Goal: Information Seeking & Learning: Check status

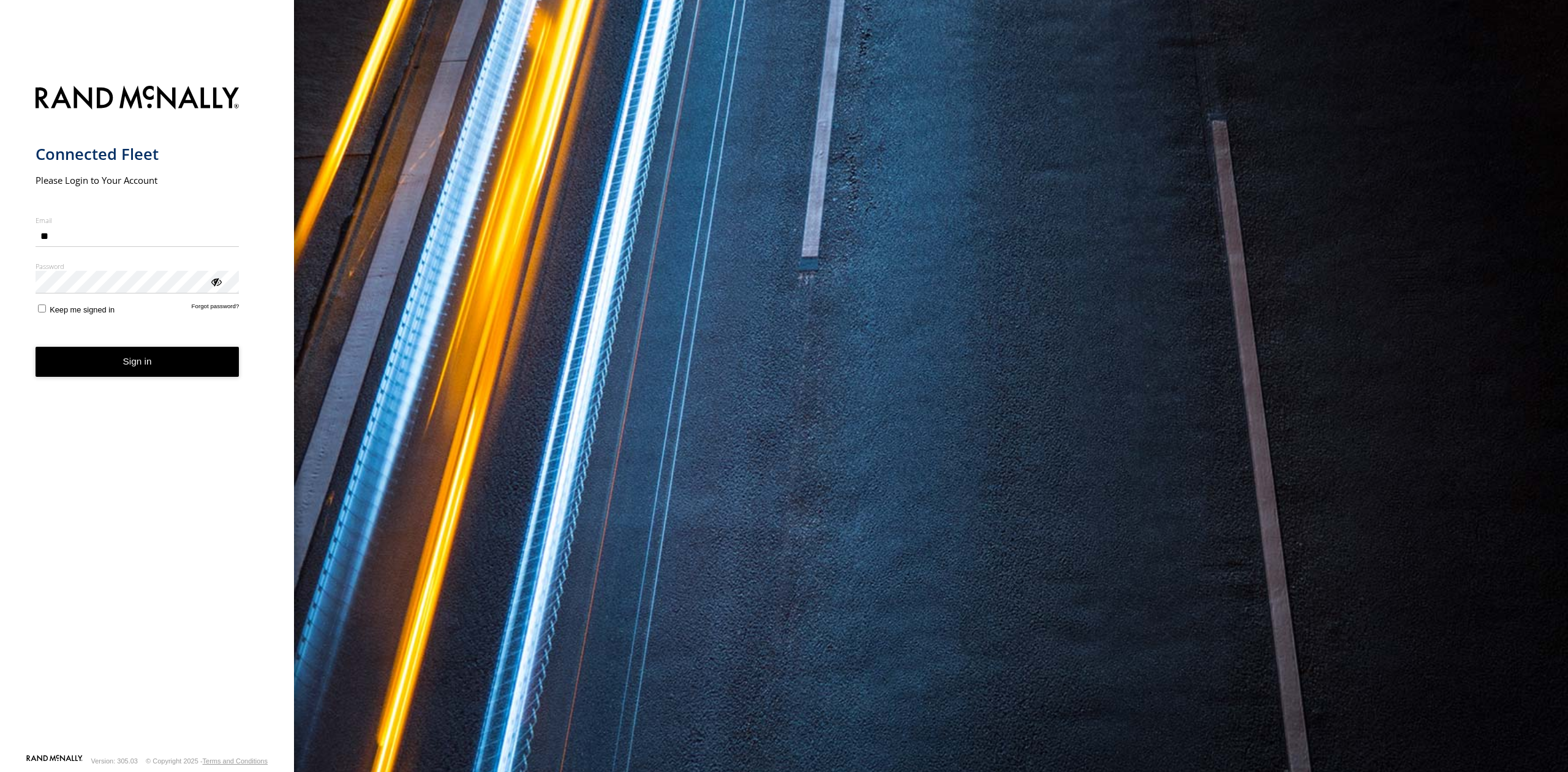
type input "*"
type input "**********"
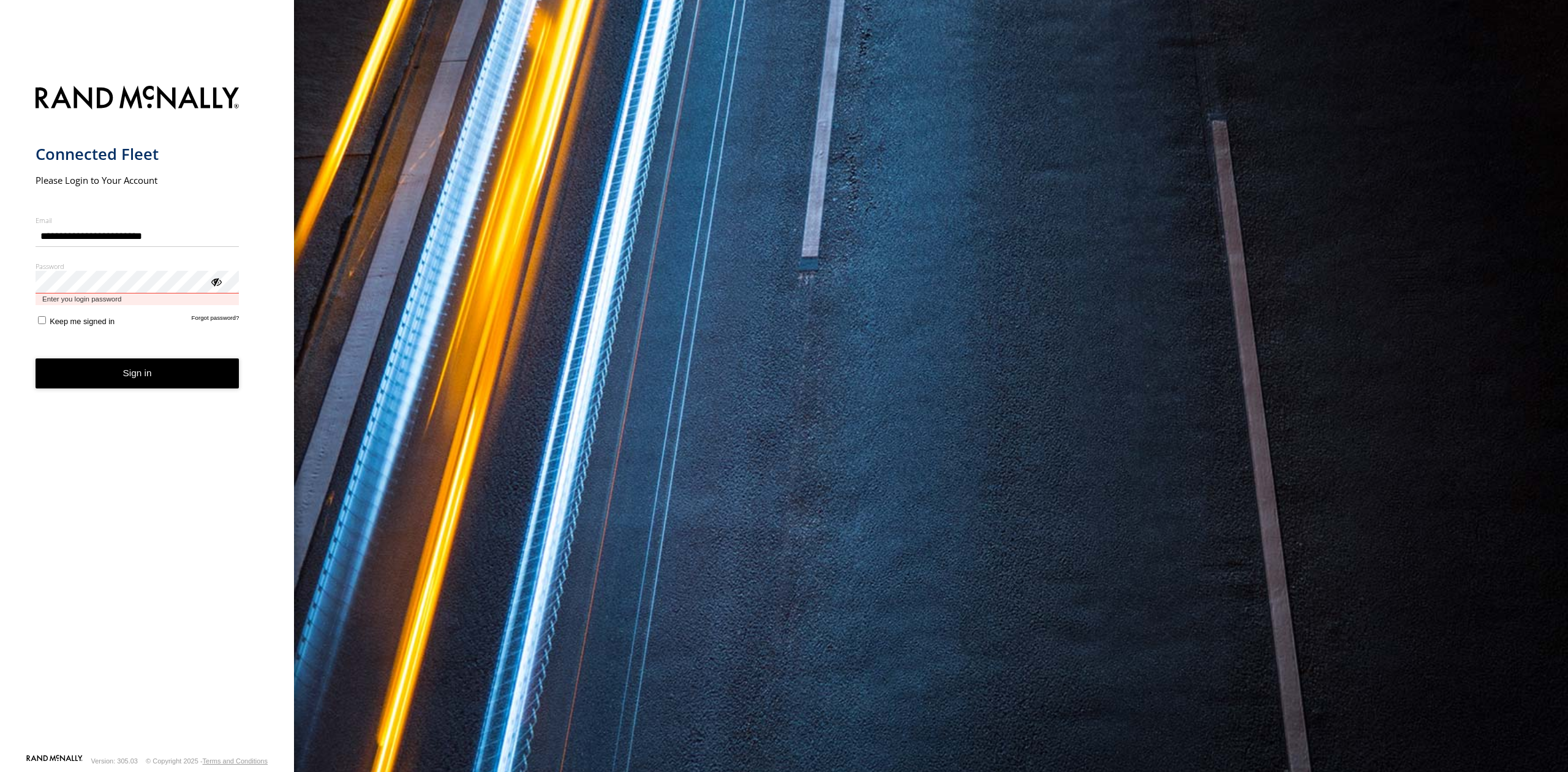
click at [36, 358] on button "Sign in" at bounding box center [138, 373] width 204 height 30
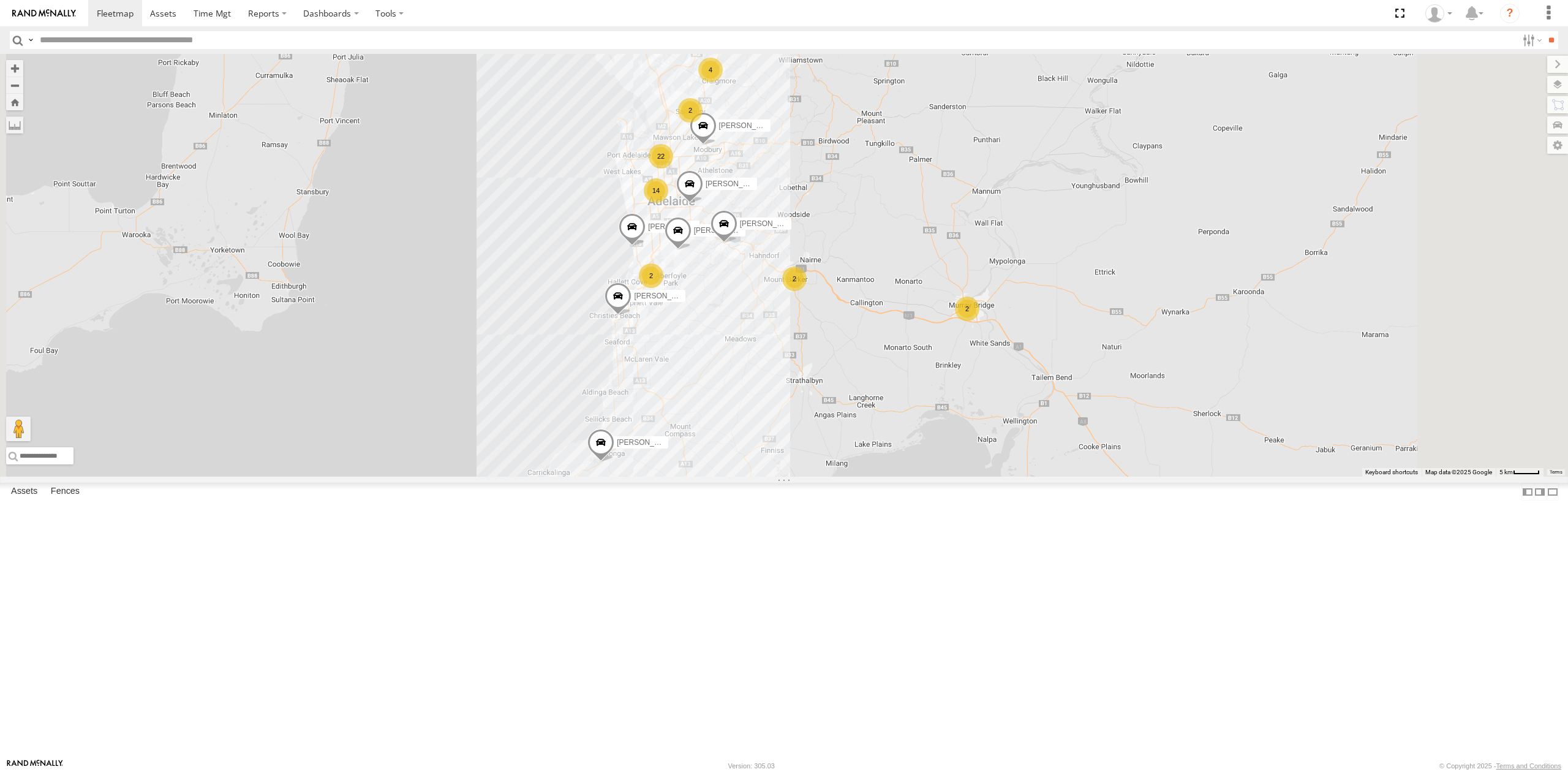
click at [0, 0] on div "SB26LM - (3P HINO) R7" at bounding box center [0, 0] width 0 height 0
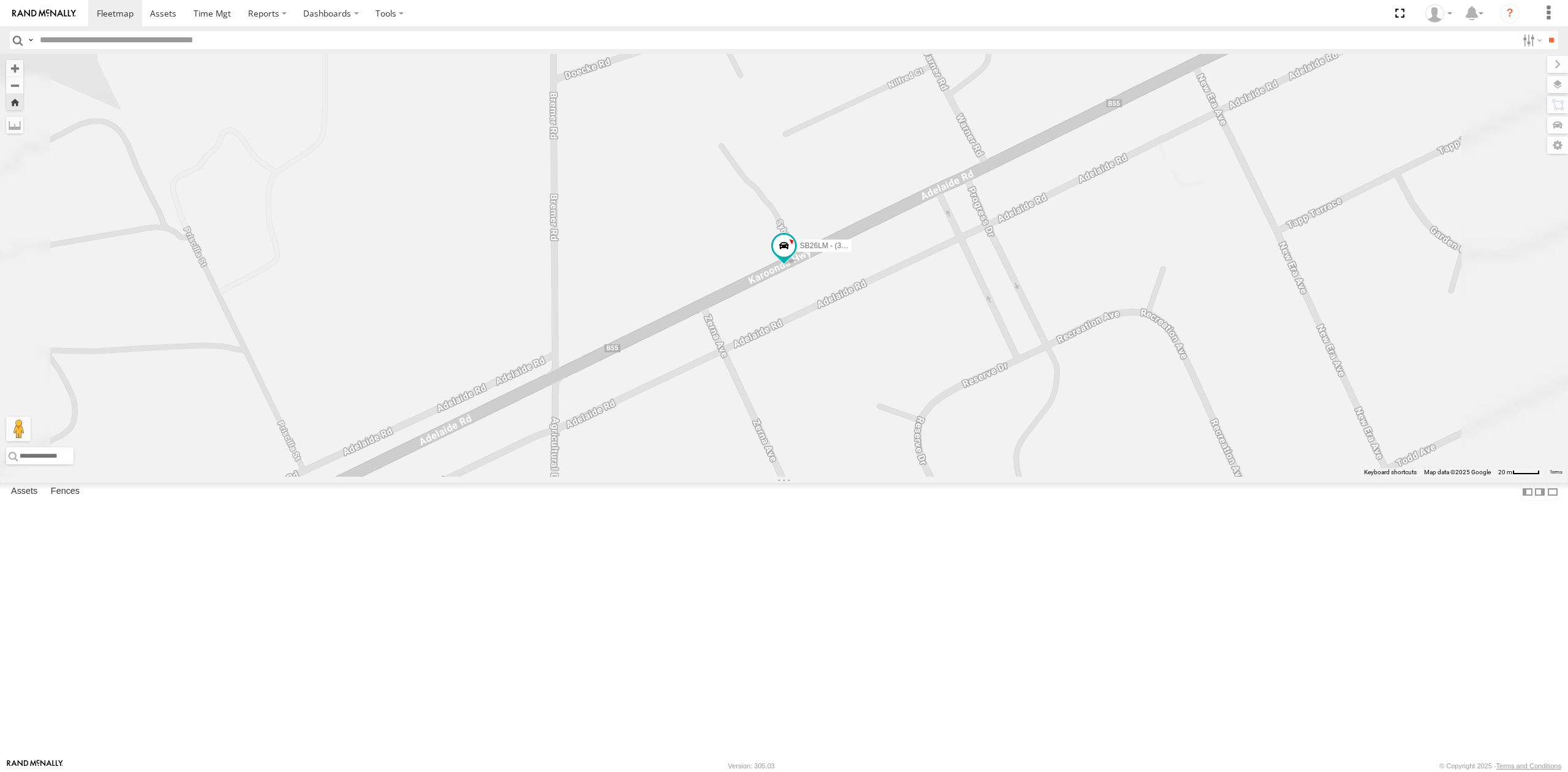
click at [0, 0] on div "S254CLT - [PERSON_NAME]" at bounding box center [0, 0] width 0 height 0
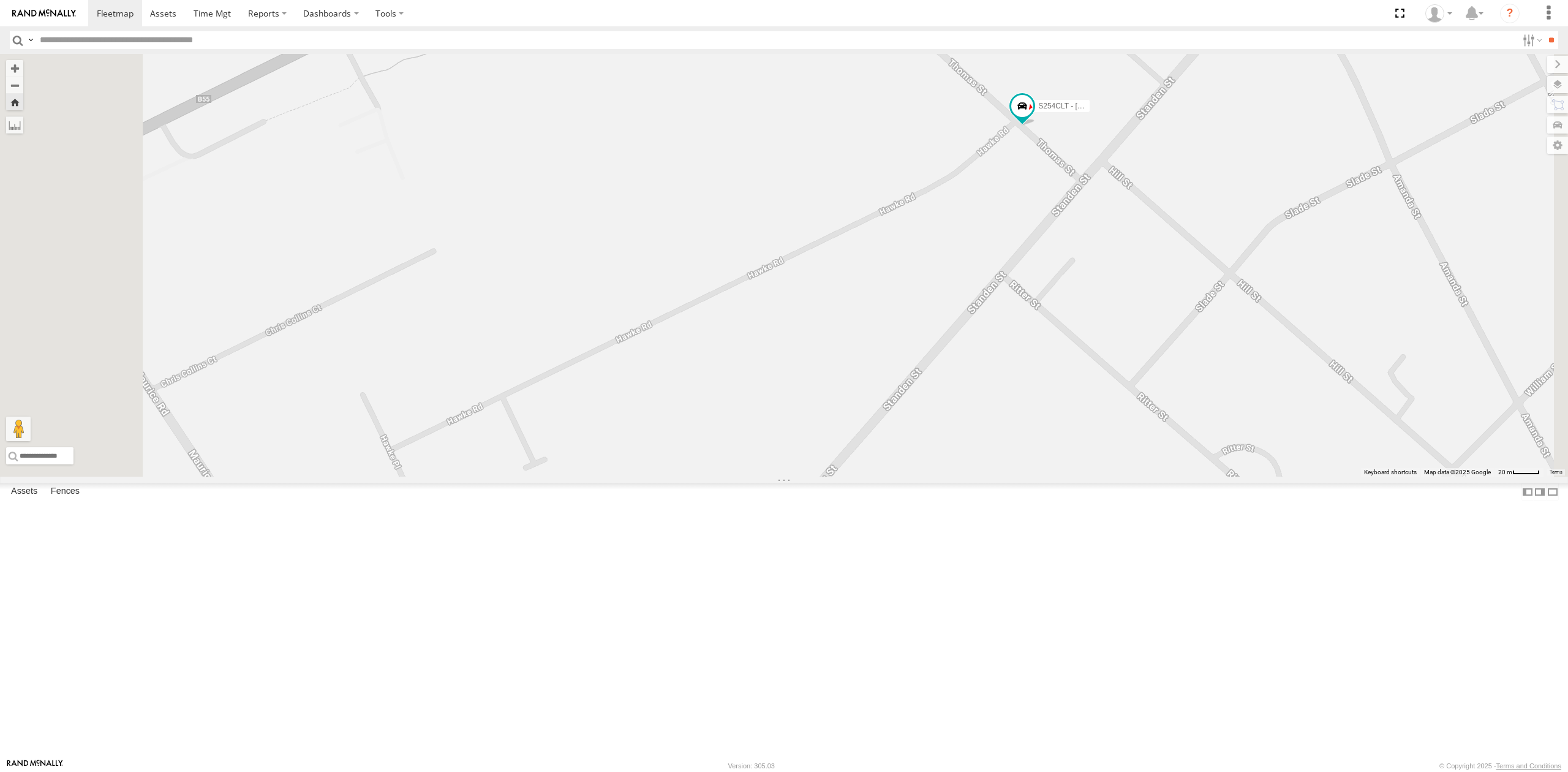
click at [0, 0] on div "SB25LM - (6P HINO) R6" at bounding box center [0, 0] width 0 height 0
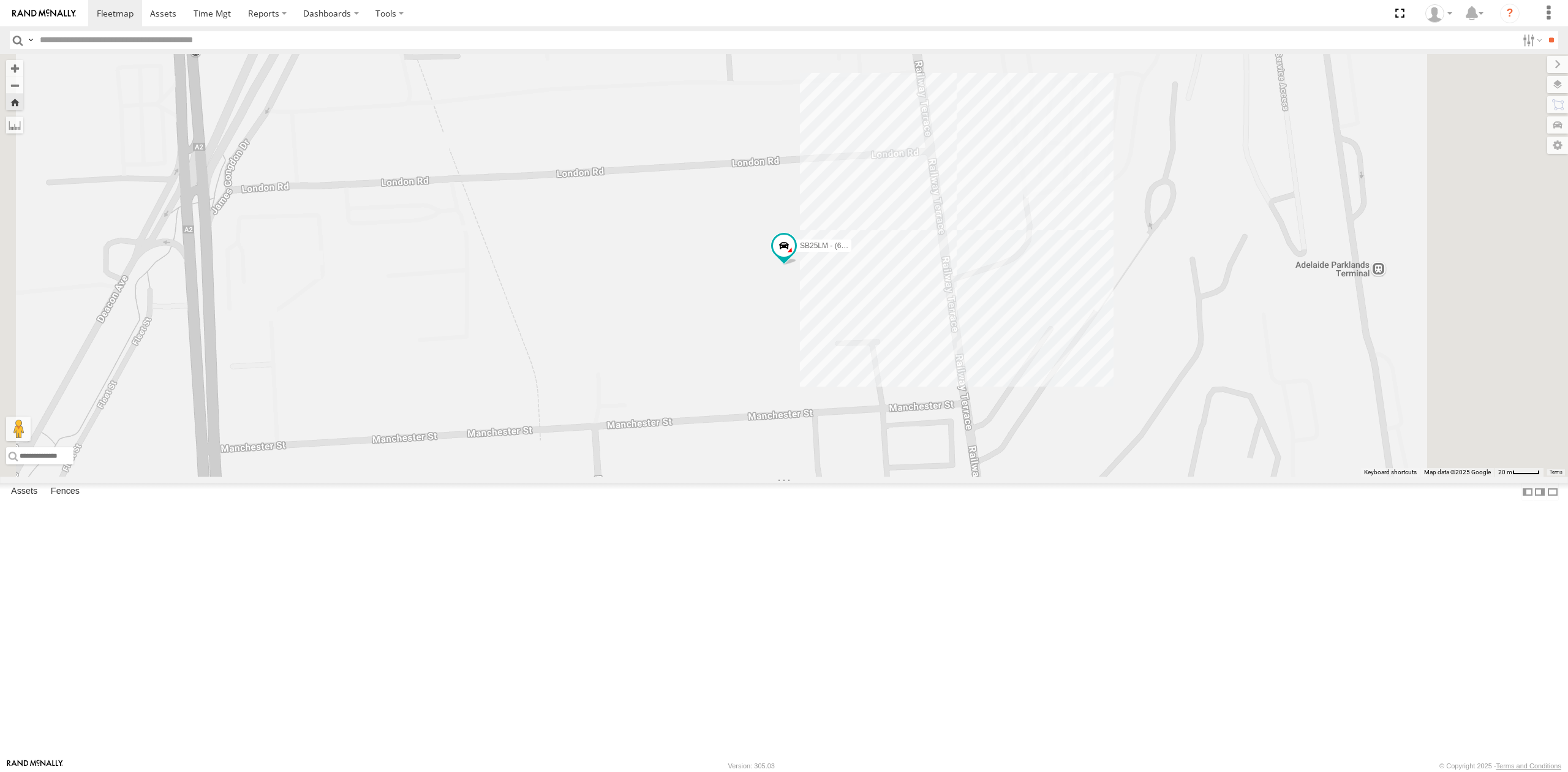
click at [0, 0] on div "All Assets" at bounding box center [0, 0] width 0 height 0
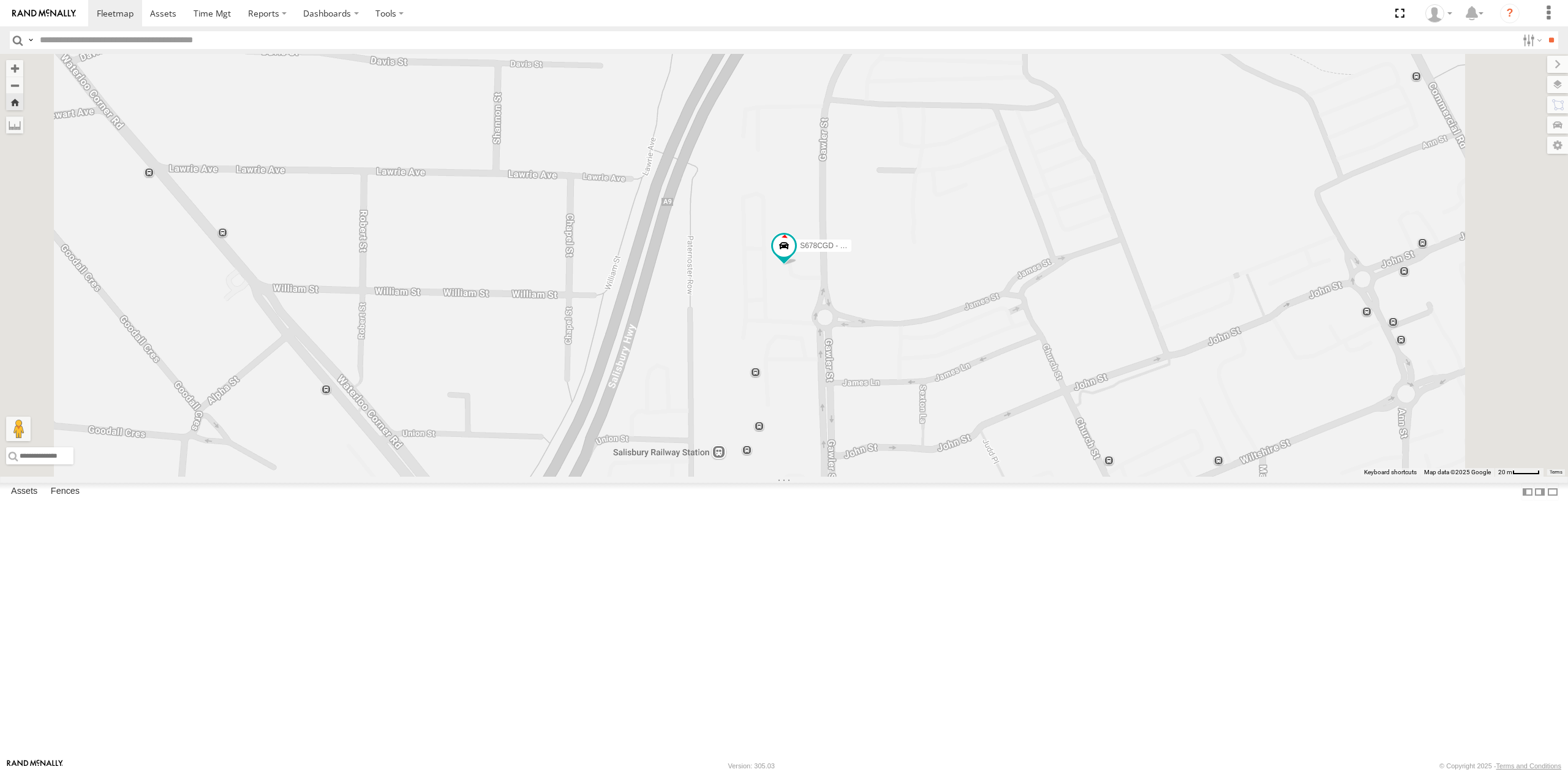
click at [0, 0] on div "All Assets" at bounding box center [0, 0] width 0 height 0
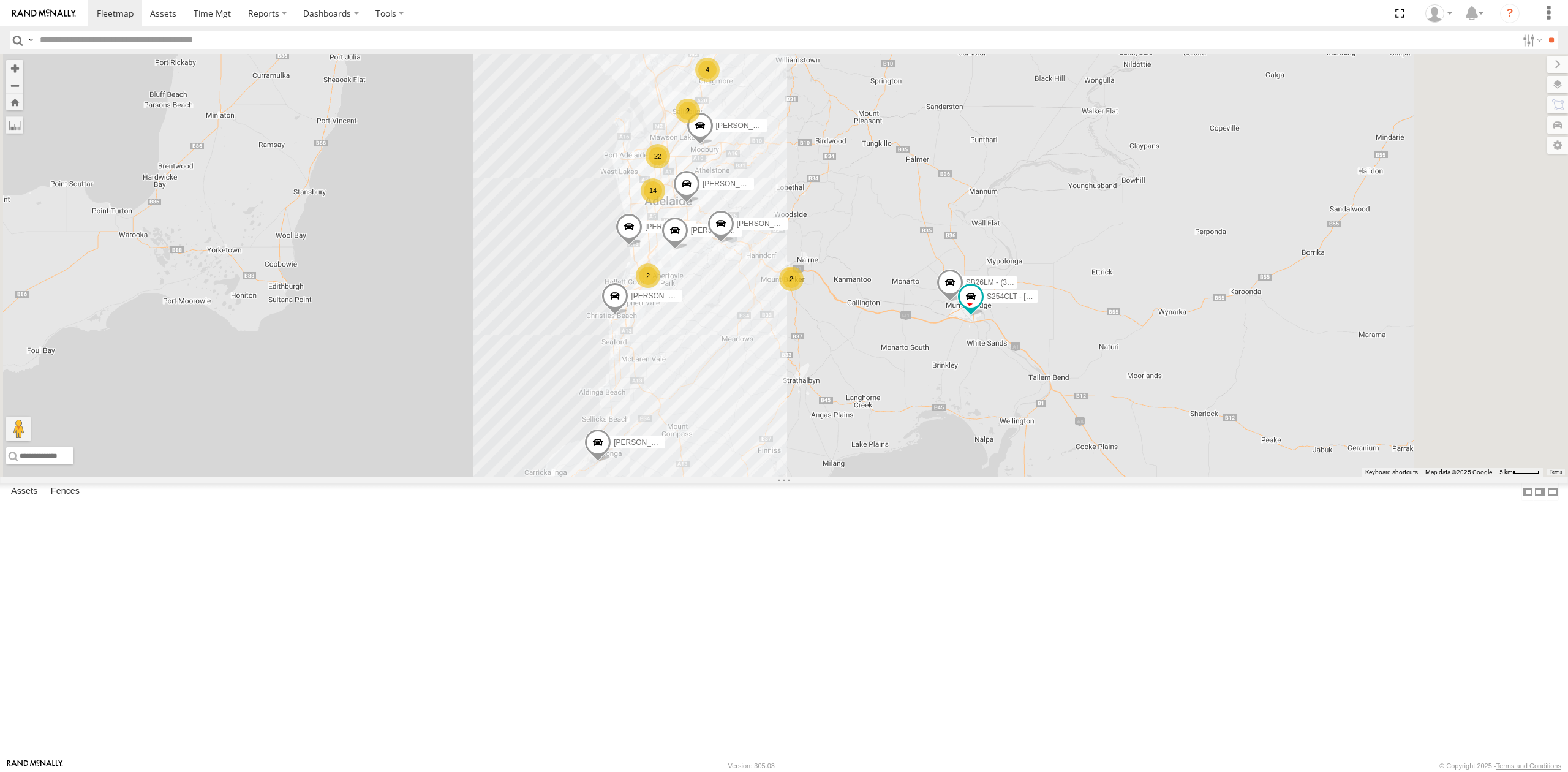
click at [0, 0] on div "SB25LM - (6P HINO) R6" at bounding box center [0, 0] width 0 height 0
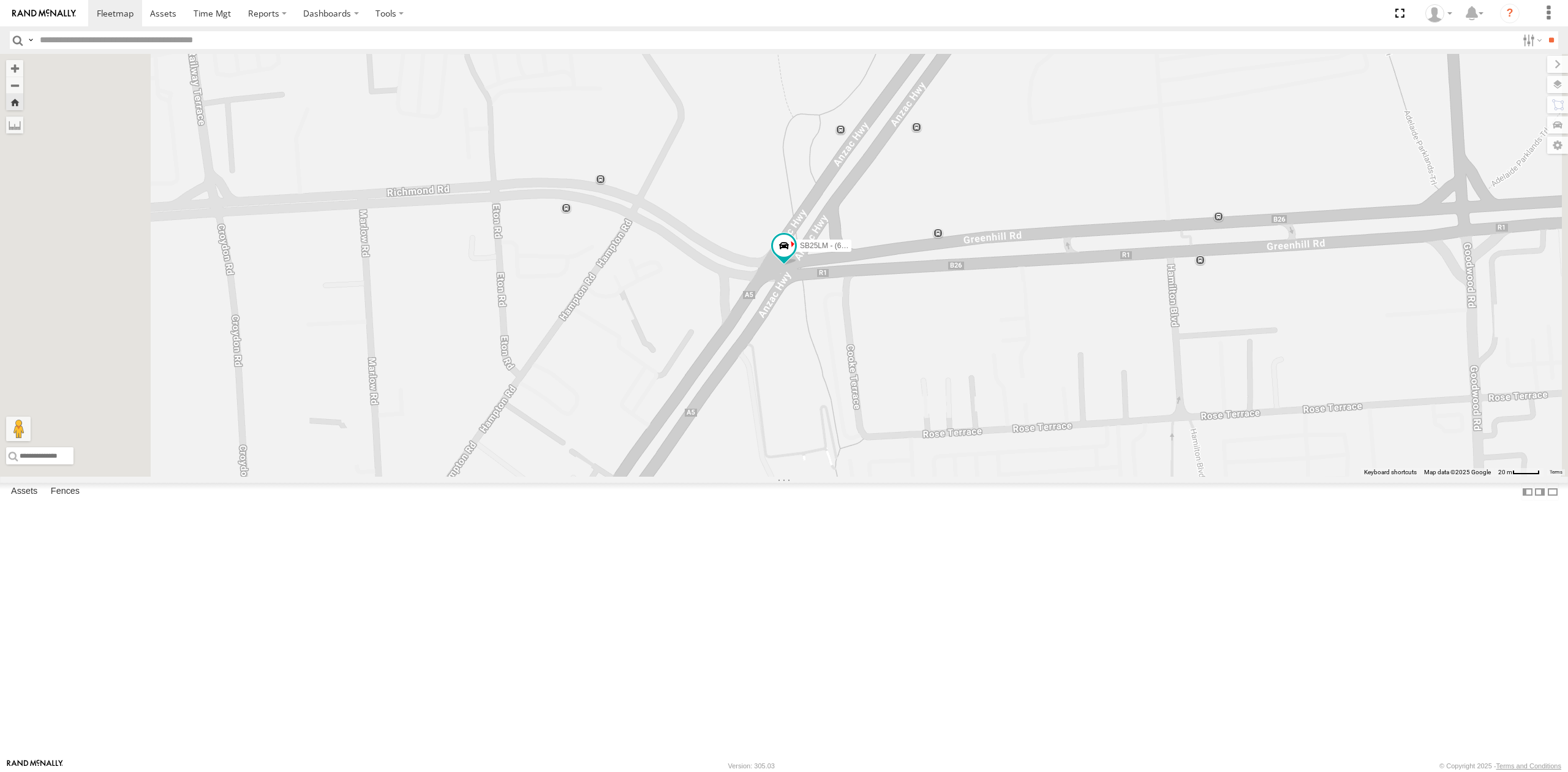
click at [0, 0] on div "S254CLT - [PERSON_NAME]" at bounding box center [0, 0] width 0 height 0
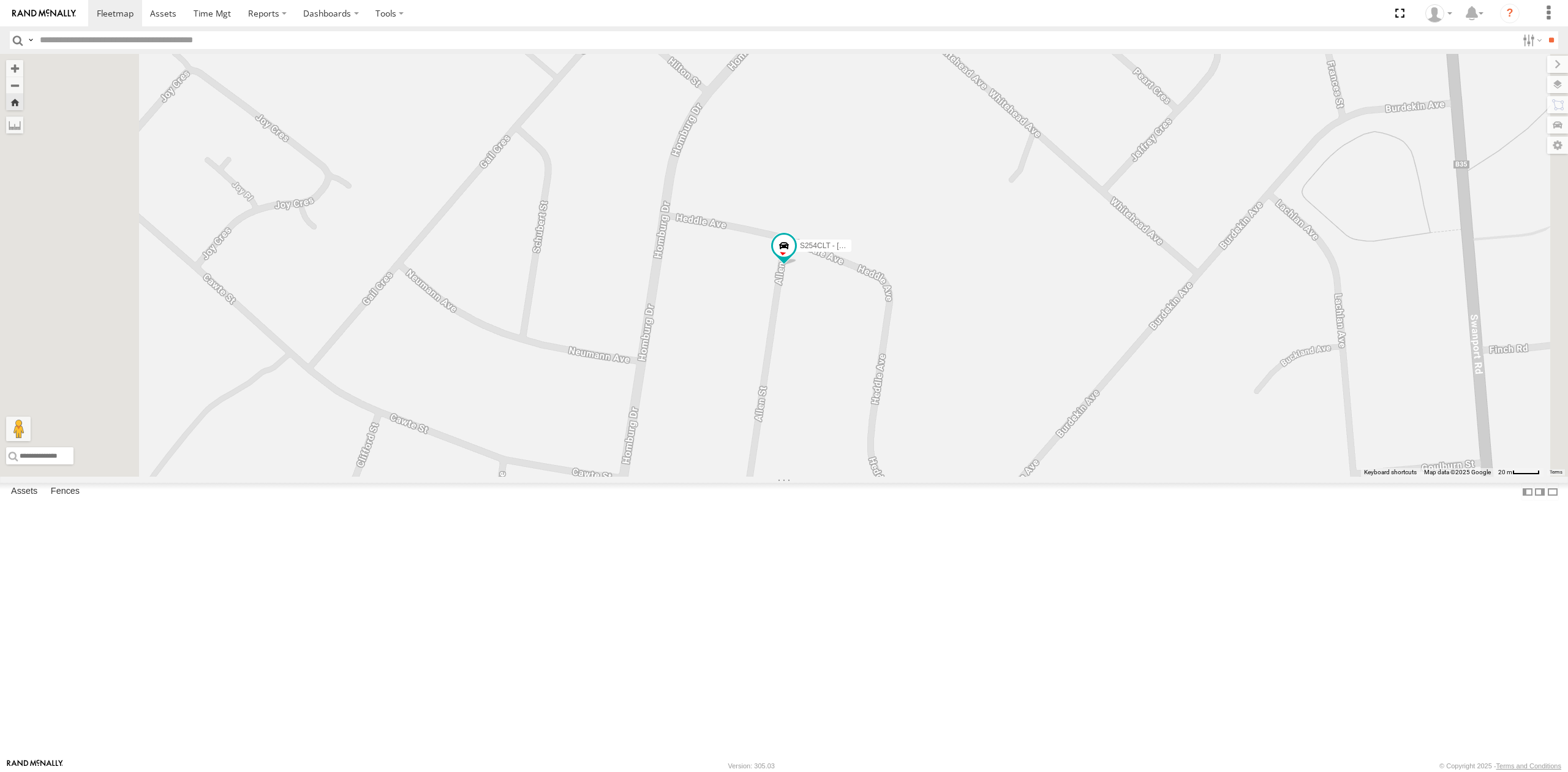
click at [0, 0] on div "SB25LM - (6P HINO) R6" at bounding box center [0, 0] width 0 height 0
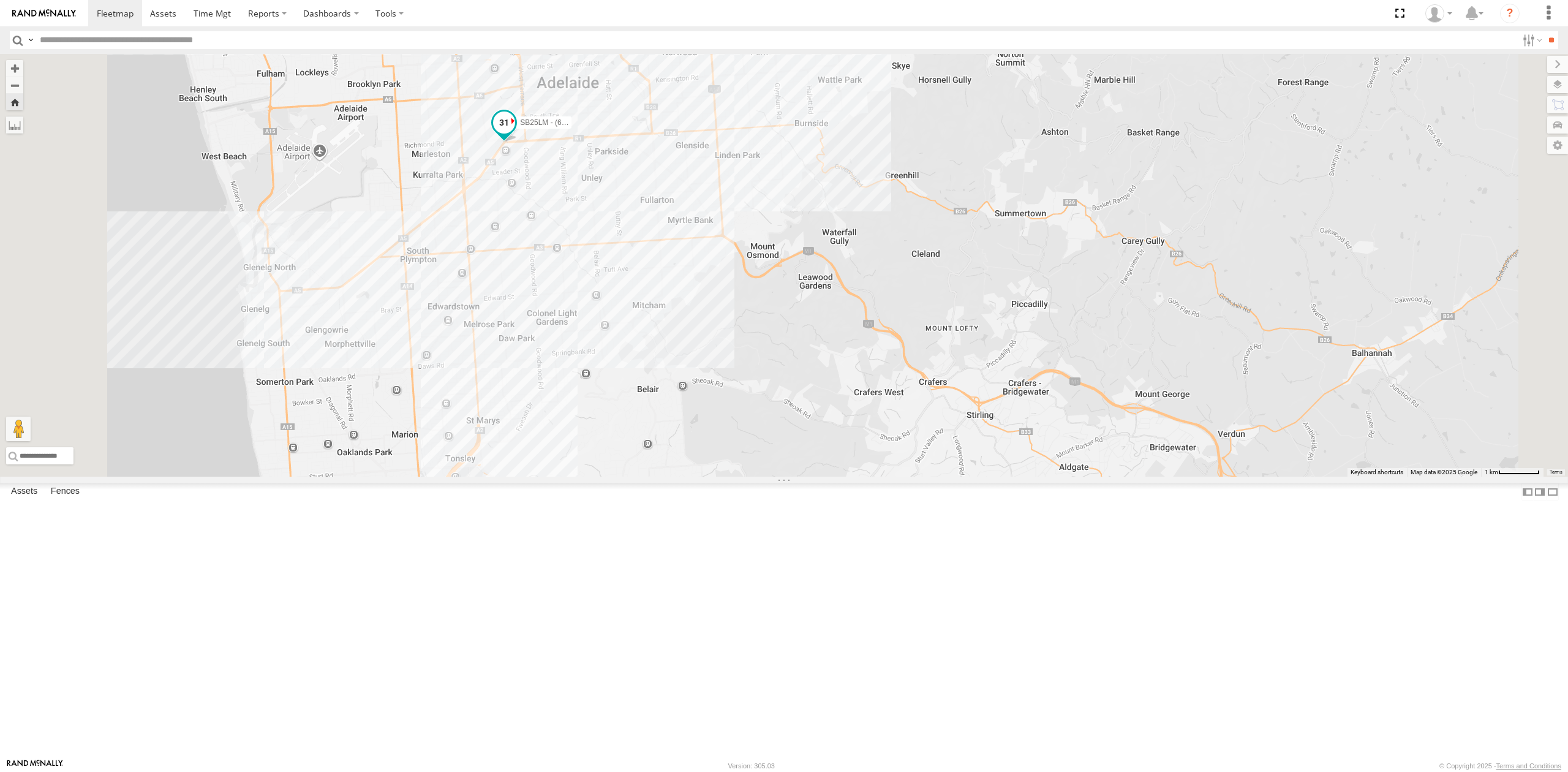
click at [517, 143] on span at bounding box center [505, 126] width 27 height 33
click at [563, 351] on div "SB25LM - (6P HINO) R6 SB25LM - (6P HINO) R6 -34.94215 , 138.58297 East 31 10:23…" at bounding box center [784, 265] width 1568 height 423
click at [0, 0] on div "All Assets" at bounding box center [0, 0] width 0 height 0
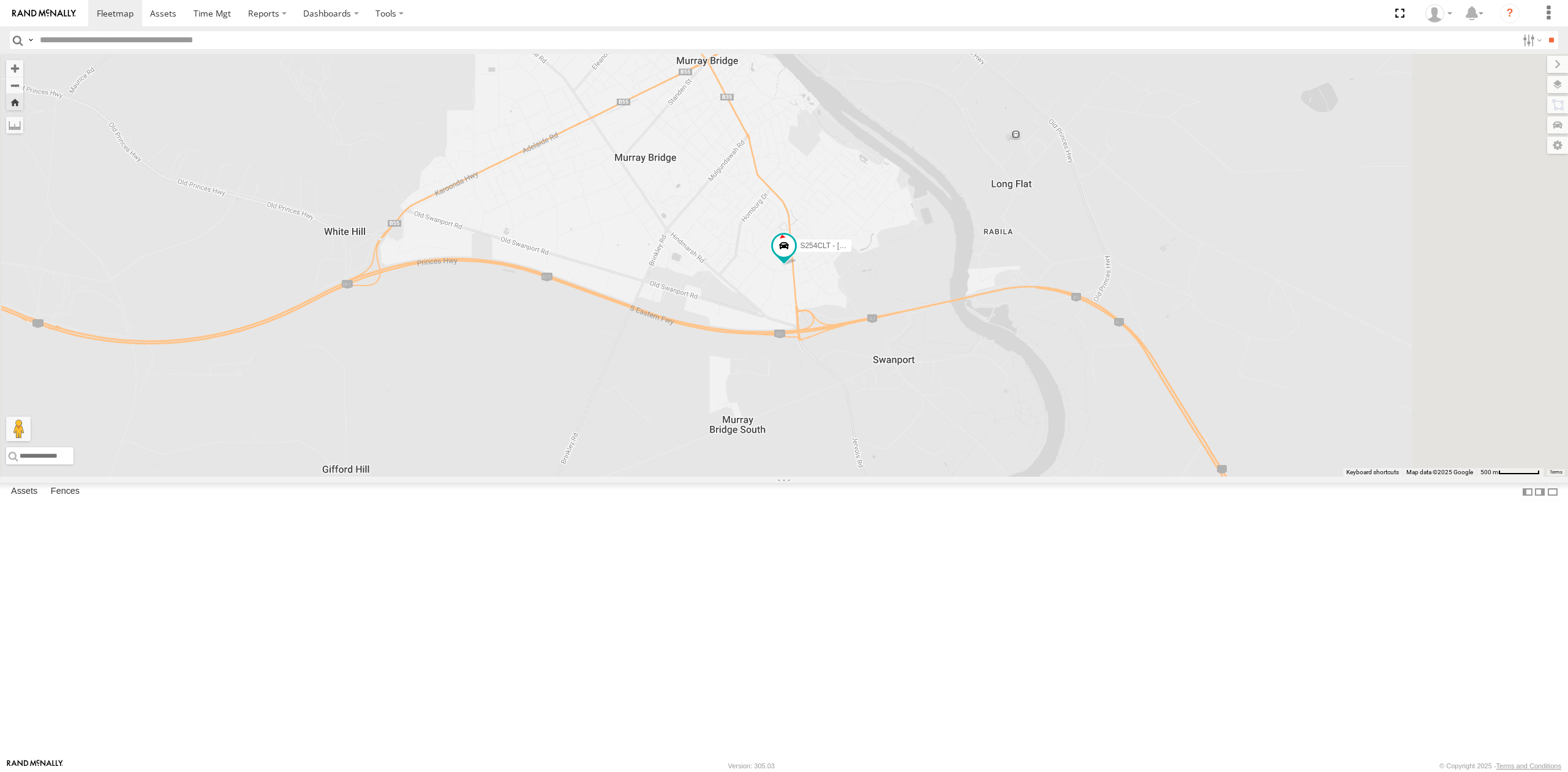
click at [0, 0] on div "SB25LM - (6P HINO) R6" at bounding box center [0, 0] width 0 height 0
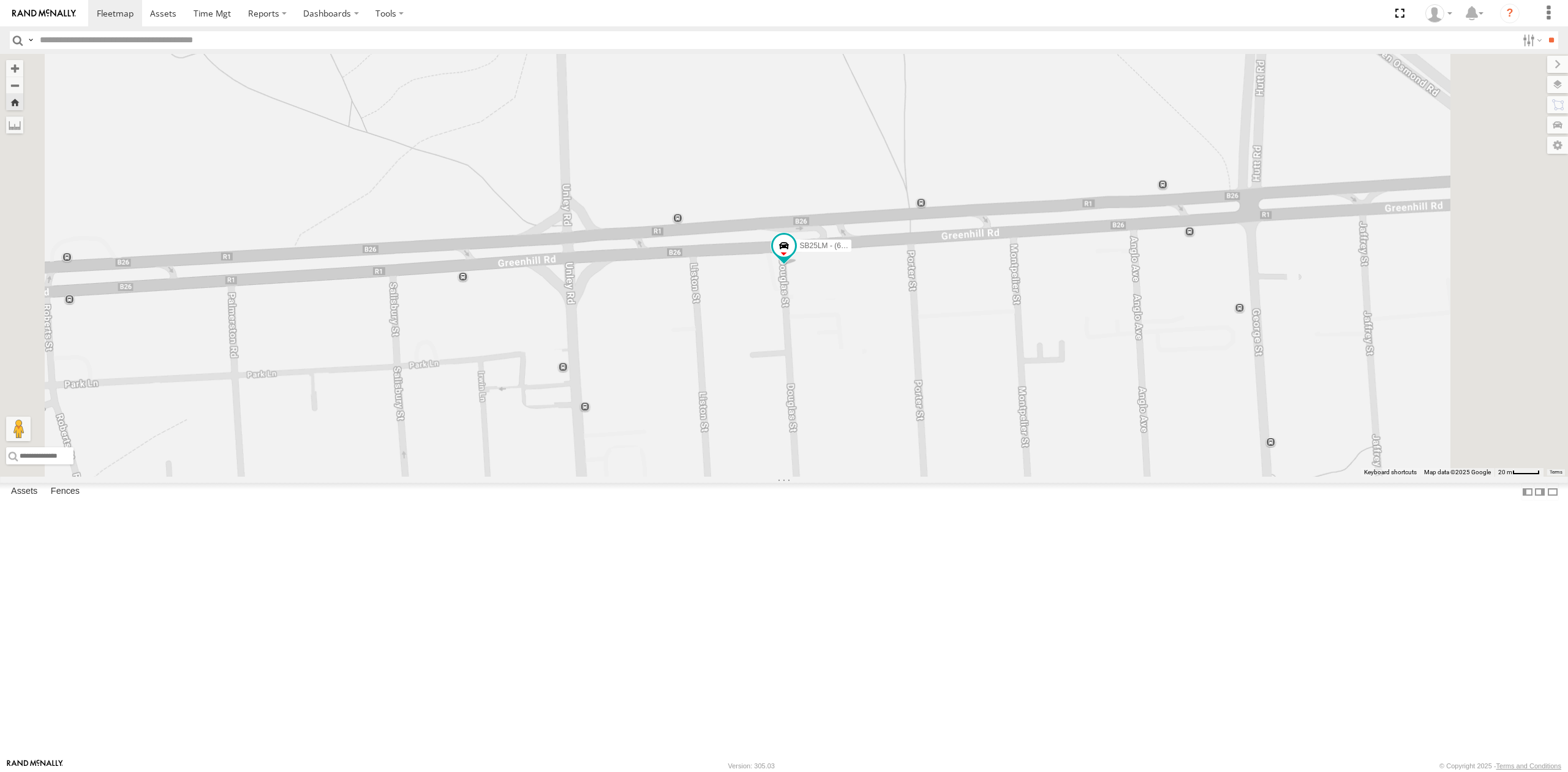
drag, startPoint x: 90, startPoint y: 209, endPoint x: 172, endPoint y: 204, distance: 82.2
click at [0, 0] on div "All Assets" at bounding box center [0, 0] width 0 height 0
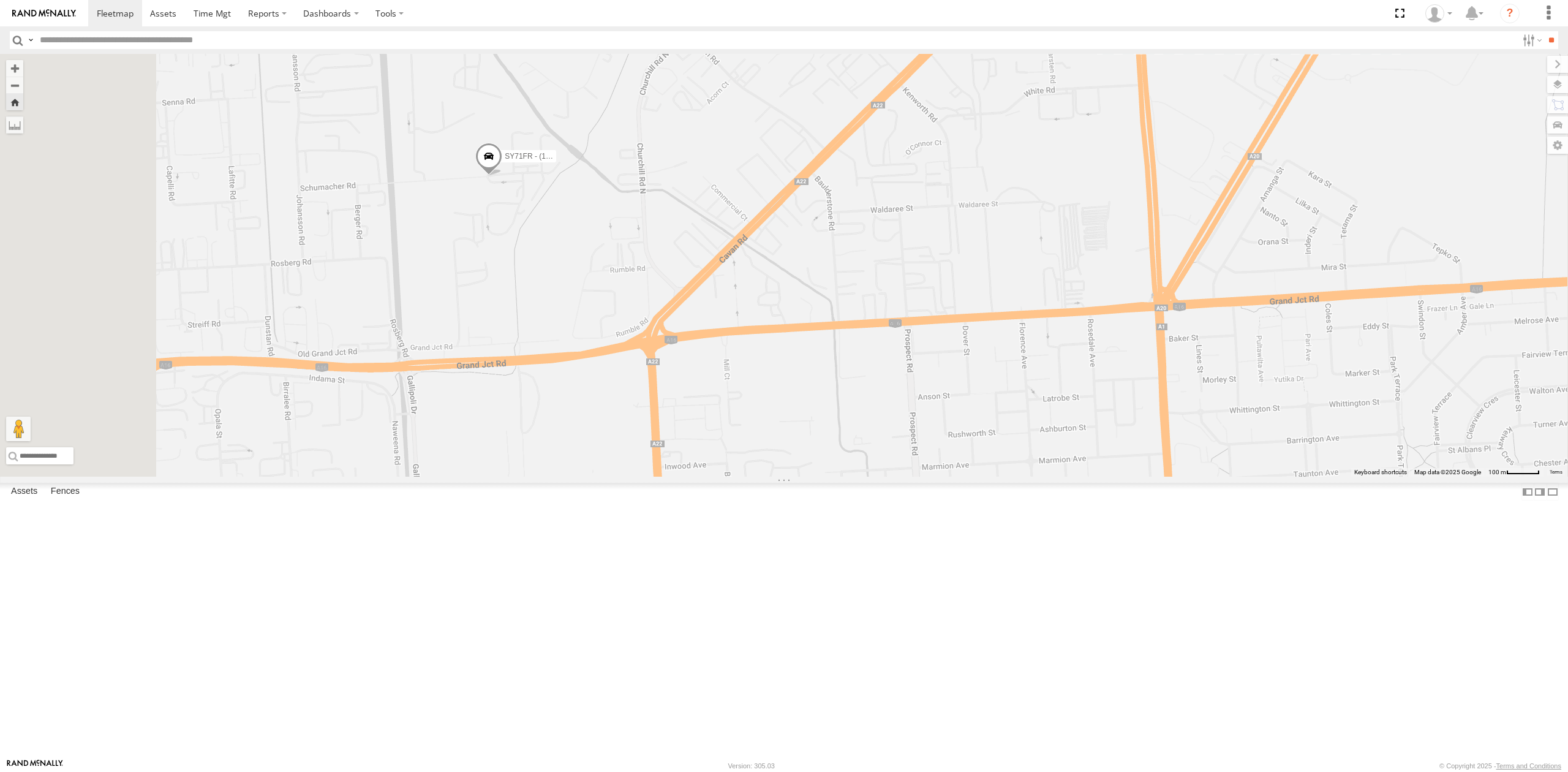
click at [0, 0] on div "SB26LM - (3P HINO) R7 All Assets Murray Bridge Murray Bridge -35.11425 139.2320…" at bounding box center [0, 0] width 0 height 0
click at [0, 0] on div "SB26LM - (3P HINO) R7" at bounding box center [0, 0] width 0 height 0
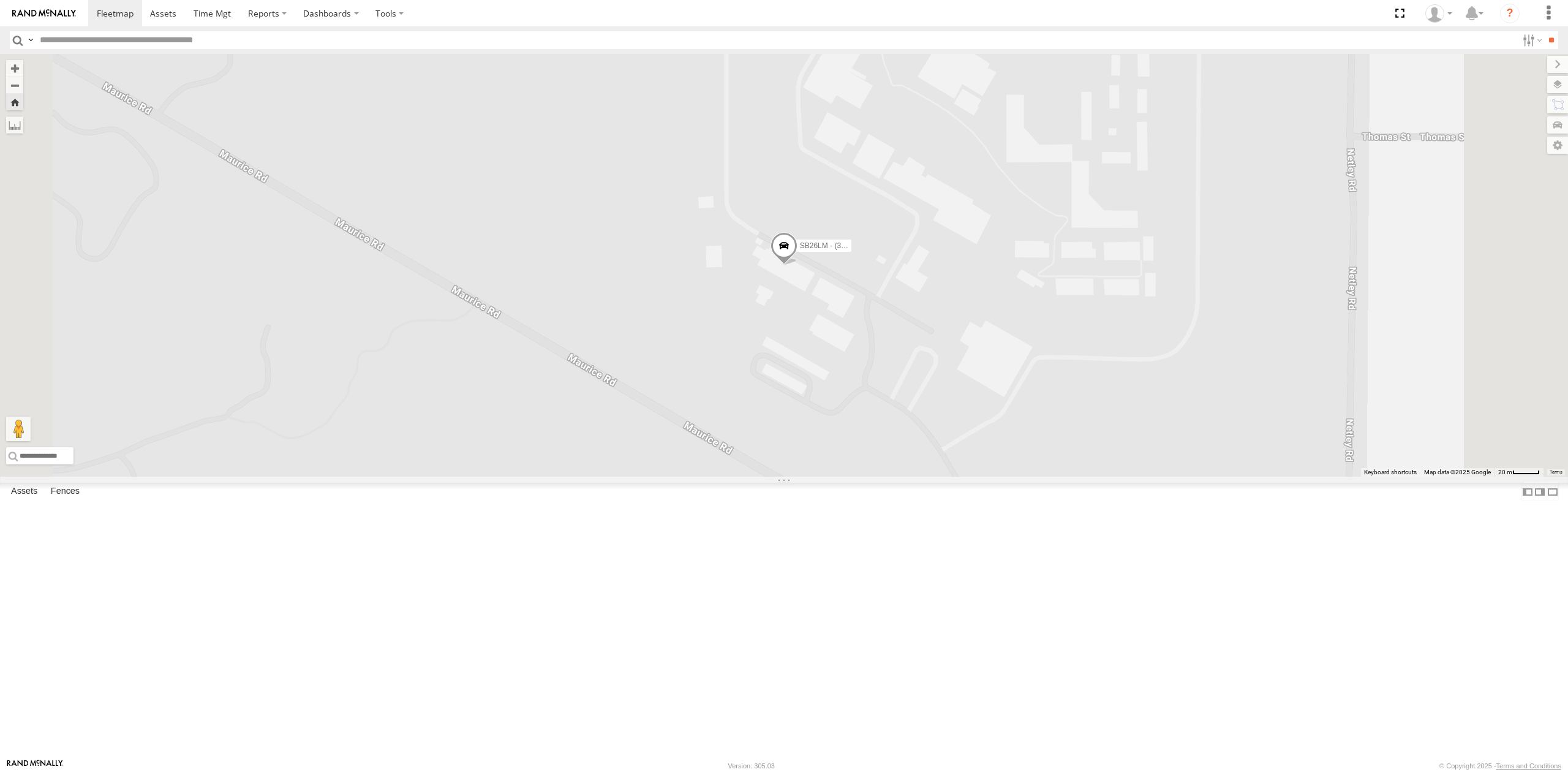
click at [0, 0] on div "All Assets" at bounding box center [0, 0] width 0 height 0
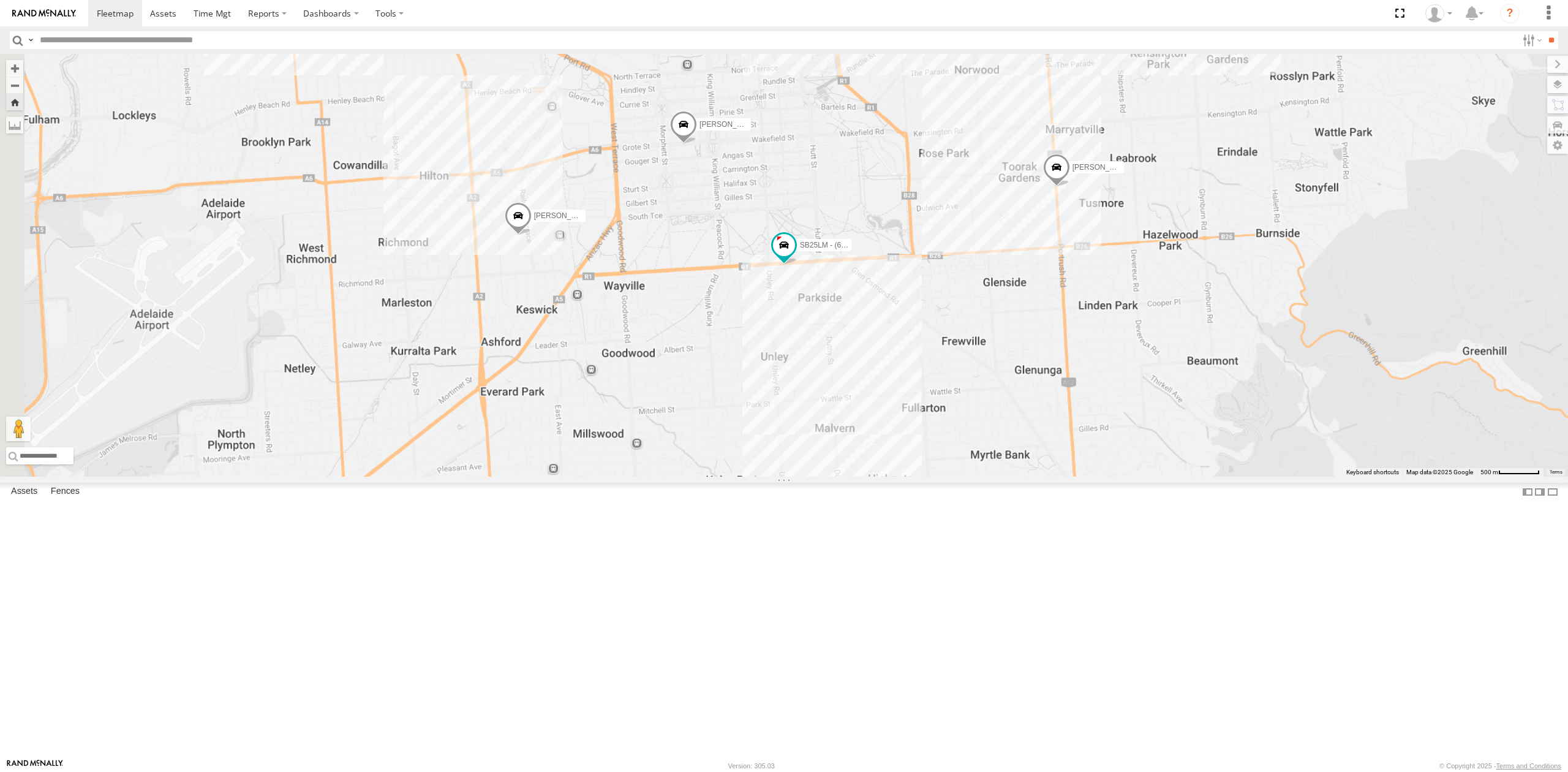
click at [0, 0] on div "-2.1" at bounding box center [0, 0] width 0 height 0
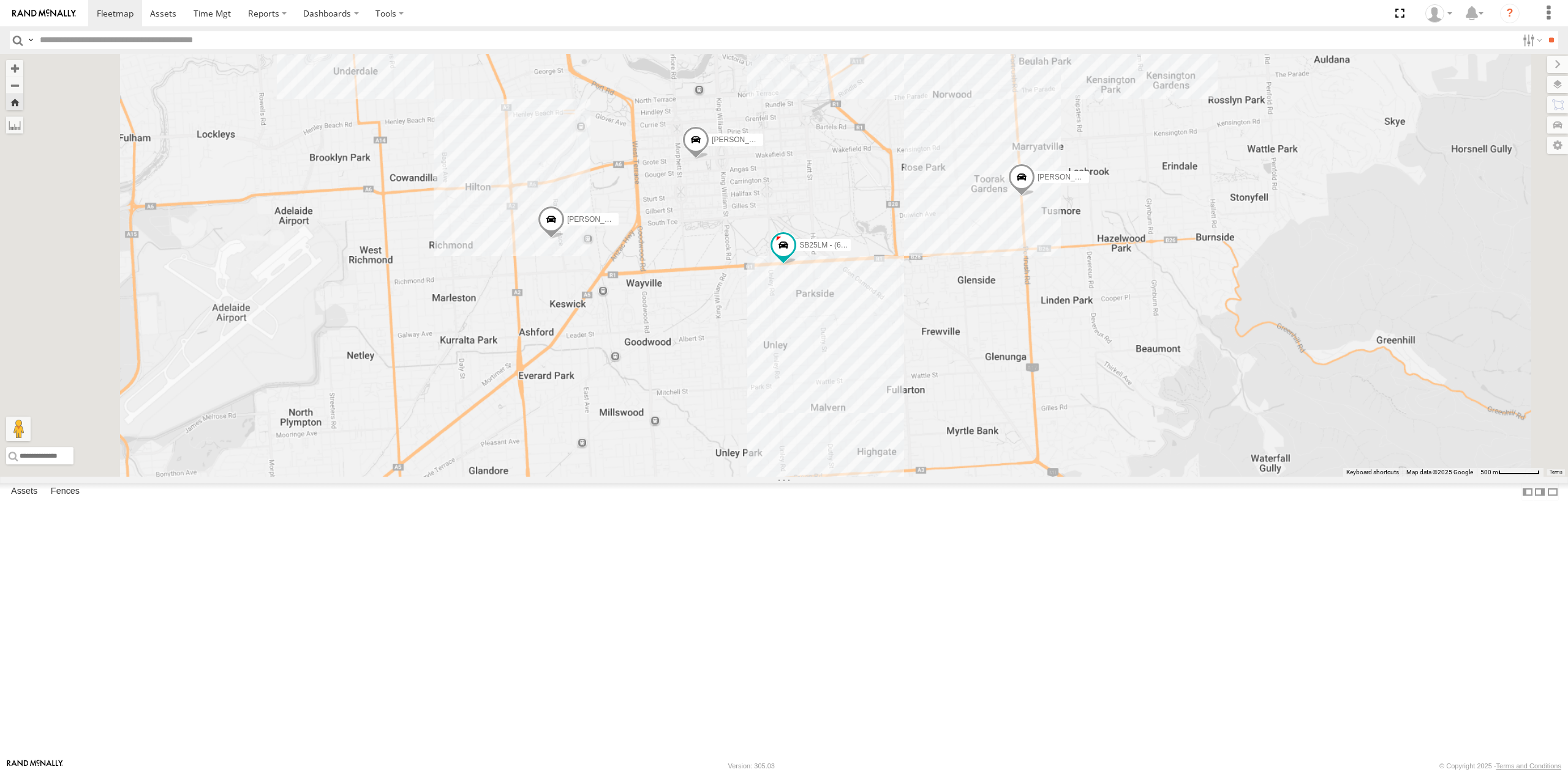
click at [0, 0] on div "S254CLT - [PERSON_NAME]" at bounding box center [0, 0] width 0 height 0
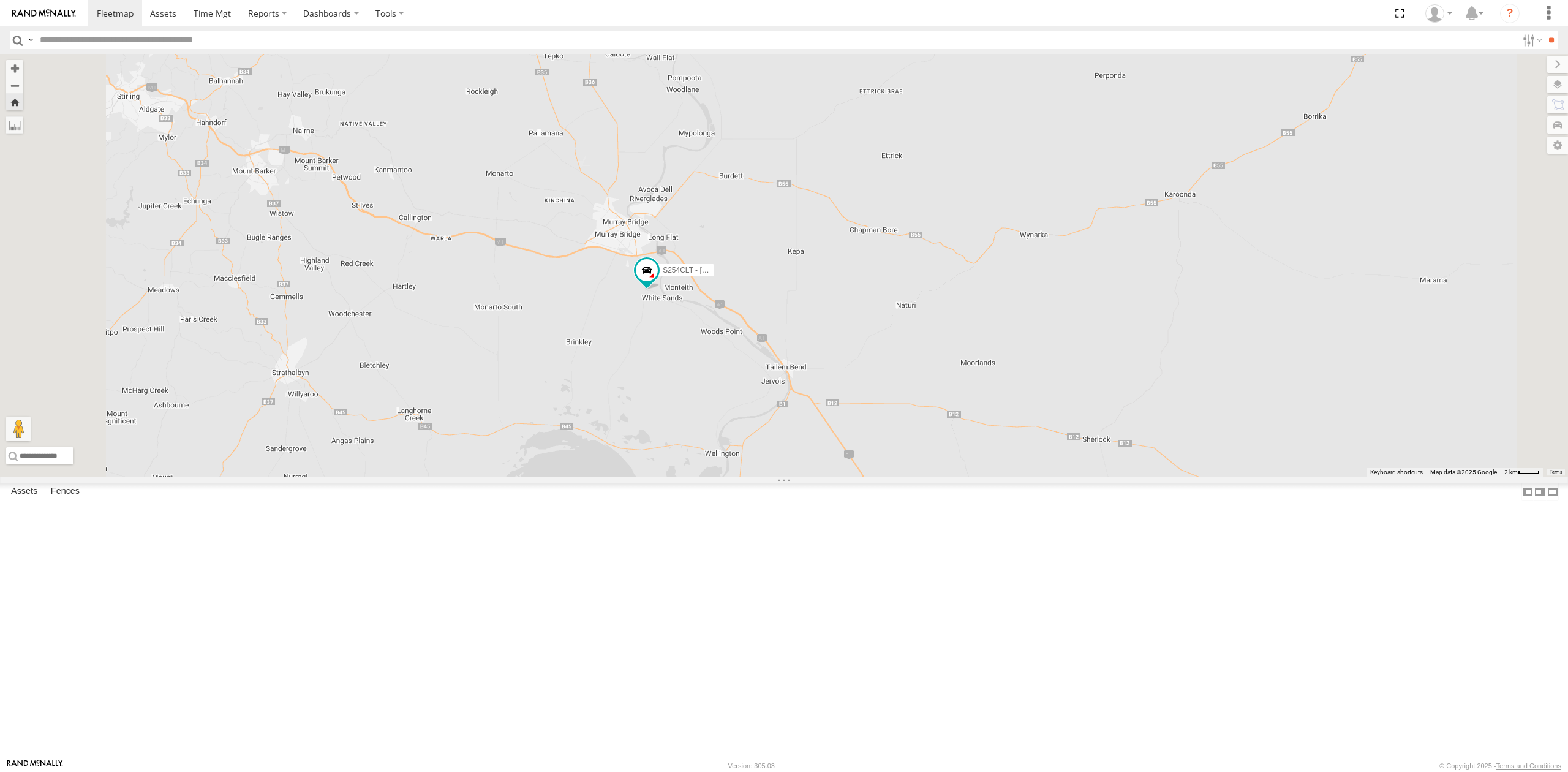
click at [0, 0] on div "All Assets" at bounding box center [0, 0] width 0 height 0
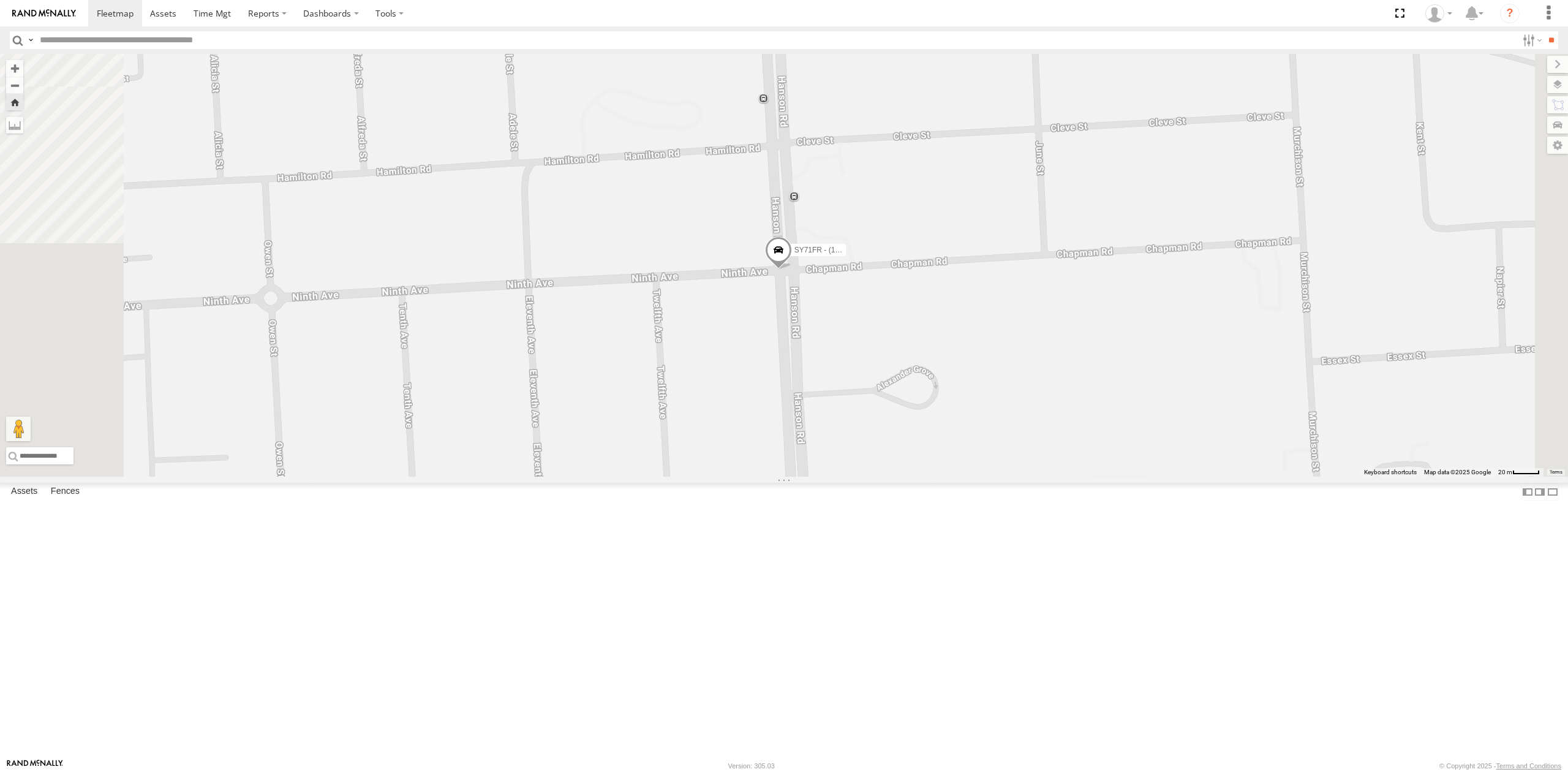
click at [0, 0] on div "All Assets" at bounding box center [0, 0] width 0 height 0
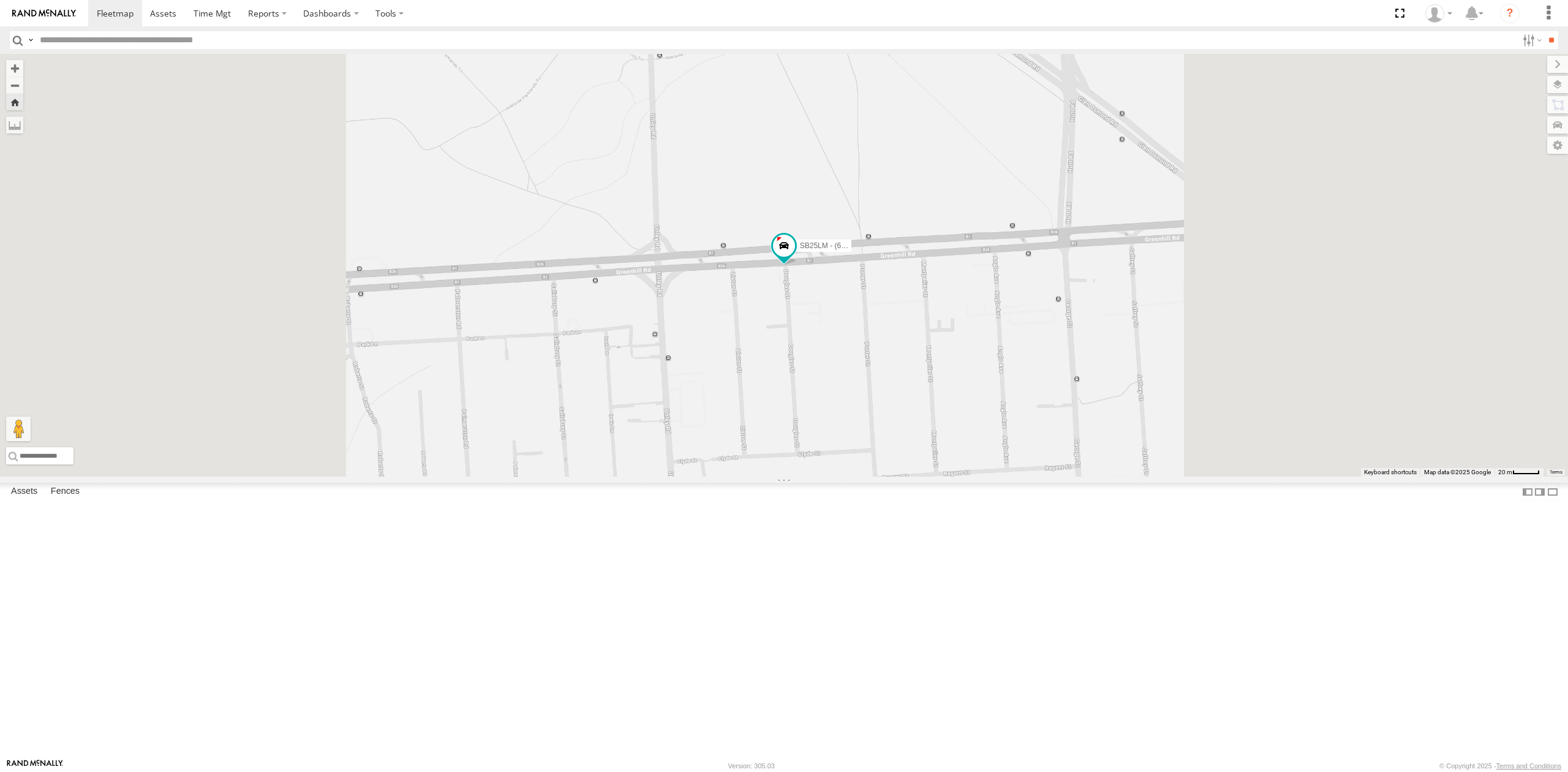
click at [0, 0] on div "S678CGD - Fridge It Sprinter" at bounding box center [0, 0] width 0 height 0
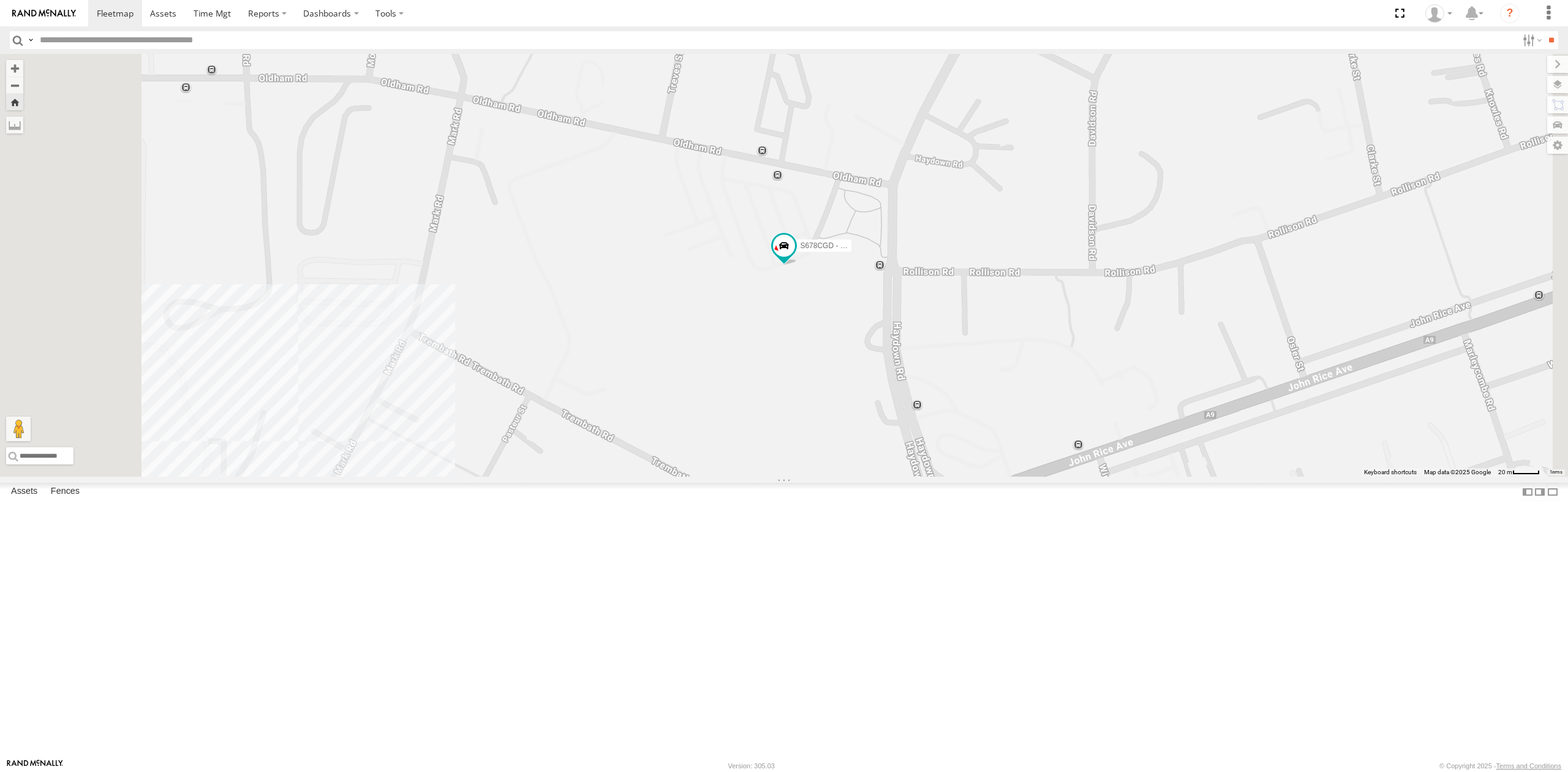
click at [0, 0] on div "SB26LM - (3P HINO) R7" at bounding box center [0, 0] width 0 height 0
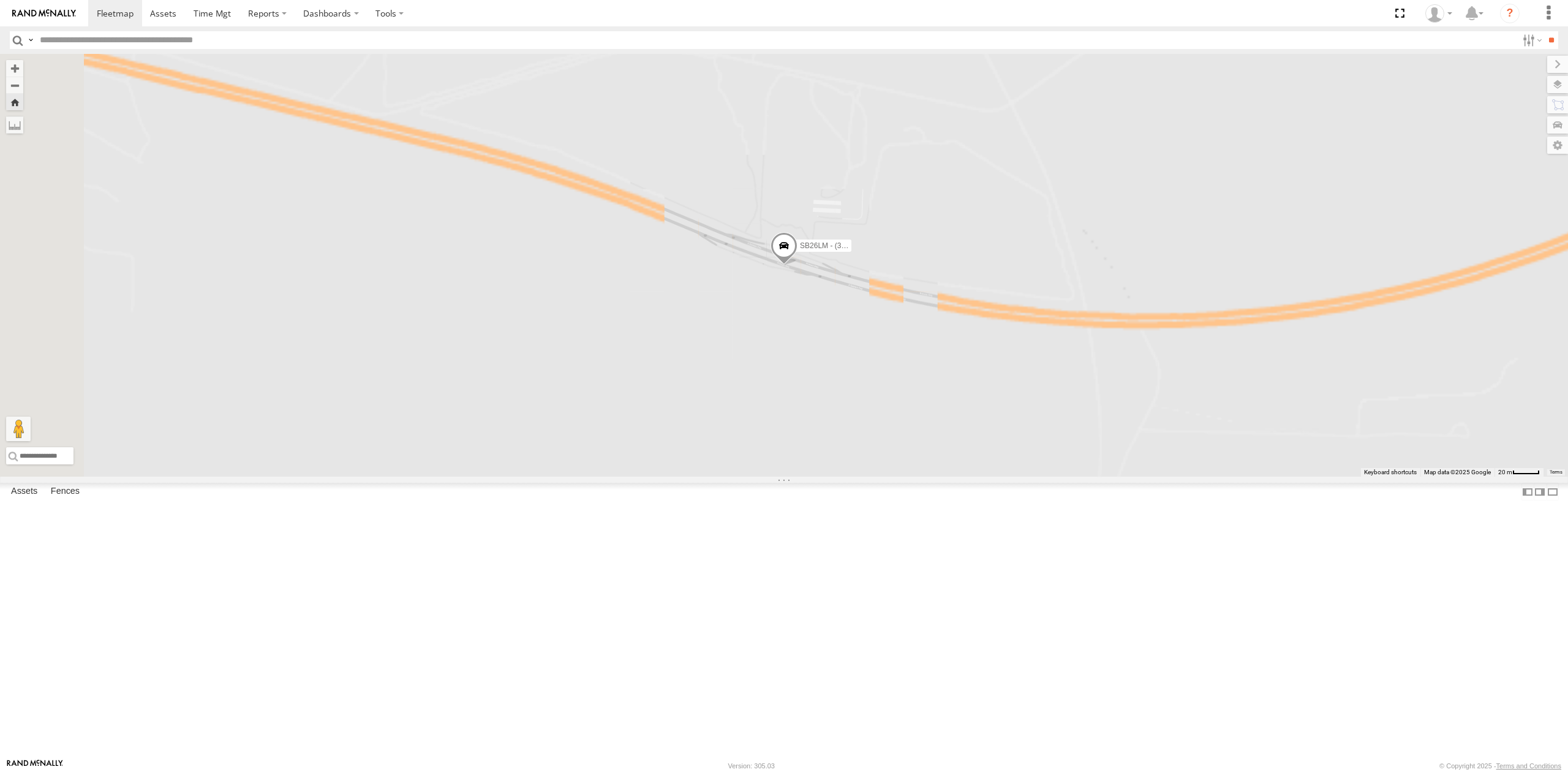
click at [0, 0] on div "7.5" at bounding box center [0, 0] width 0 height 0
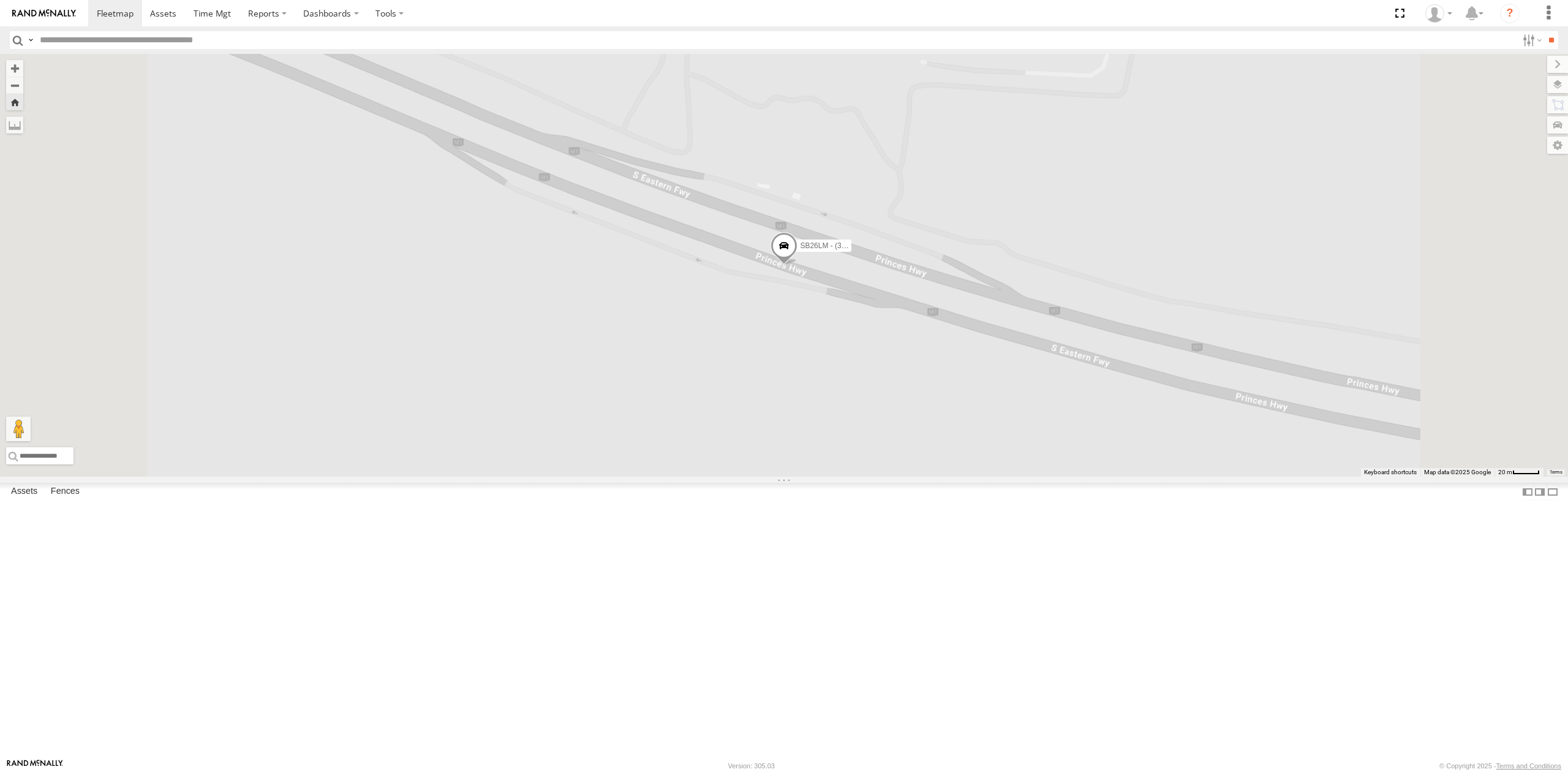
click at [0, 0] on div "S254CLT - [PERSON_NAME]" at bounding box center [0, 0] width 0 height 0
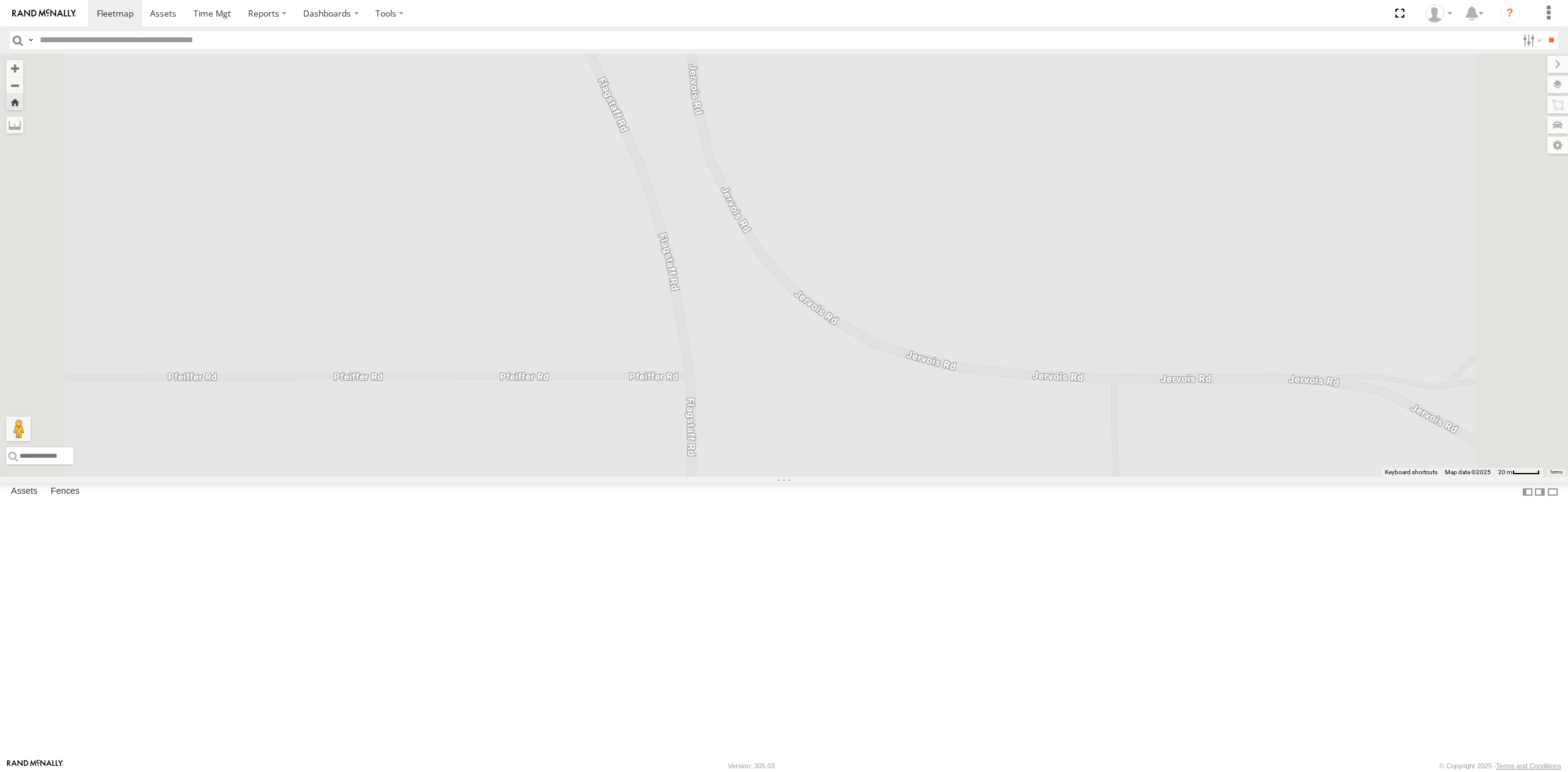
click at [0, 0] on div "All Assets" at bounding box center [0, 0] width 0 height 0
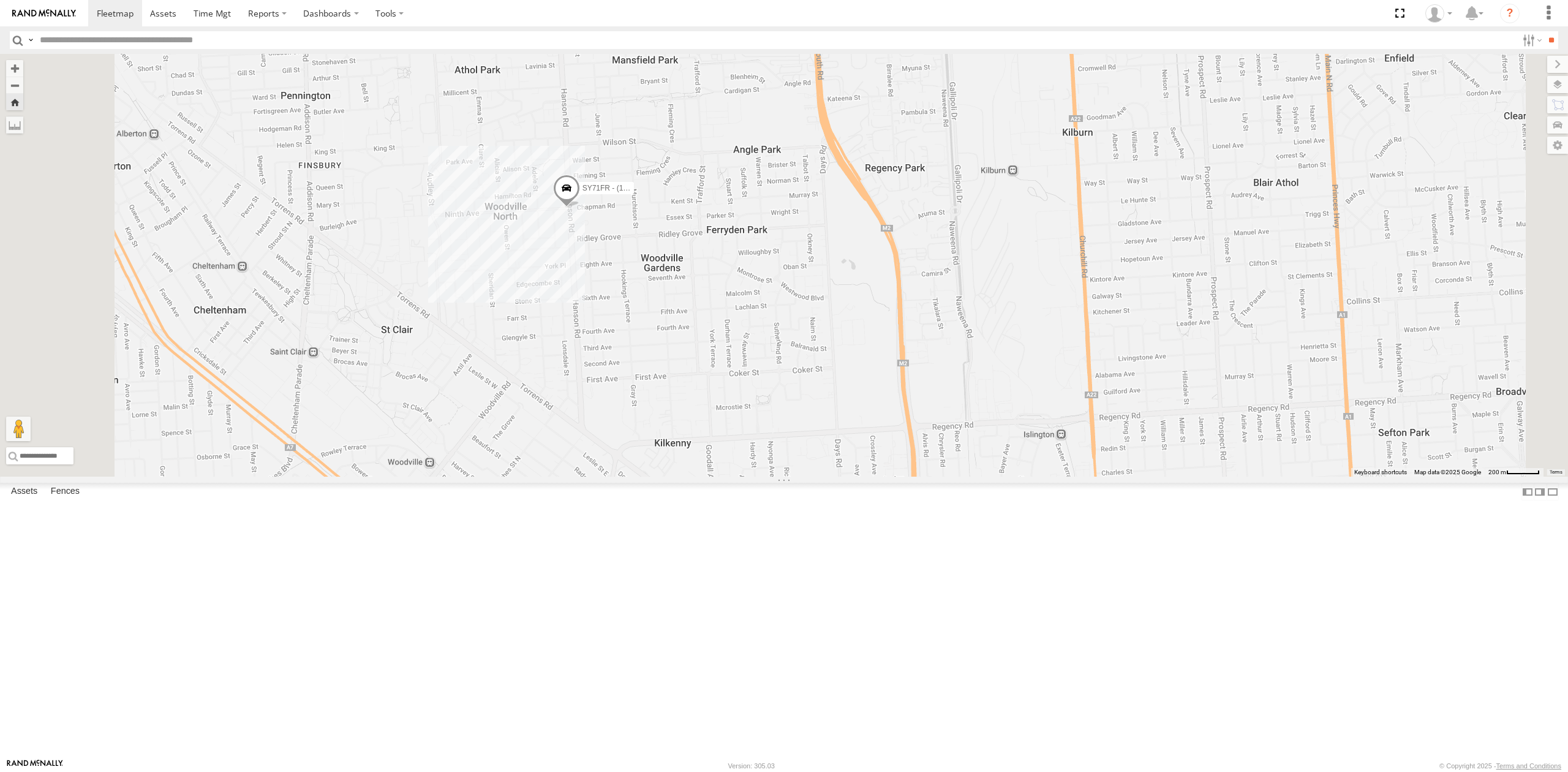
click at [0, 0] on div "SB25LM - (6P HINO) R6" at bounding box center [0, 0] width 0 height 0
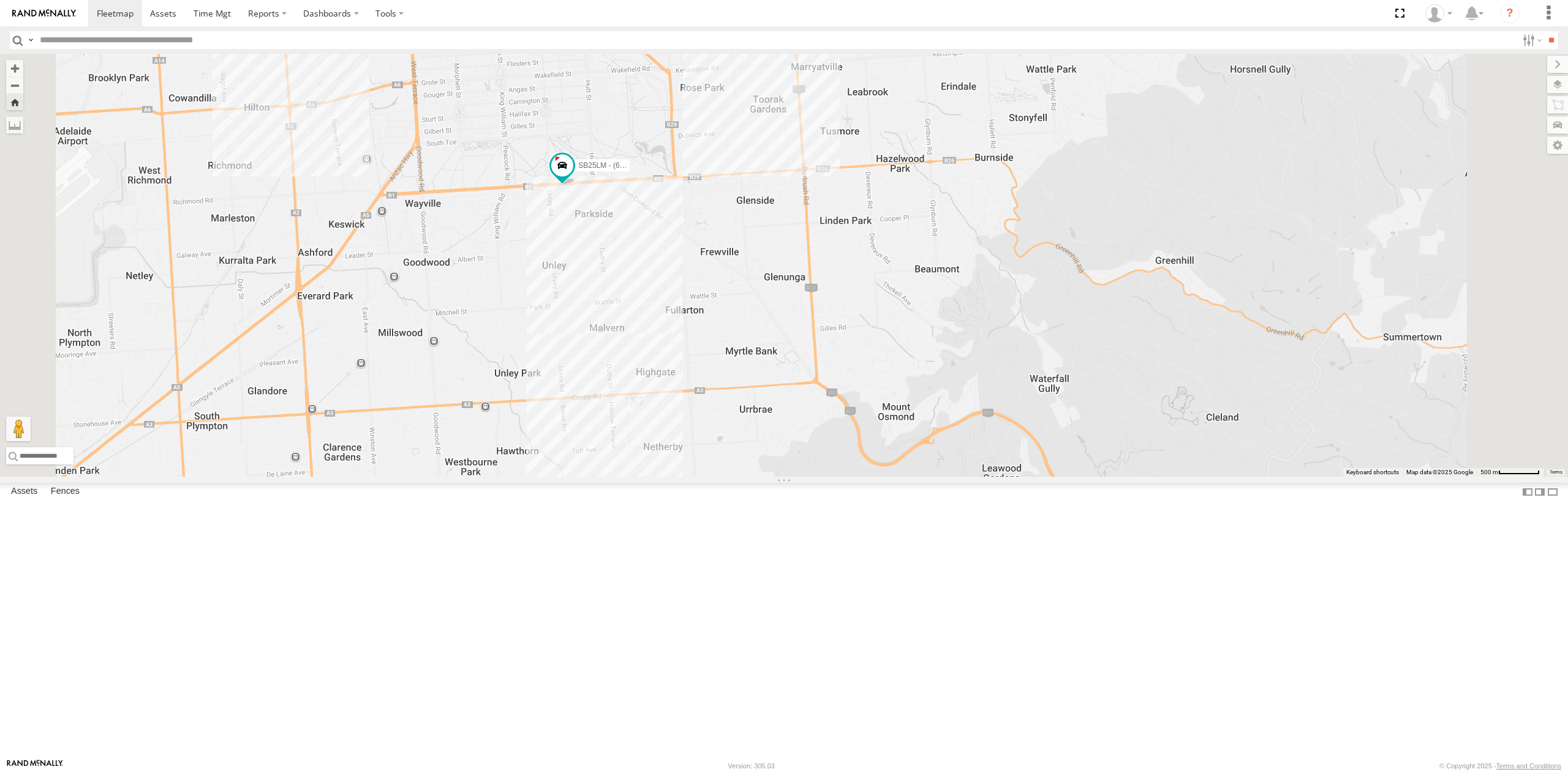
click at [0, 0] on div "S678CGD - Fridge It Sprinter" at bounding box center [0, 0] width 0 height 0
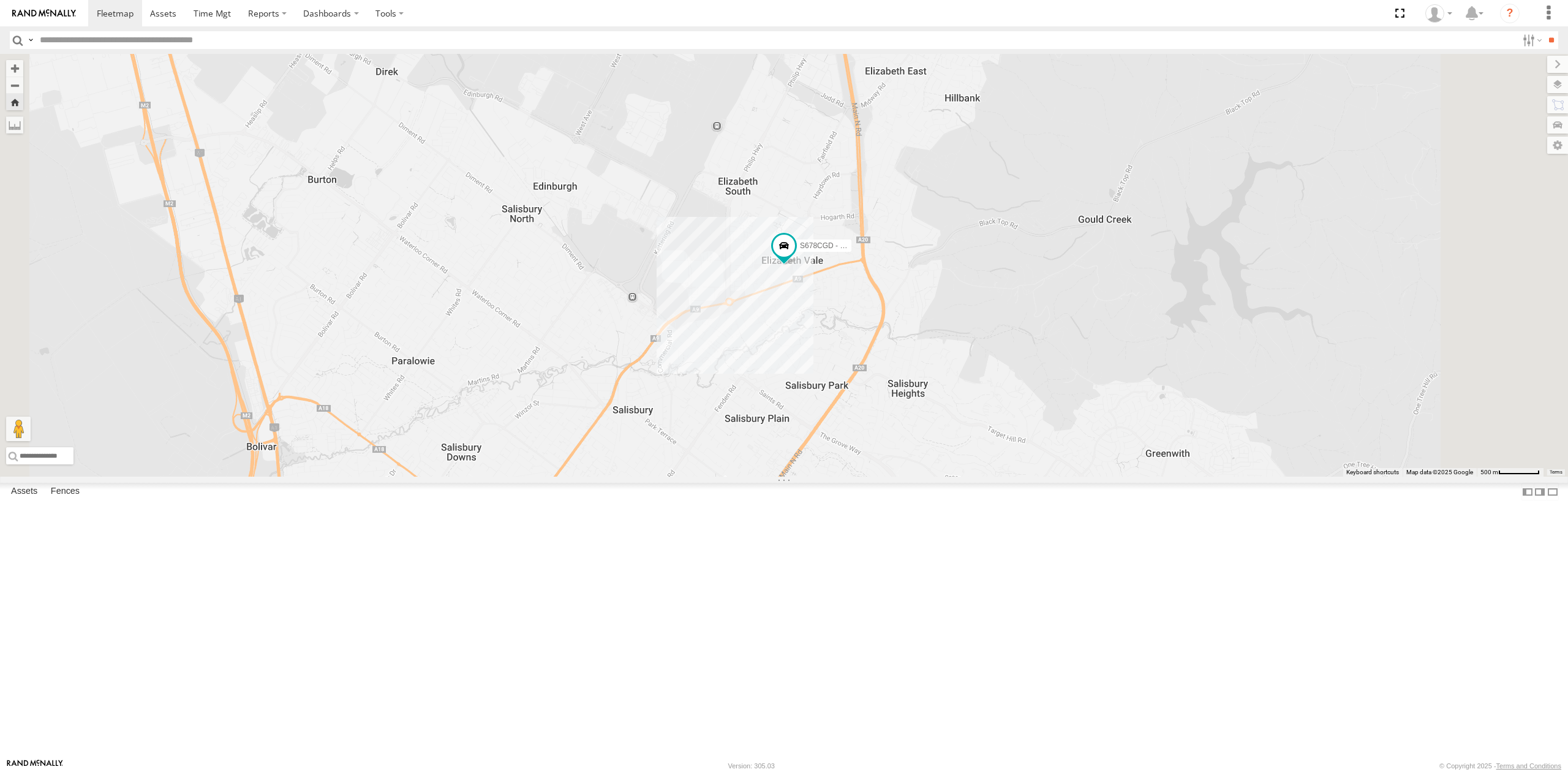
click at [0, 0] on div "SB26LM - (3P HINO) R7 All Assets" at bounding box center [0, 0] width 0 height 0
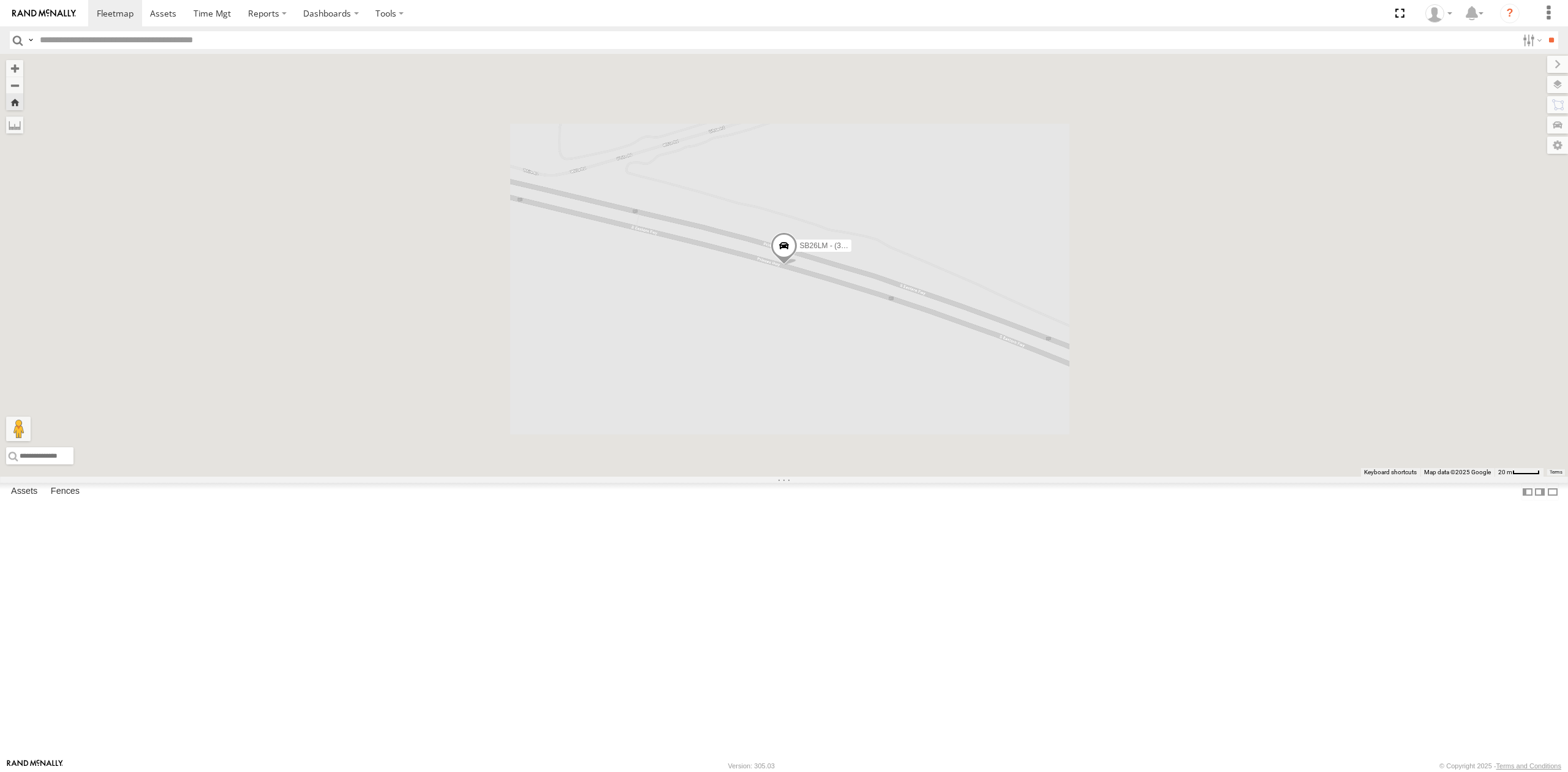
drag, startPoint x: 112, startPoint y: 214, endPoint x: 108, endPoint y: 182, distance: 32.2
click at [0, 0] on div "All Assets" at bounding box center [0, 0] width 0 height 0
click at [0, 0] on div "SY71FR - (16P TRAILER) PM1 All Assets" at bounding box center [0, 0] width 0 height 0
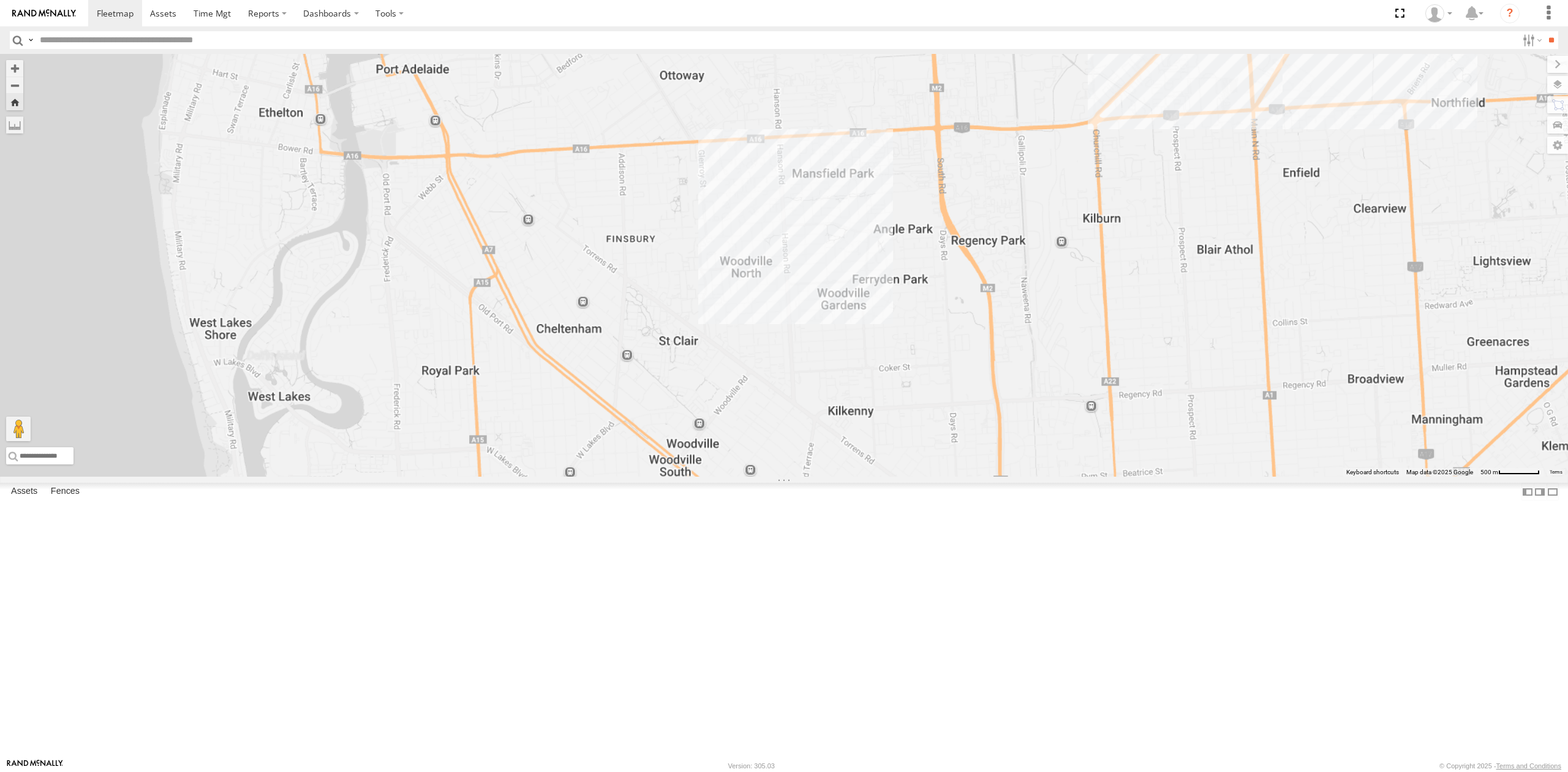
click at [0, 0] on div "All Assets" at bounding box center [0, 0] width 0 height 0
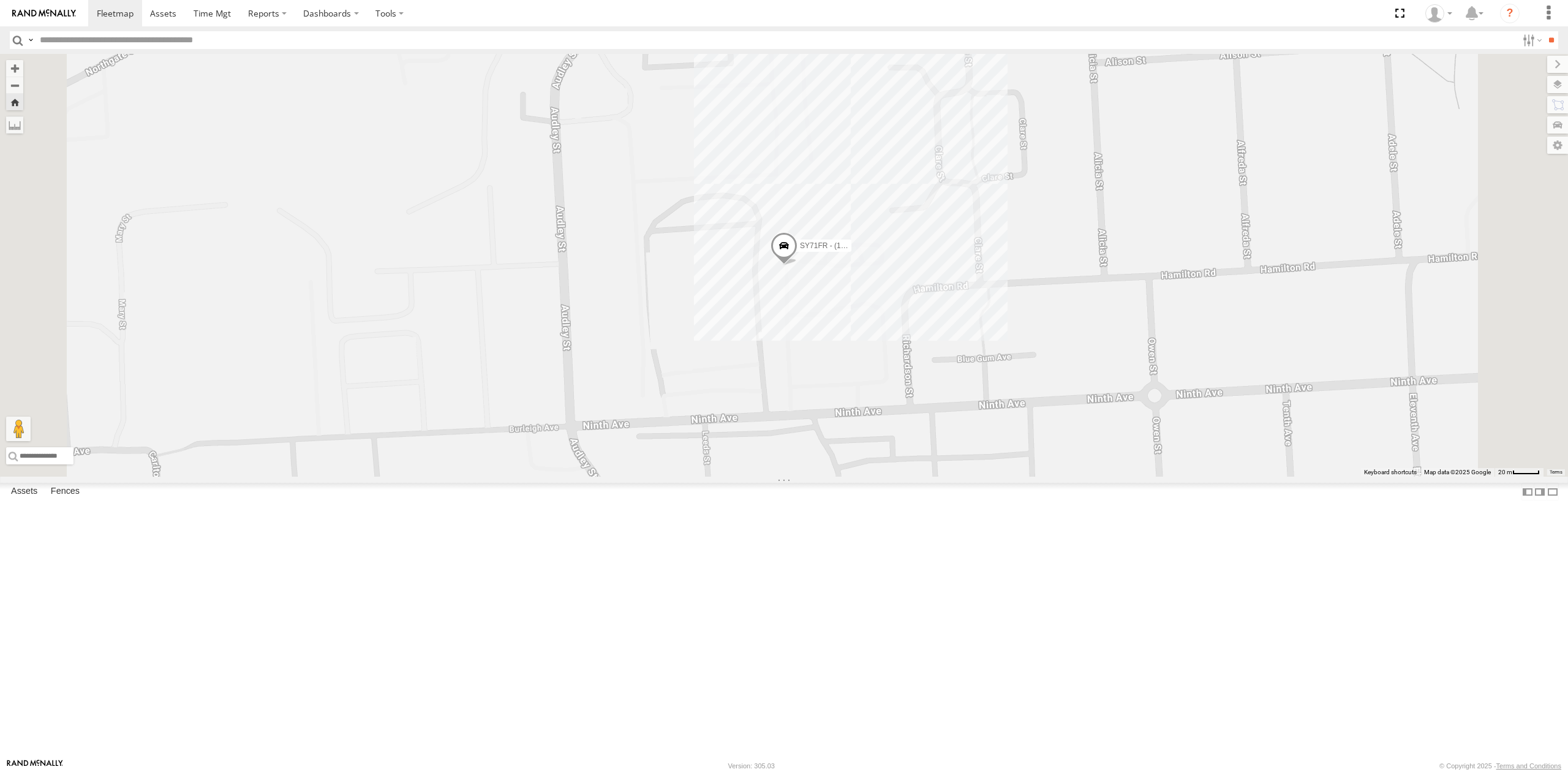
click at [798, 265] on span at bounding box center [784, 249] width 27 height 33
drag, startPoint x: 729, startPoint y: 484, endPoint x: 686, endPoint y: 471, distance: 44.9
click at [727, 477] on div "SY71FR - (16P TRAILER) PM1 SY71FR - (16P TRAILER) PM1 All Assets Depot -34.8617…" at bounding box center [784, 265] width 1568 height 423
click at [636, 390] on div "SY71FR - (16P TRAILER) PM1 SY71FR - (16P TRAILER) PM1 All Assets Depot -34.8617…" at bounding box center [784, 265] width 1568 height 423
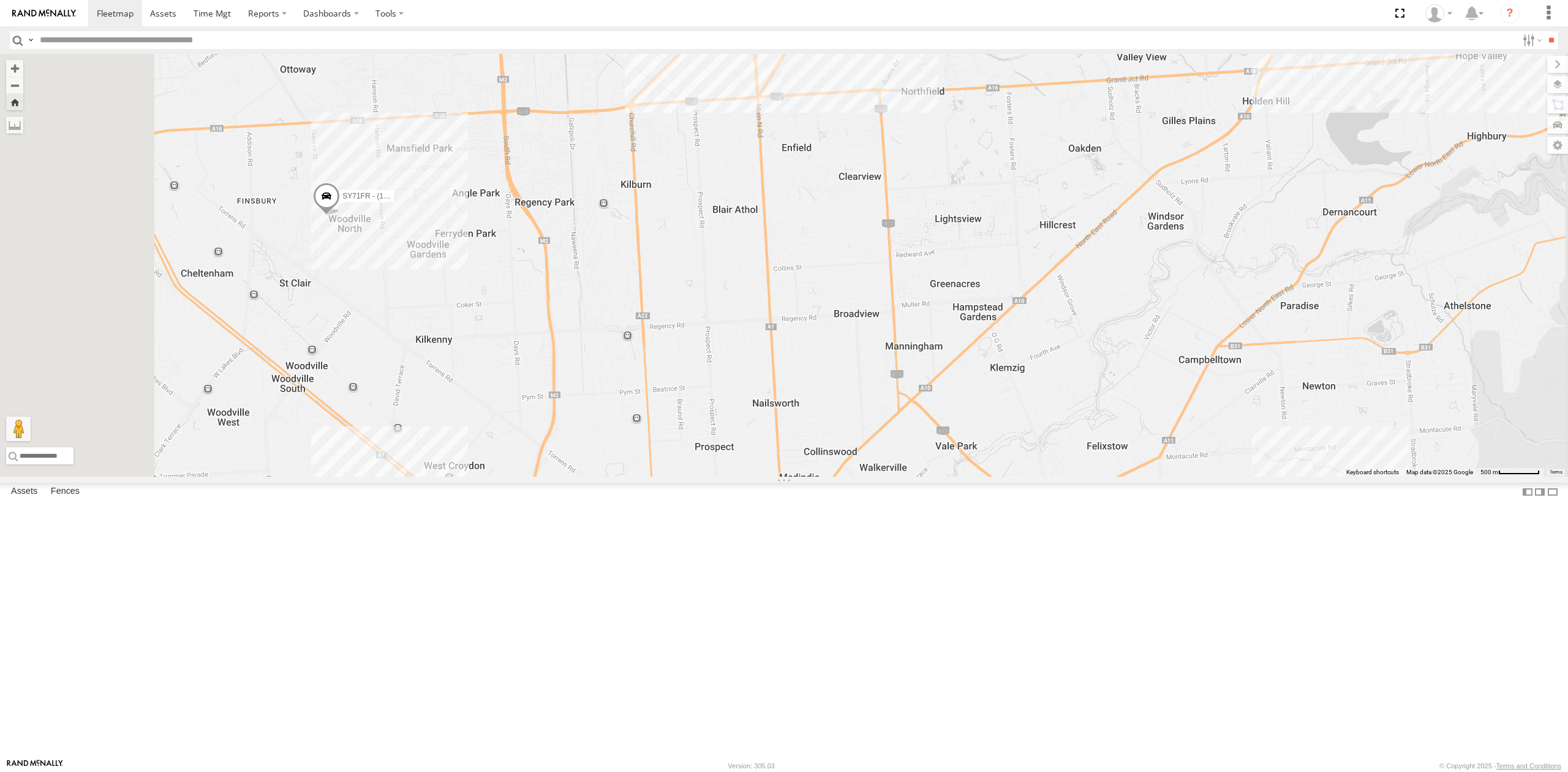
click at [0, 0] on div "All Assets" at bounding box center [0, 0] width 0 height 0
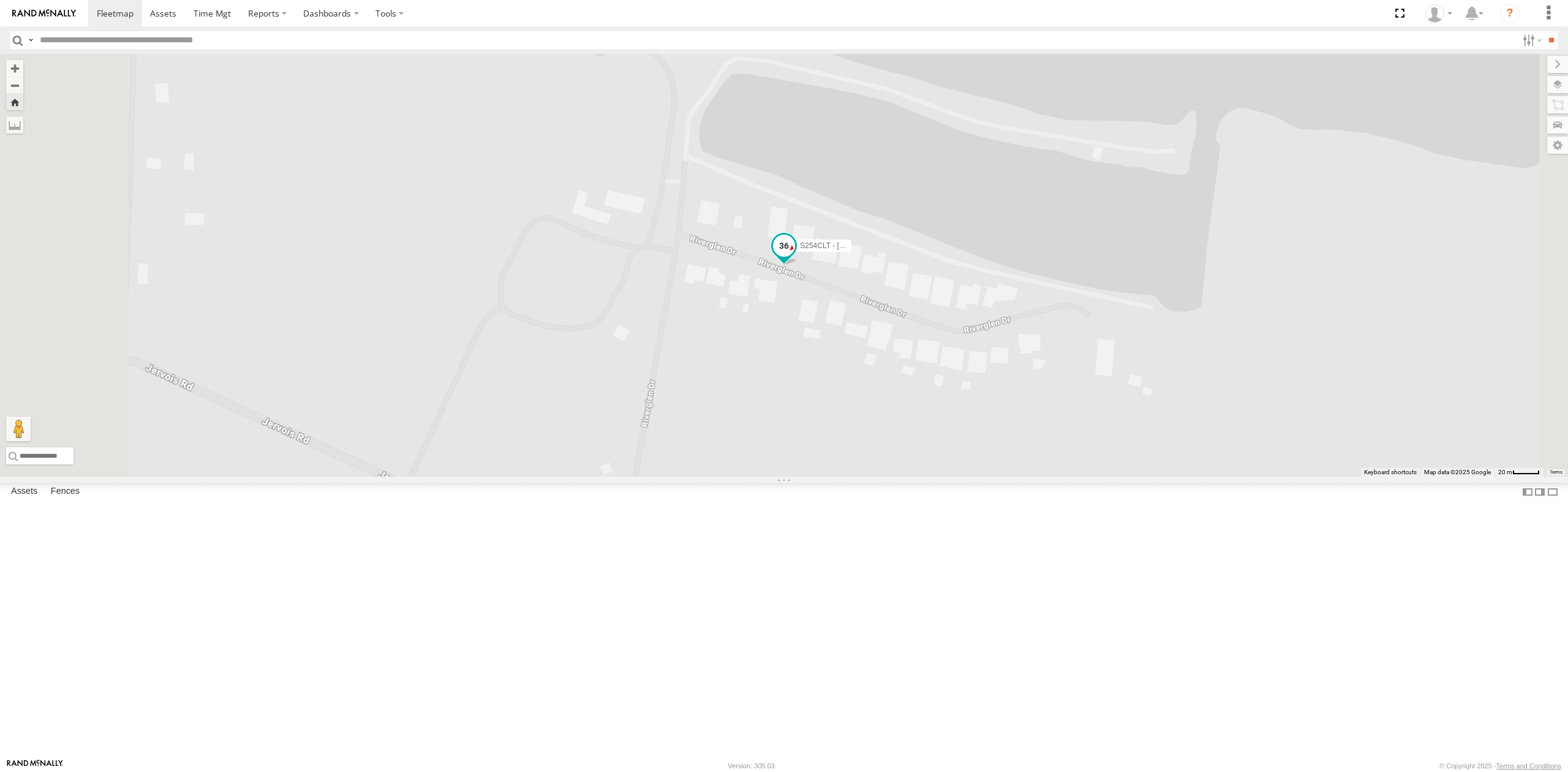
click at [795, 257] on span at bounding box center [784, 246] width 22 height 22
click at [751, 476] on div "S254CLT - Brian Corkhill S254CLT - Brian Corkhill All Assets Riverglen Dr White…" at bounding box center [784, 265] width 1568 height 423
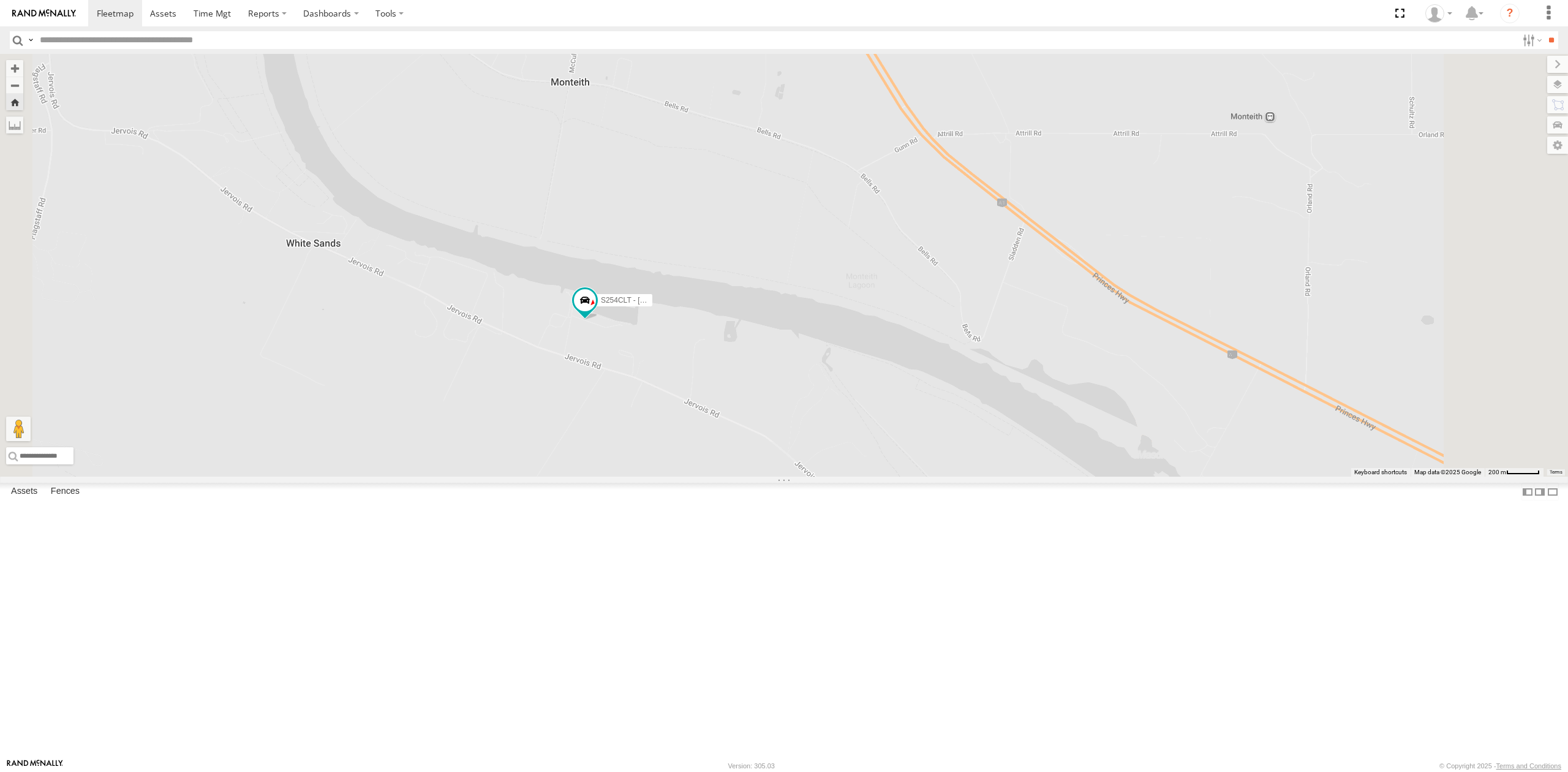
click at [0, 0] on div "SY71FR - (16P TRAILER) PM1 All Assets" at bounding box center [0, 0] width 0 height 0
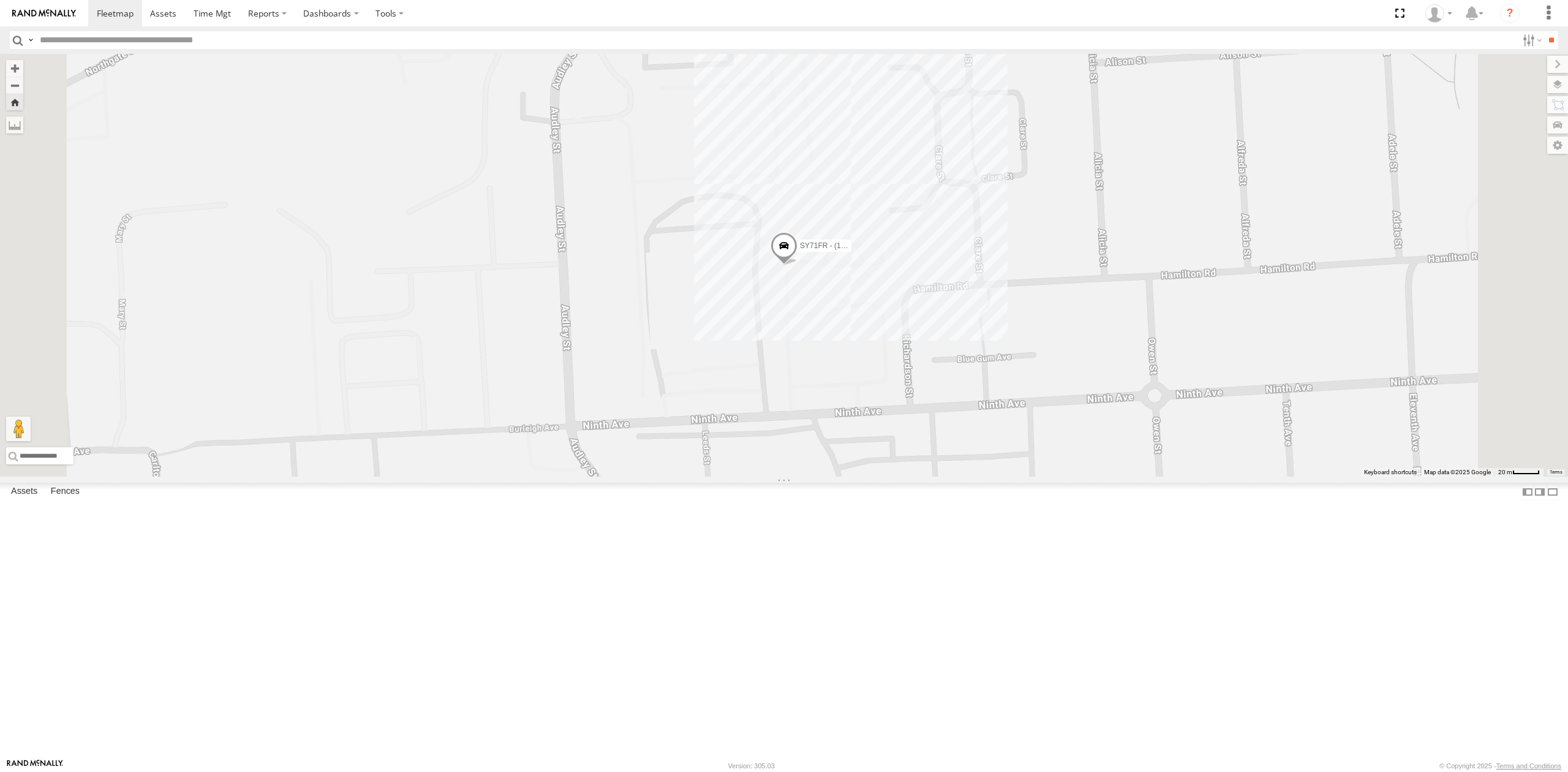
click at [0, 0] on div "S254CLT - Brian Corkhill All Assets Riverglen Dr White Sands -35.19375 139.3343…" at bounding box center [0, 0] width 0 height 0
click at [0, 0] on div "S254CLT - [PERSON_NAME]" at bounding box center [0, 0] width 0 height 0
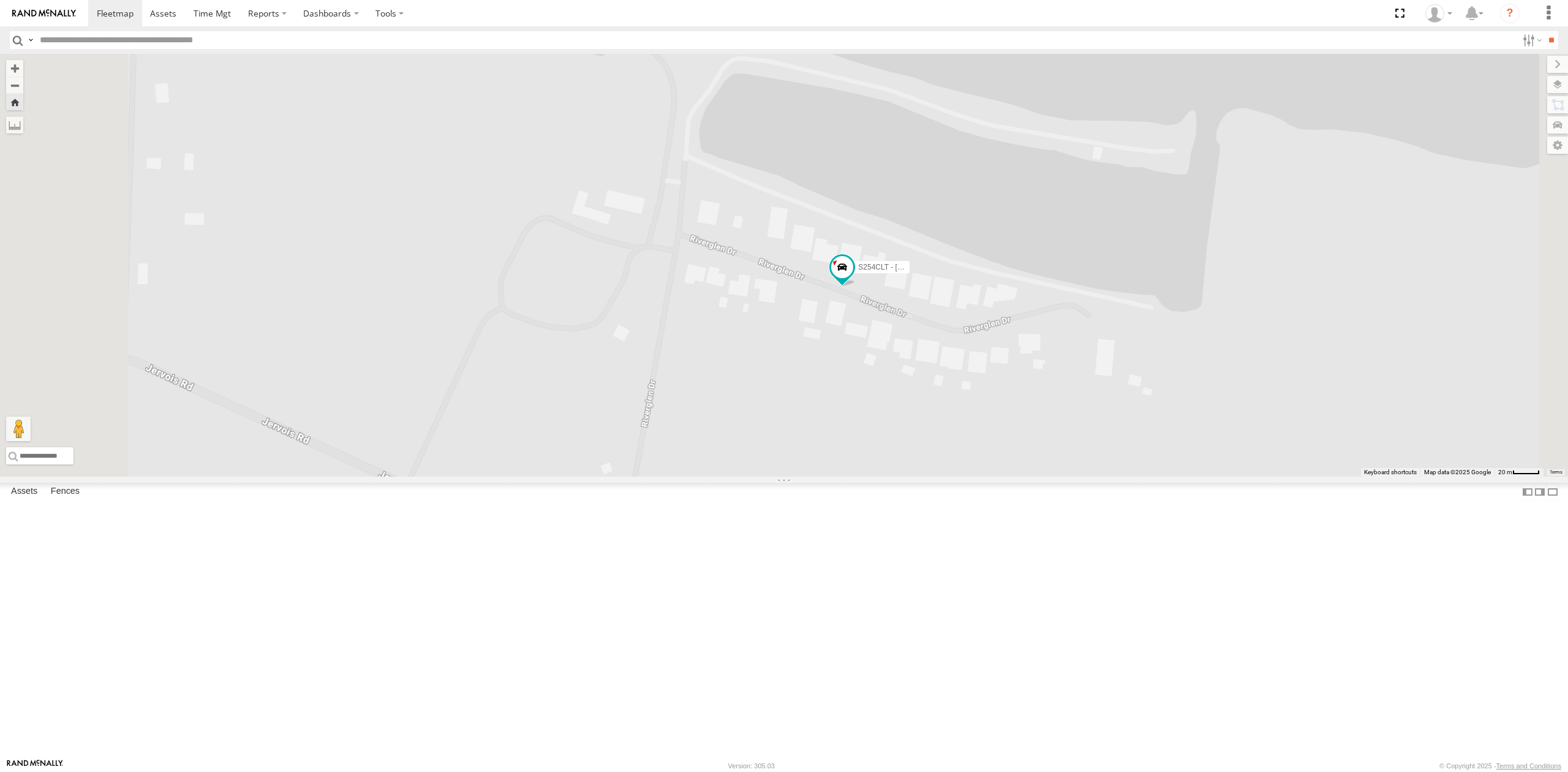
click at [0, 0] on div "SY71FR - (16P TRAILER) PM1" at bounding box center [0, 0] width 0 height 0
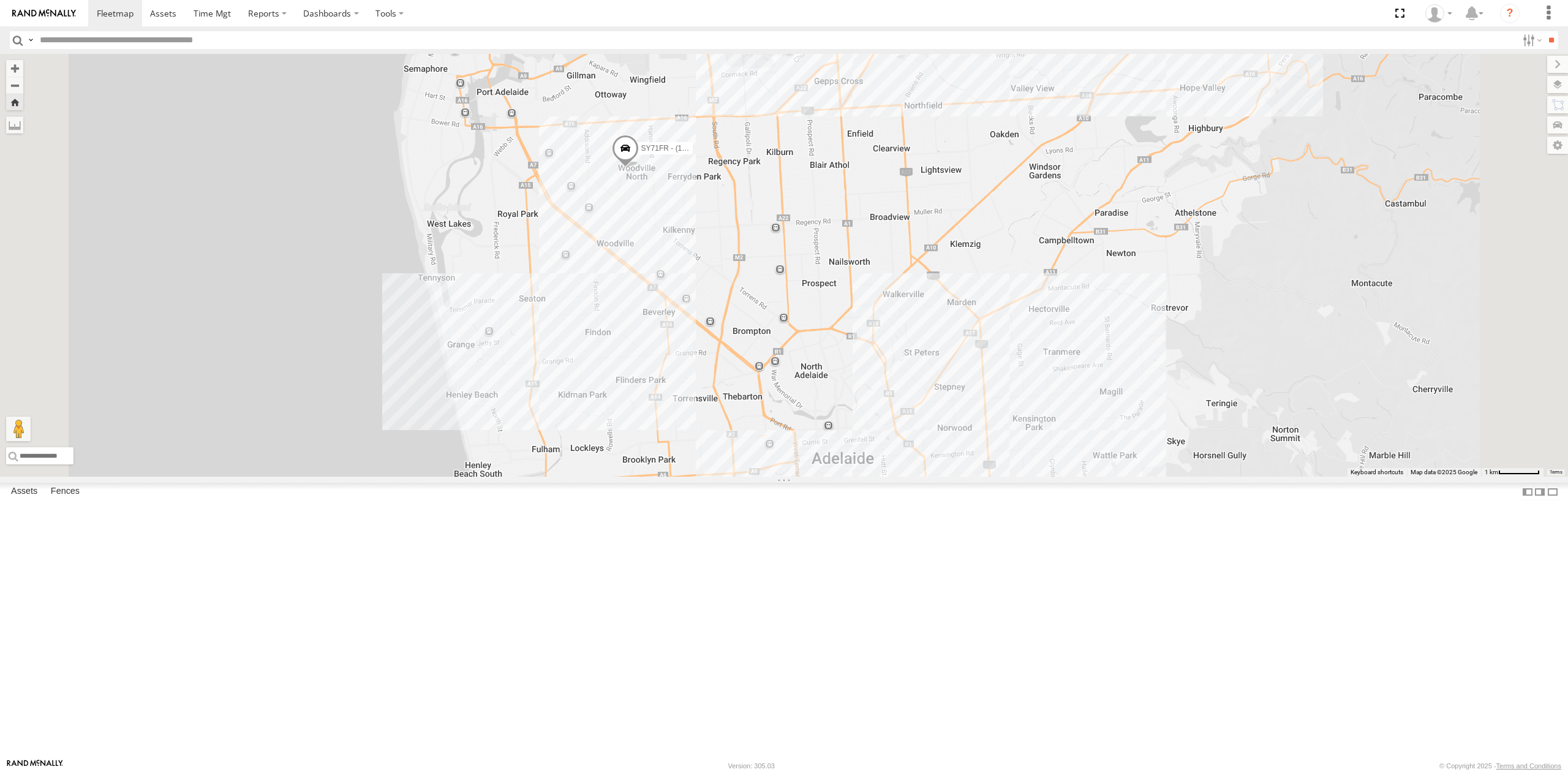
click at [0, 0] on div "SB26LM - (3P HINO) R7 All Assets" at bounding box center [0, 0] width 0 height 0
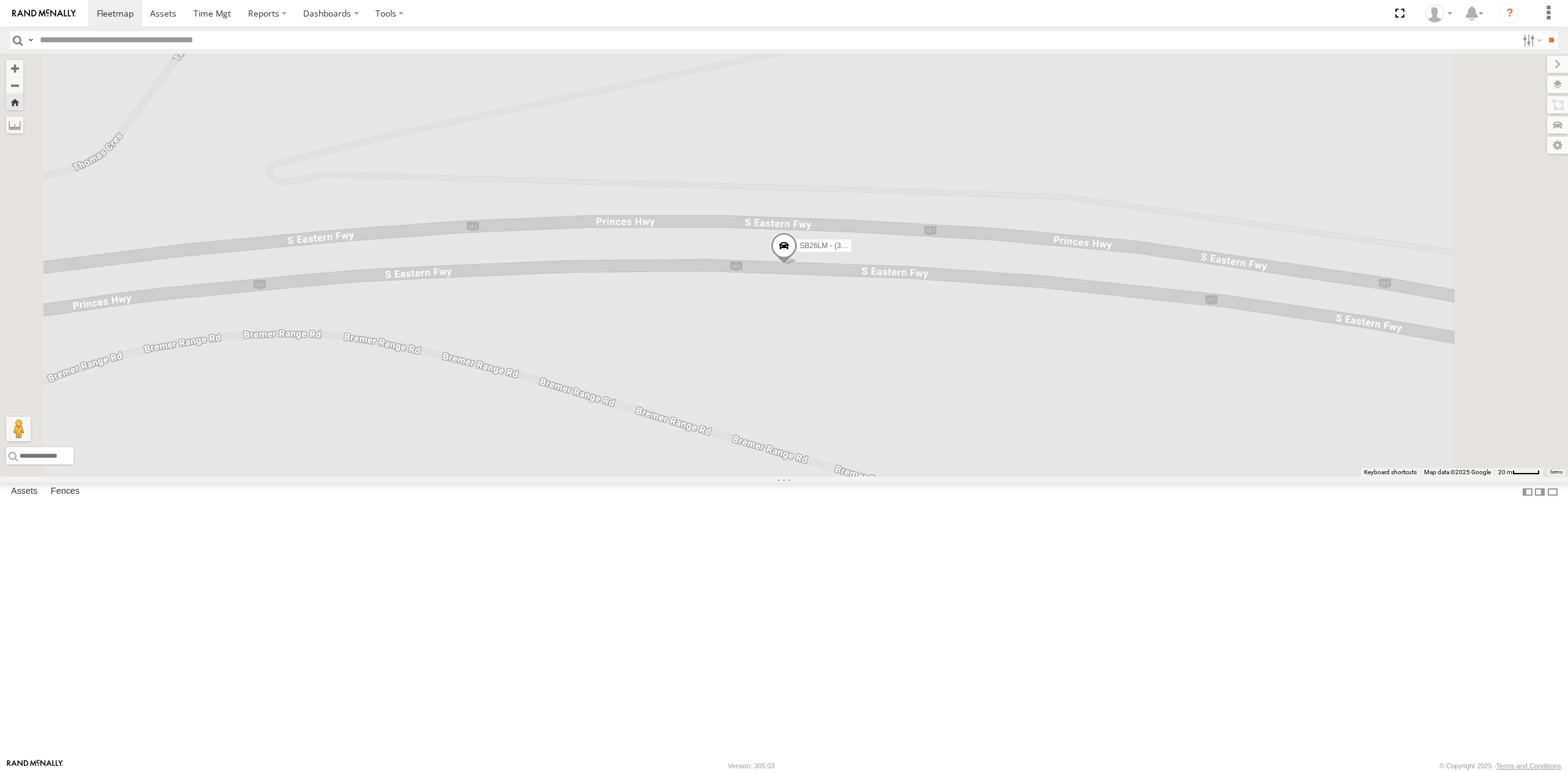
click at [798, 265] on span at bounding box center [784, 249] width 27 height 33
click at [729, 453] on div "SB26LM - (3P HINO) R7 SB26LM - (3P HINO) R7 All Assets South Eastern Fwy Monart…" at bounding box center [784, 265] width 1568 height 423
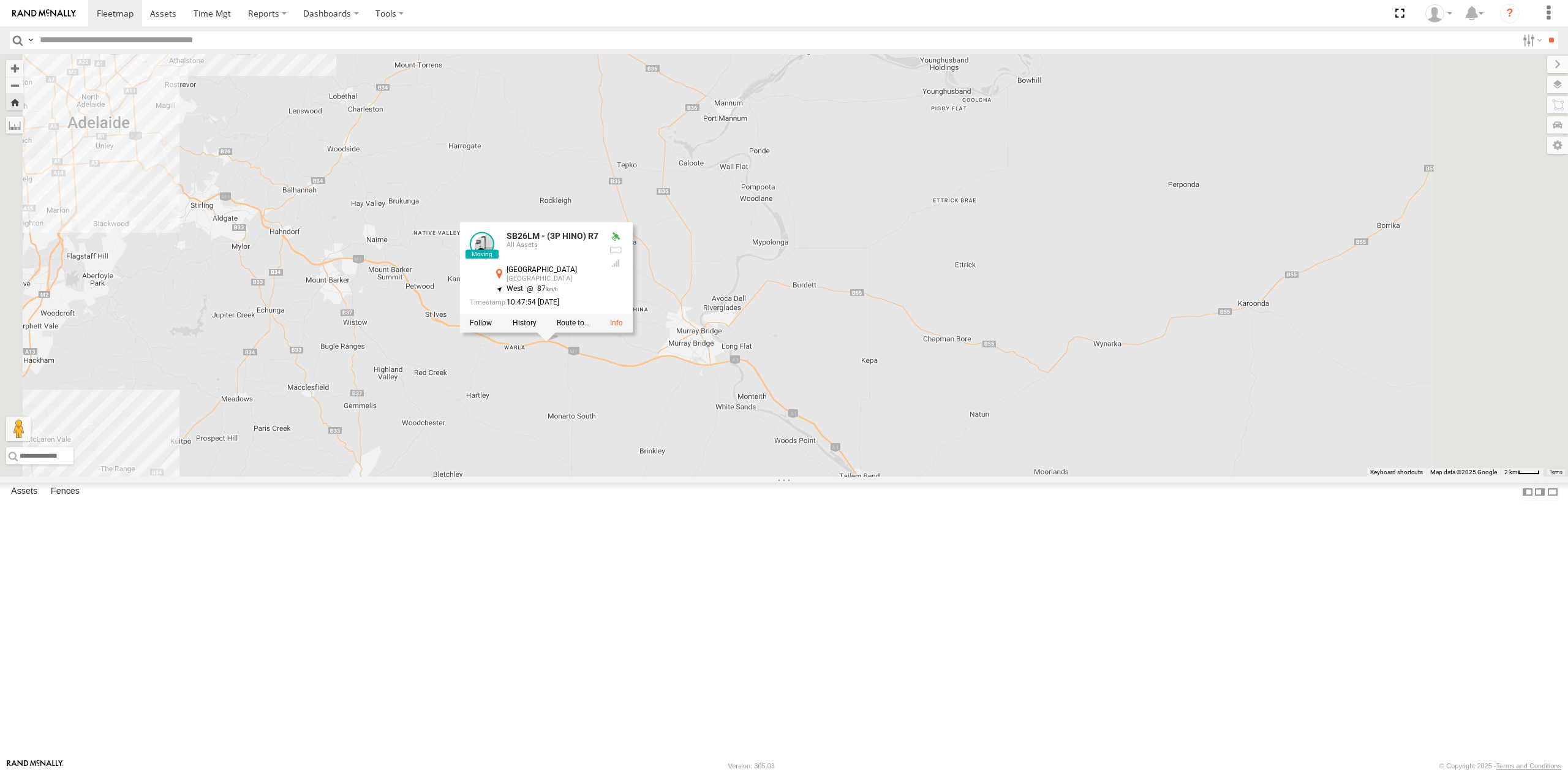
click at [0, 0] on div "S254CLT - [PERSON_NAME]" at bounding box center [0, 0] width 0 height 0
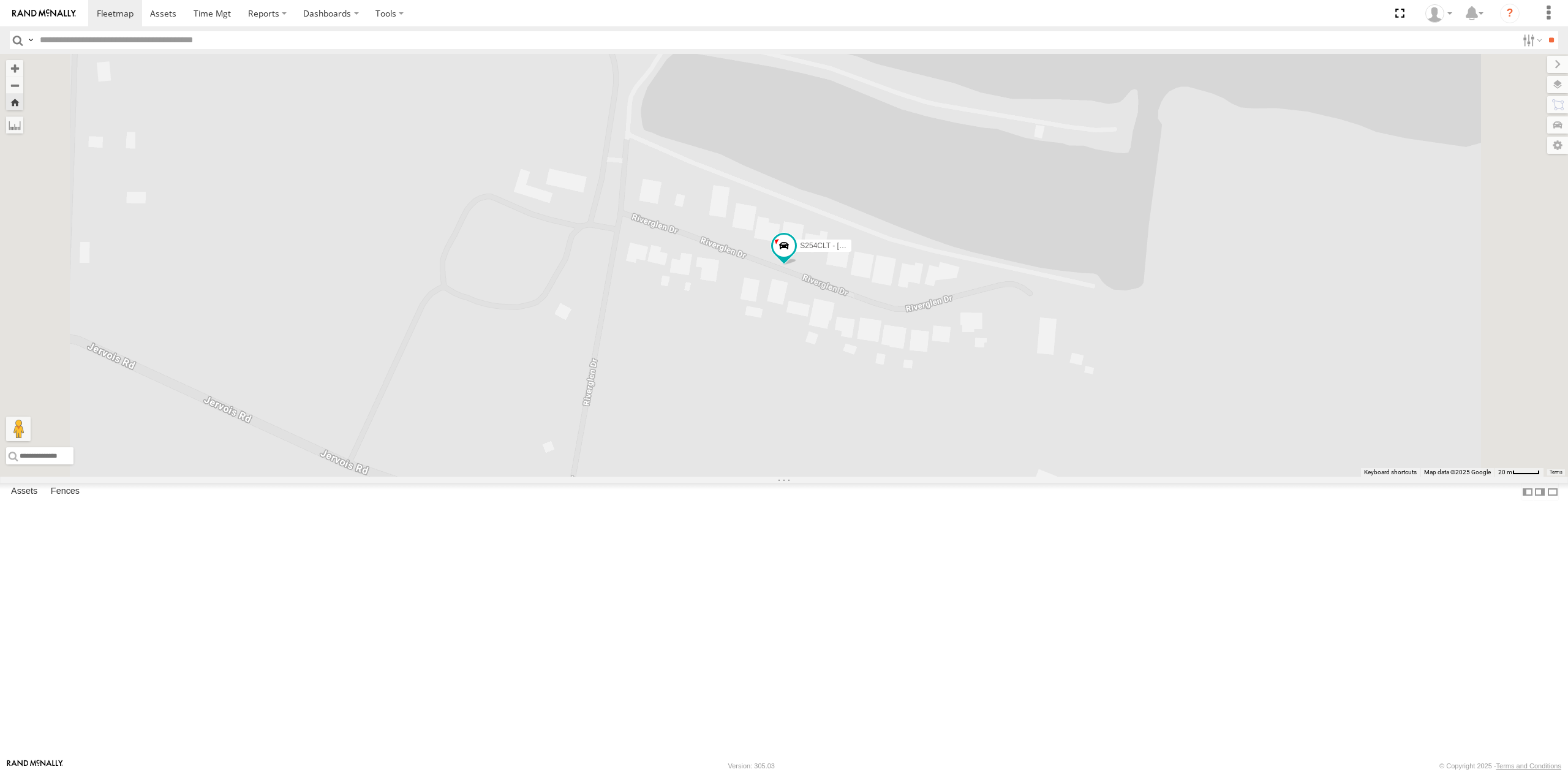
click at [0, 0] on div "SY71FR - (16P TRAILER) PM1 All Assets" at bounding box center [0, 0] width 0 height 0
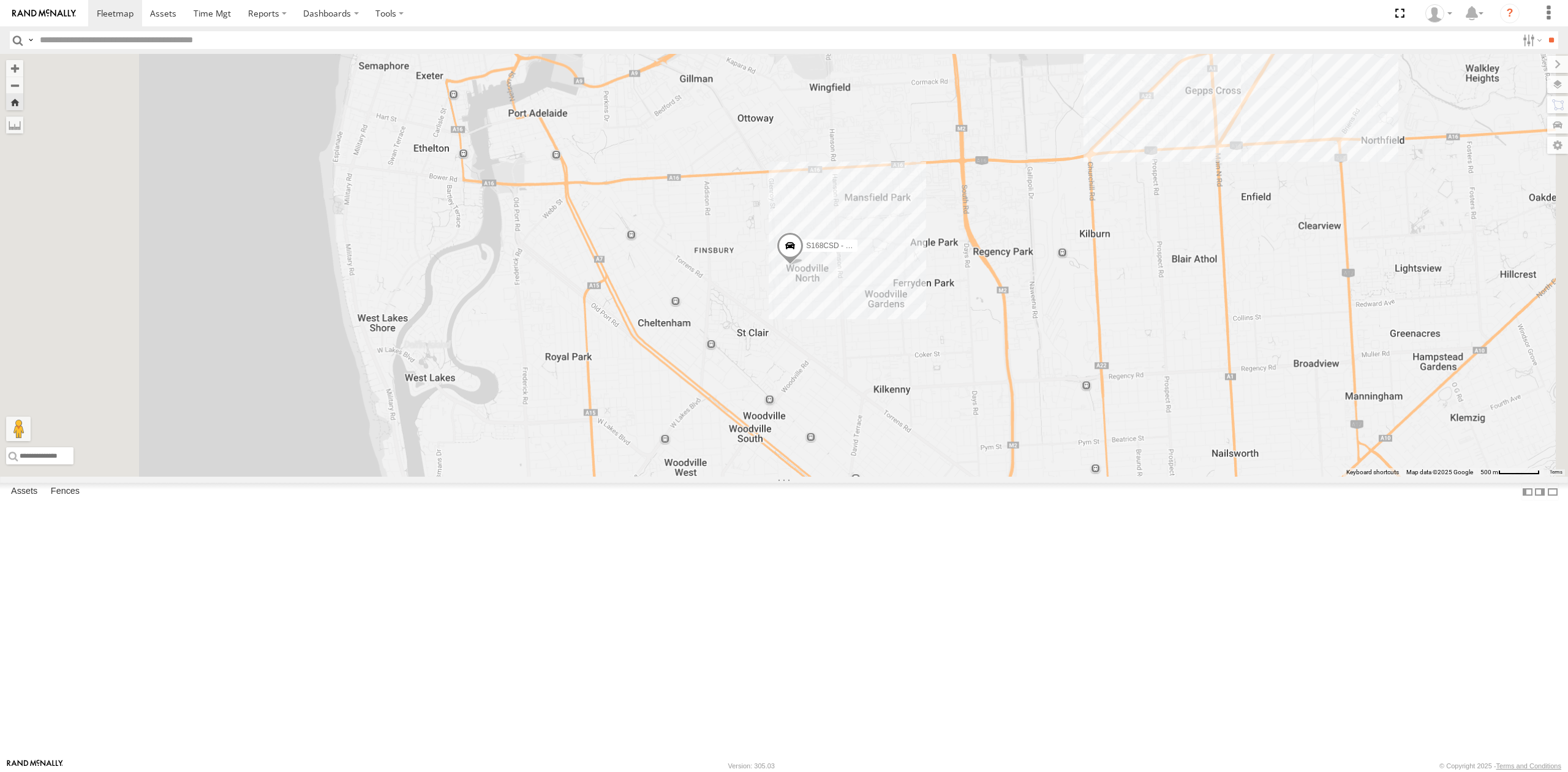
click at [0, 0] on div "S254CLT - [PERSON_NAME]" at bounding box center [0, 0] width 0 height 0
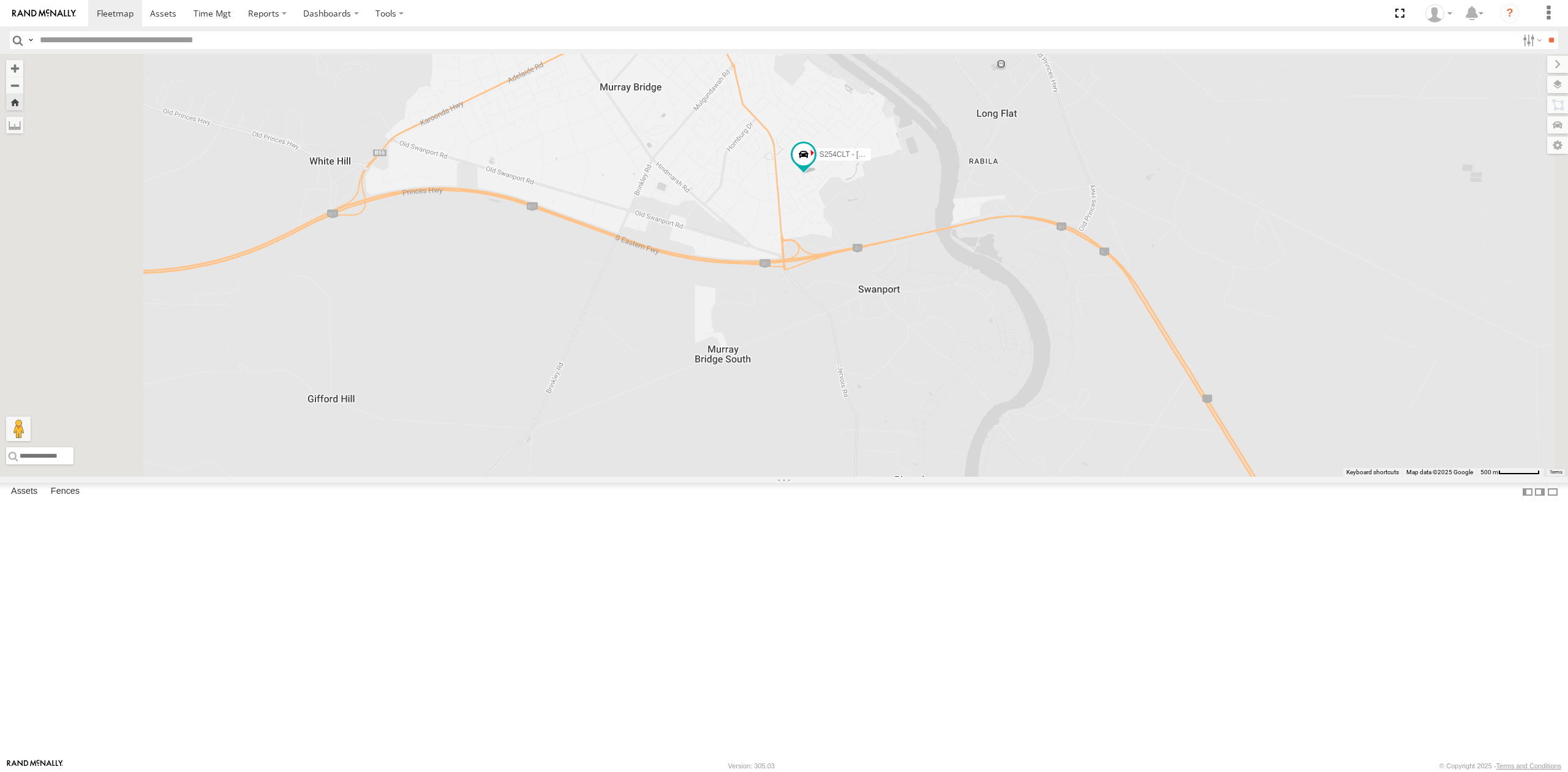
click at [0, 0] on div "All Assets" at bounding box center [0, 0] width 0 height 0
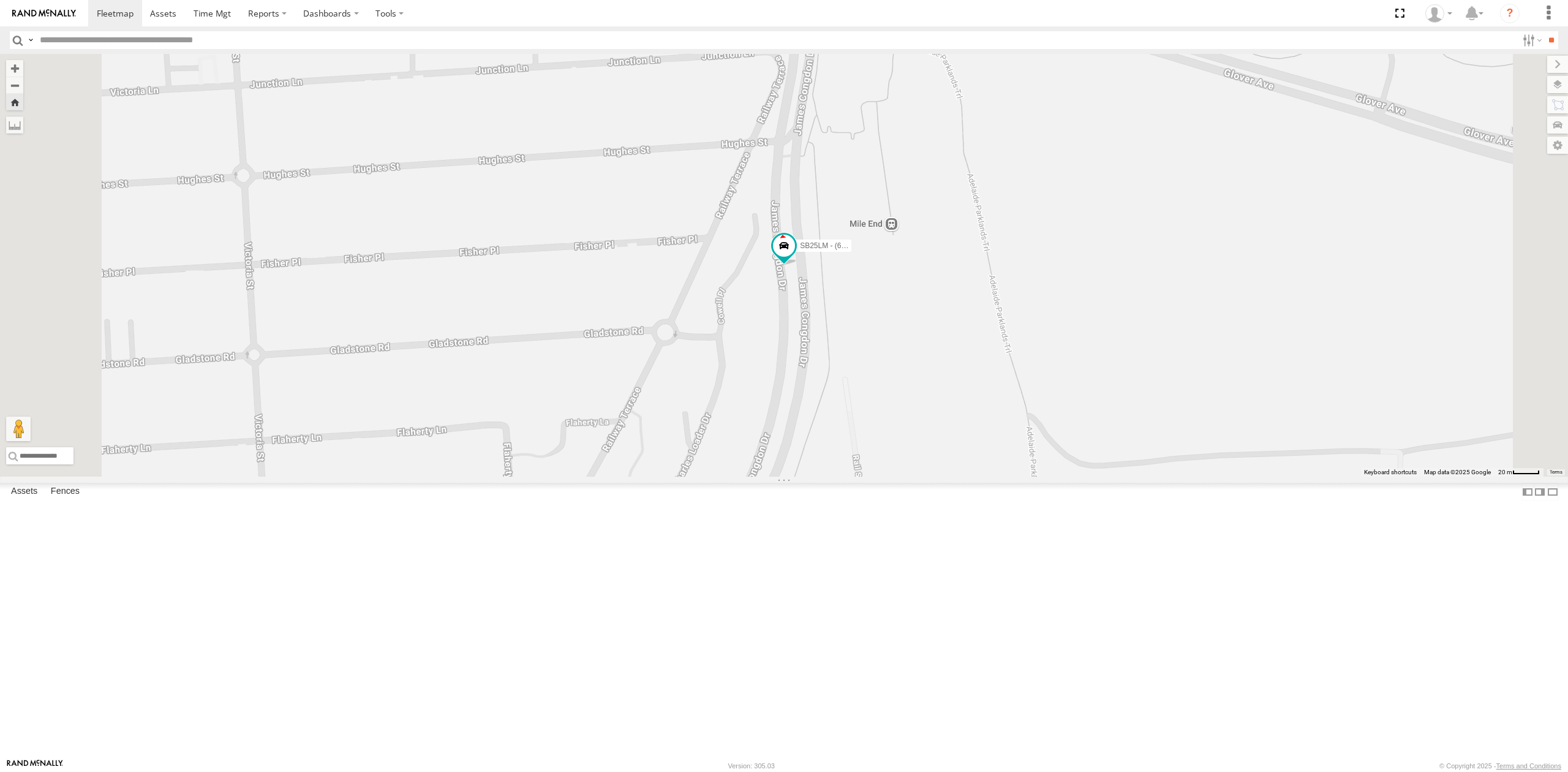
click at [0, 0] on div "8.3" at bounding box center [0, 0] width 0 height 0
click at [0, 0] on div "S264CKI - Fridge It Crafter All Assets" at bounding box center [0, 0] width 0 height 0
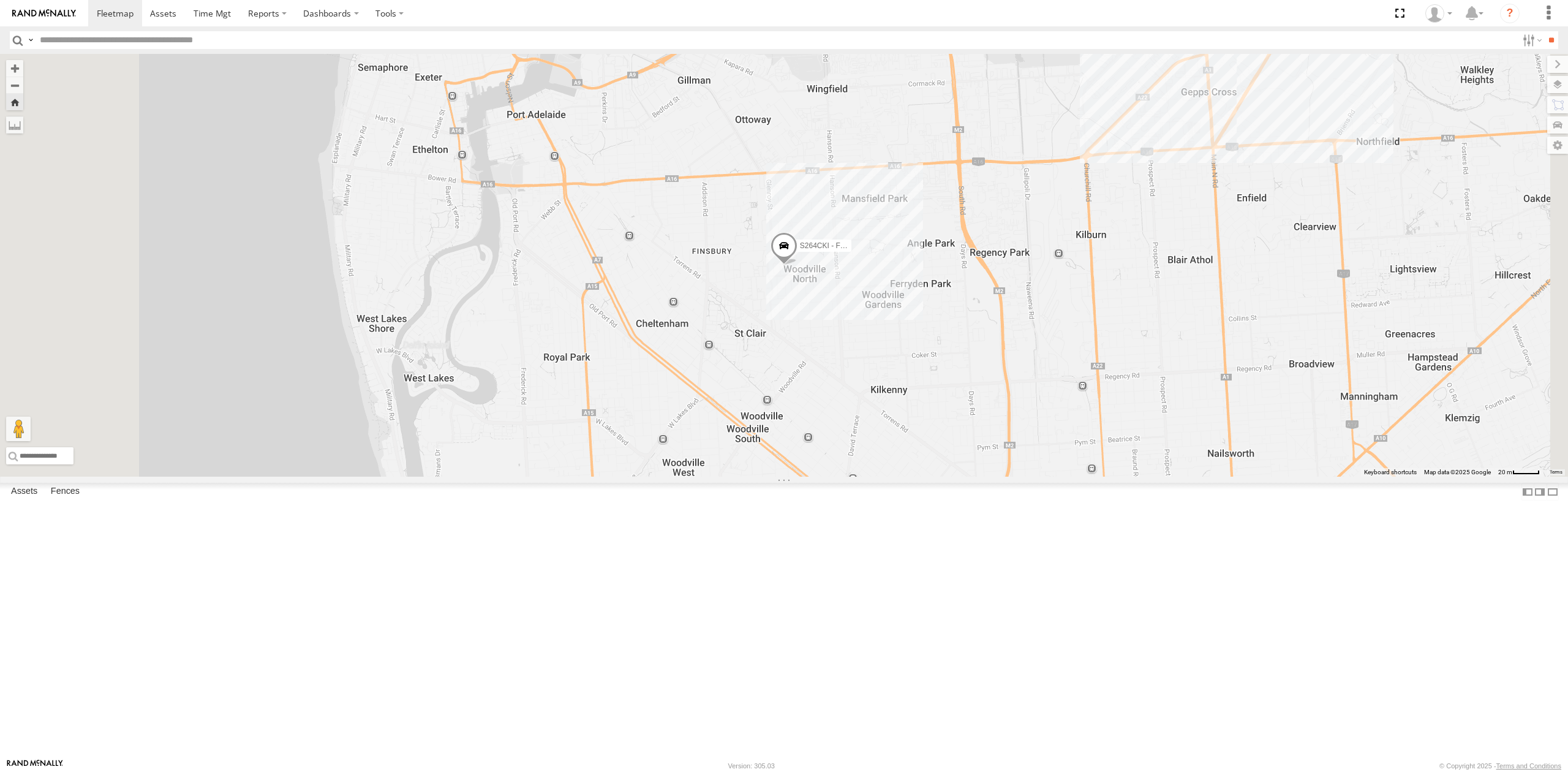
click at [0, 0] on div "All Assets" at bounding box center [0, 0] width 0 height 0
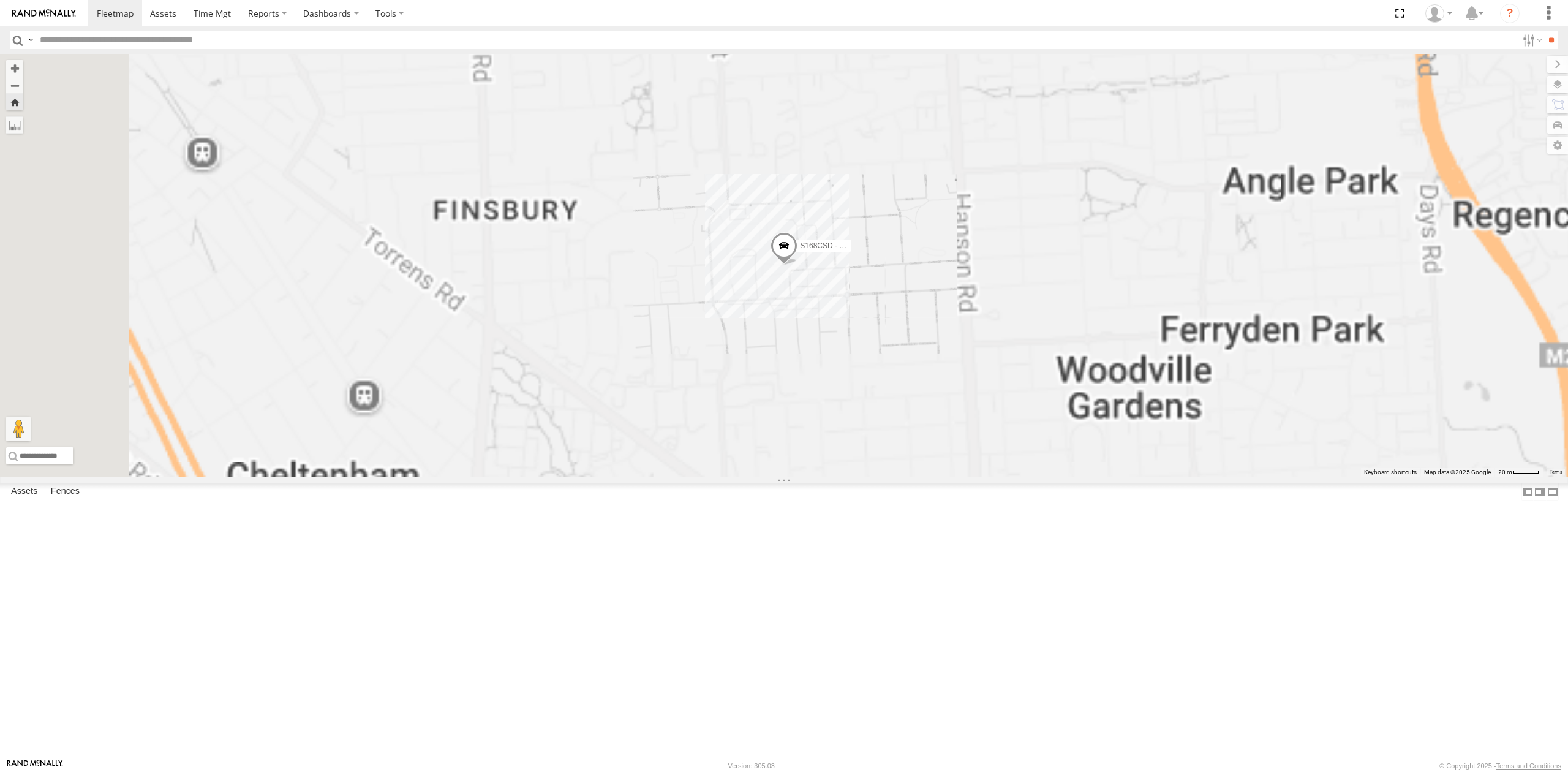
click at [0, 0] on div "SY71FR - (16P TRAILER) PM1" at bounding box center [0, 0] width 0 height 0
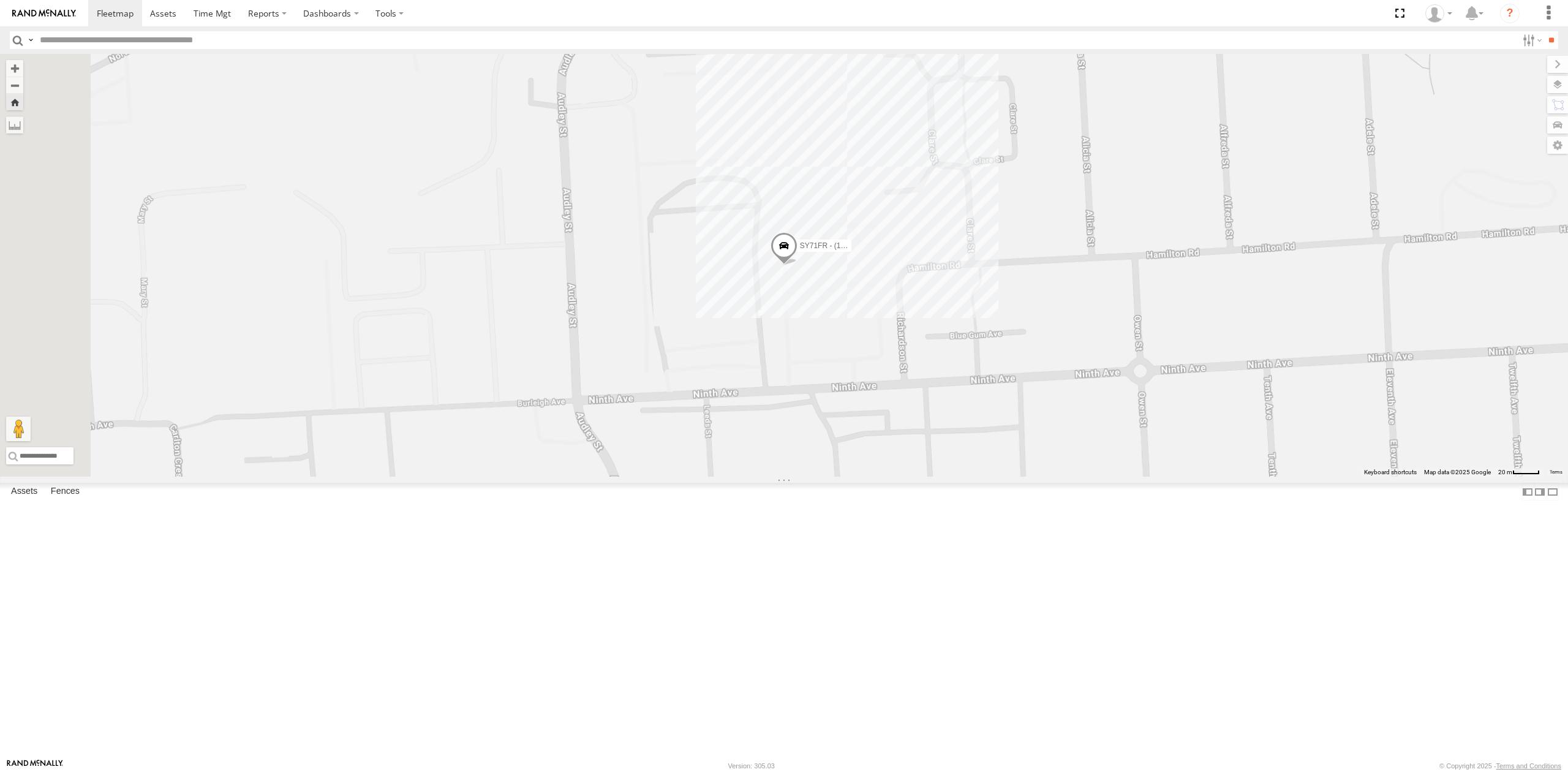
click at [0, 0] on div "S678CGD - Fridge It Sprinter" at bounding box center [0, 0] width 0 height 0
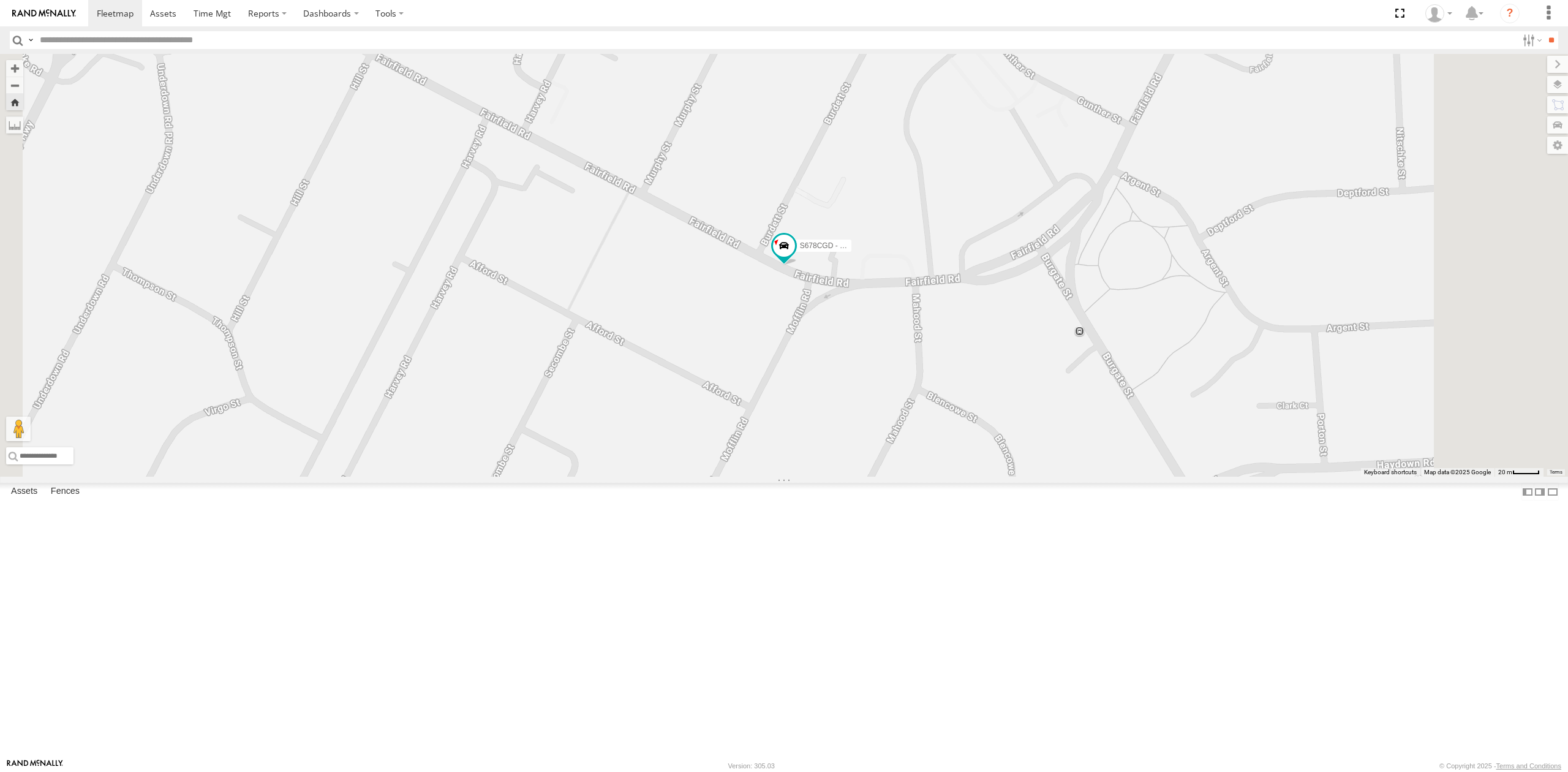
click at [0, 0] on div "All Assets" at bounding box center [0, 0] width 0 height 0
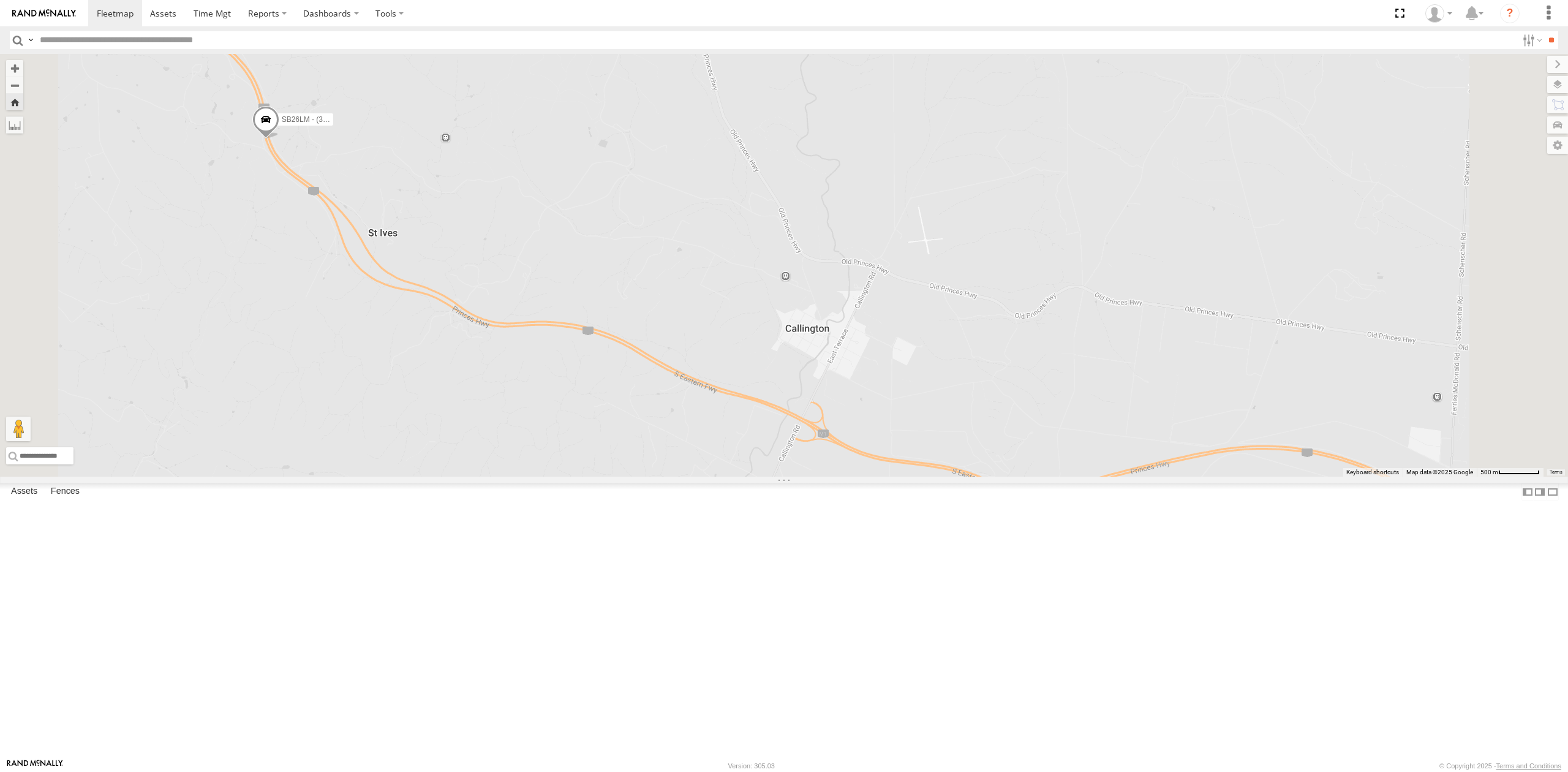
click at [0, 0] on div "SB25LM - (6P HINO) R6" at bounding box center [0, 0] width 0 height 0
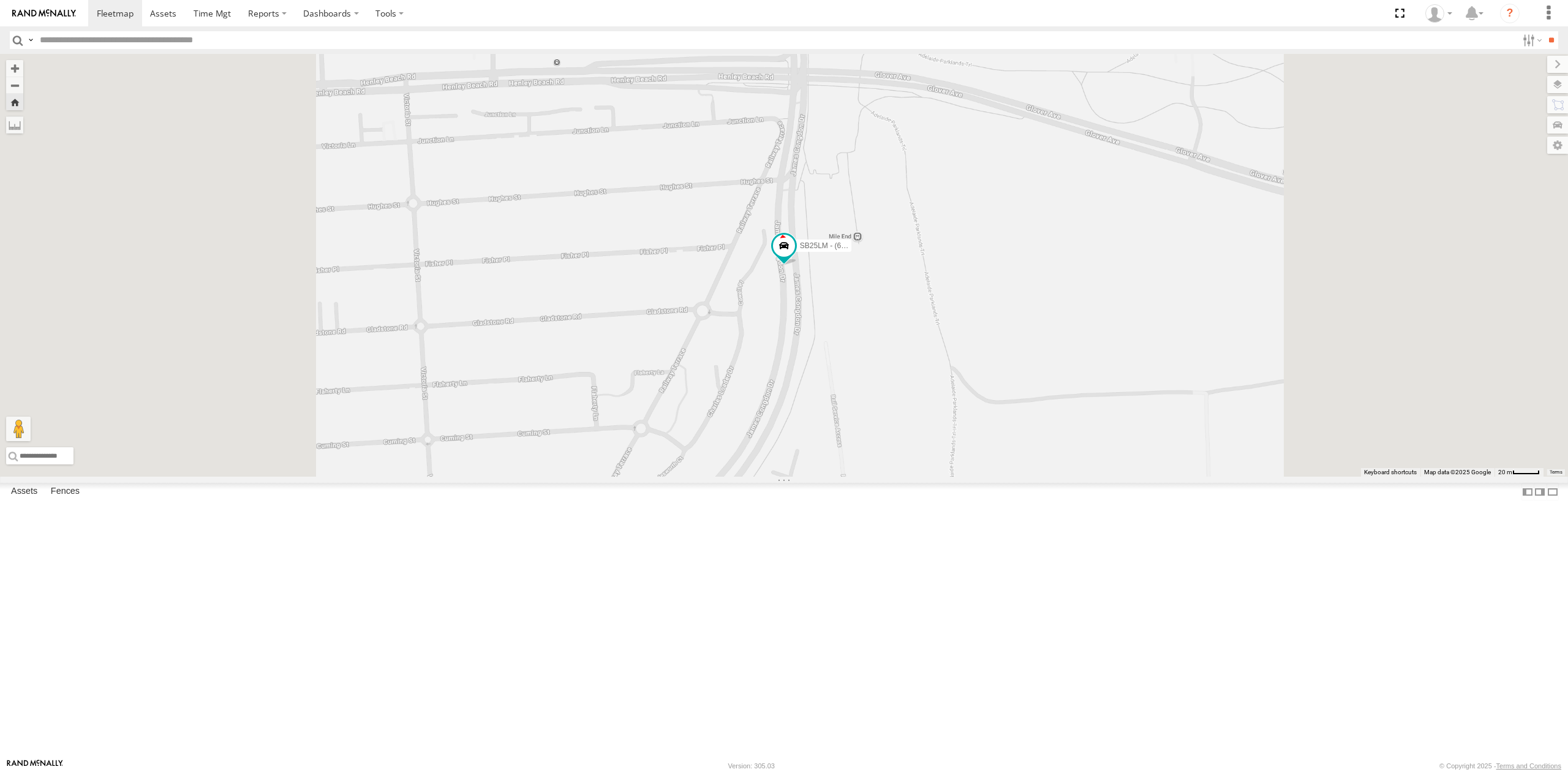
click at [0, 0] on div "All Assets" at bounding box center [0, 0] width 0 height 0
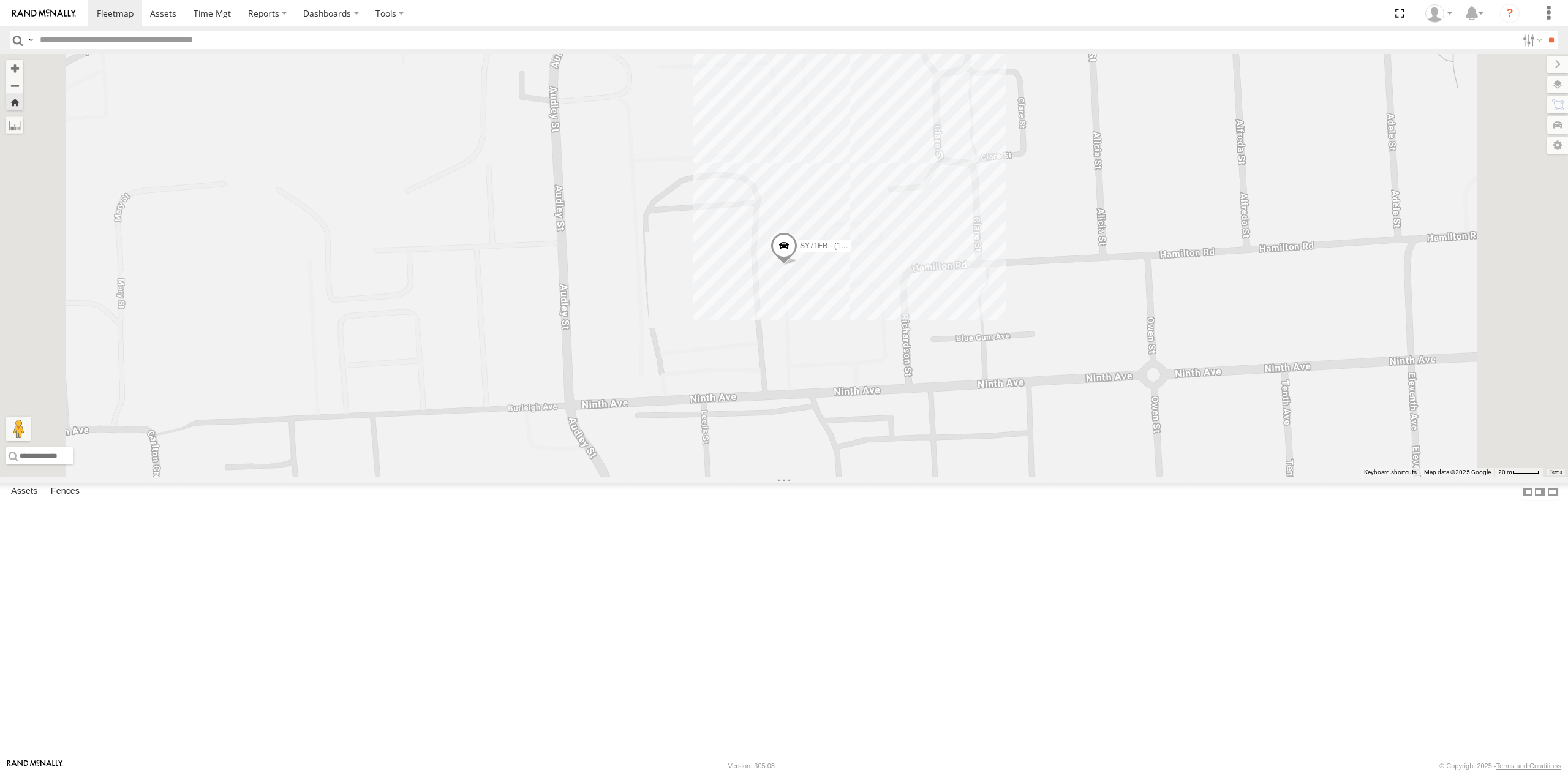
click at [0, 0] on div "SB25LM - (6P HINO) R6 All Assets" at bounding box center [0, 0] width 0 height 0
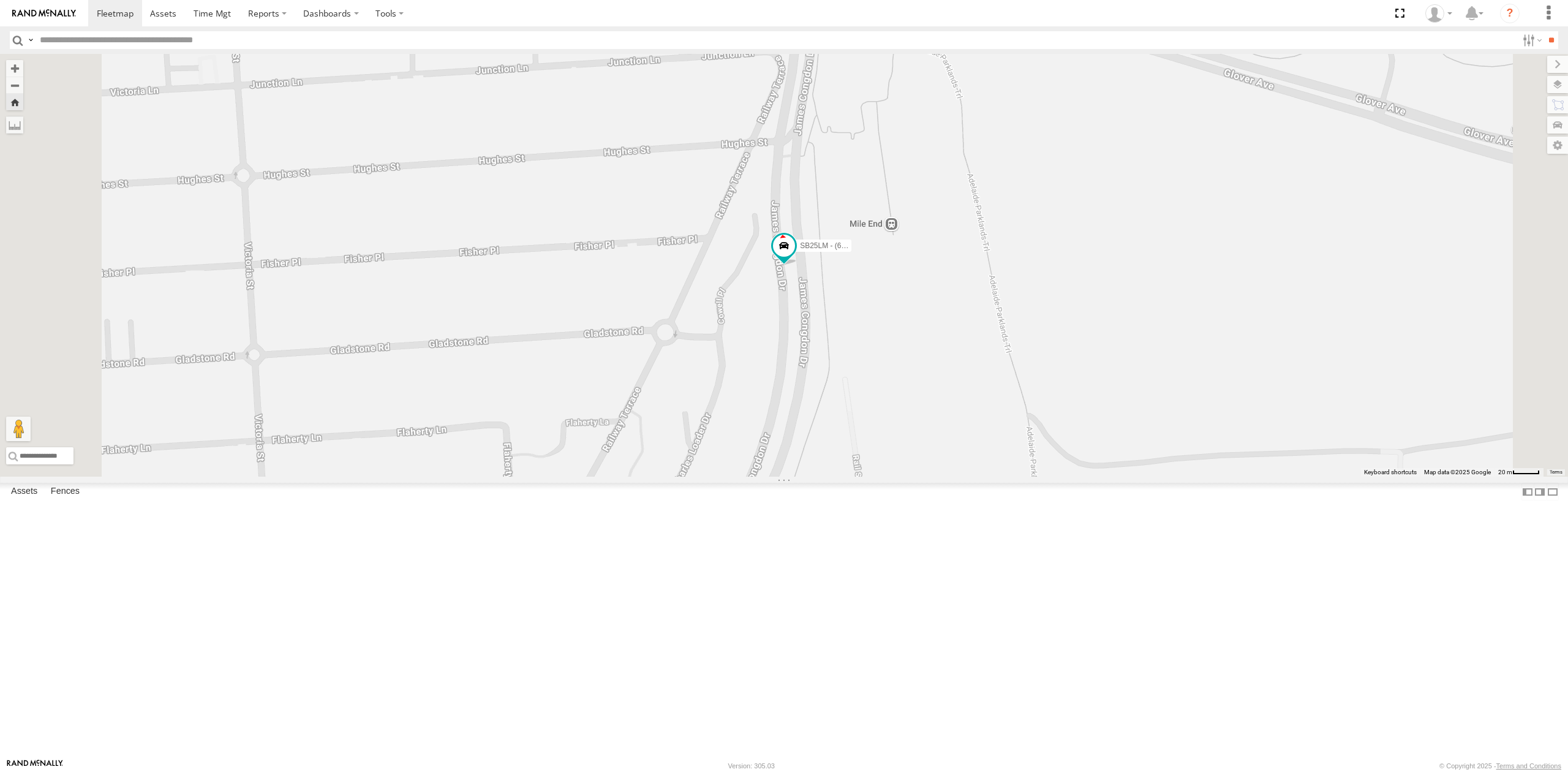
click at [0, 0] on div "S254CLT - [PERSON_NAME] All Assets" at bounding box center [0, 0] width 0 height 0
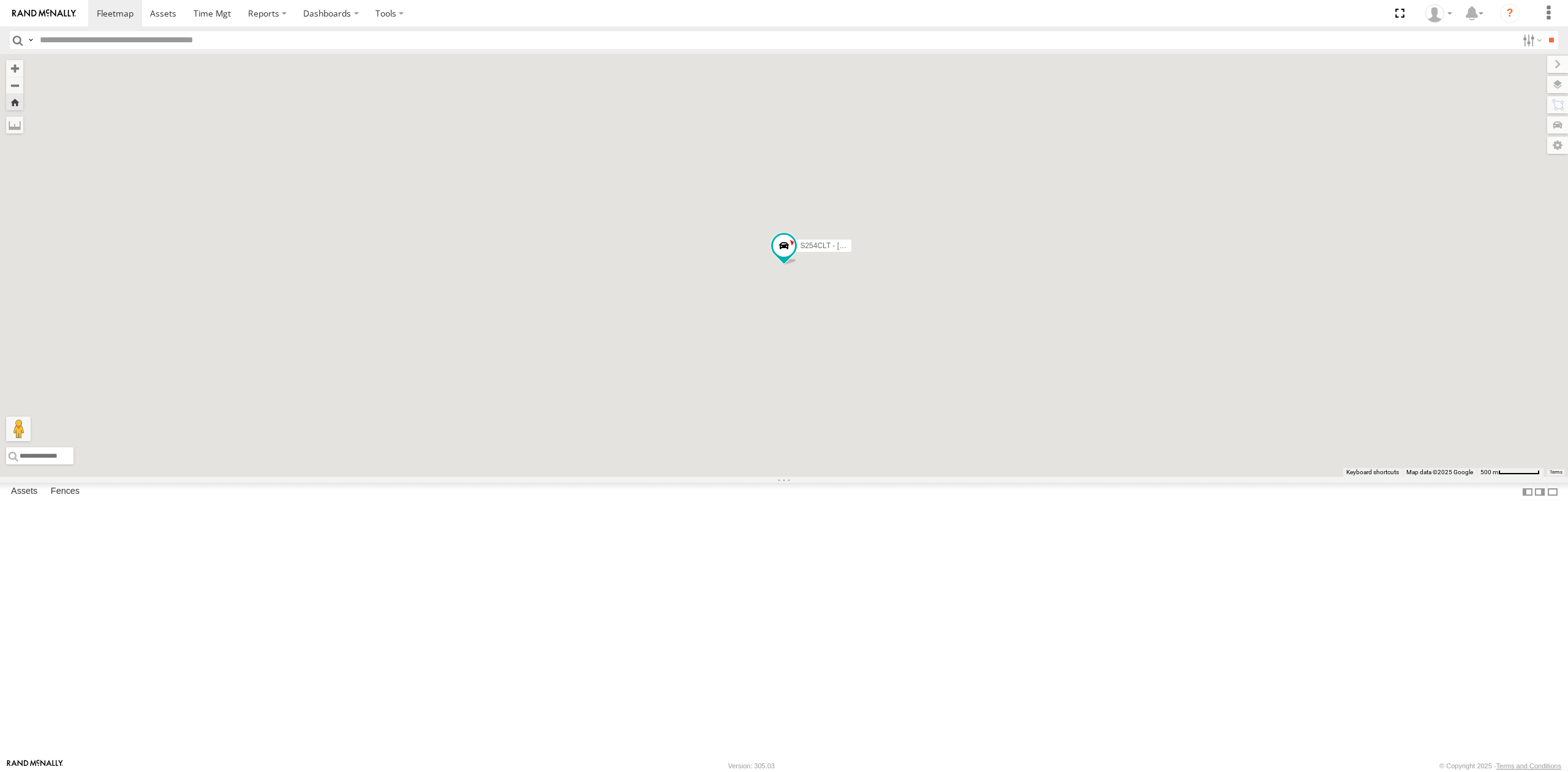
click at [0, 0] on div "All Assets" at bounding box center [0, 0] width 0 height 0
click at [0, 0] on div "4.6" at bounding box center [0, 0] width 0 height 0
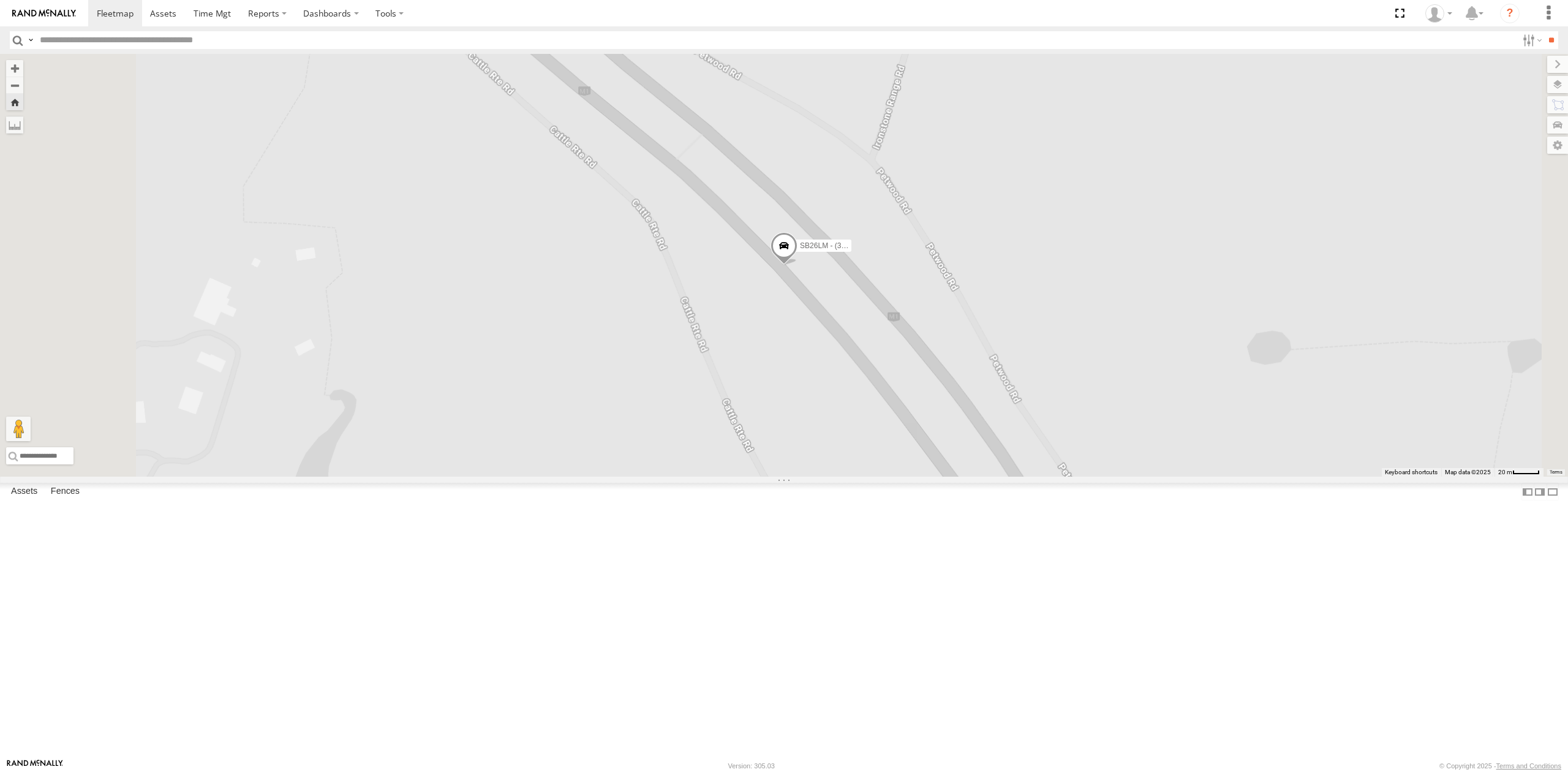
click at [0, 0] on div "All Assets" at bounding box center [0, 0] width 0 height 0
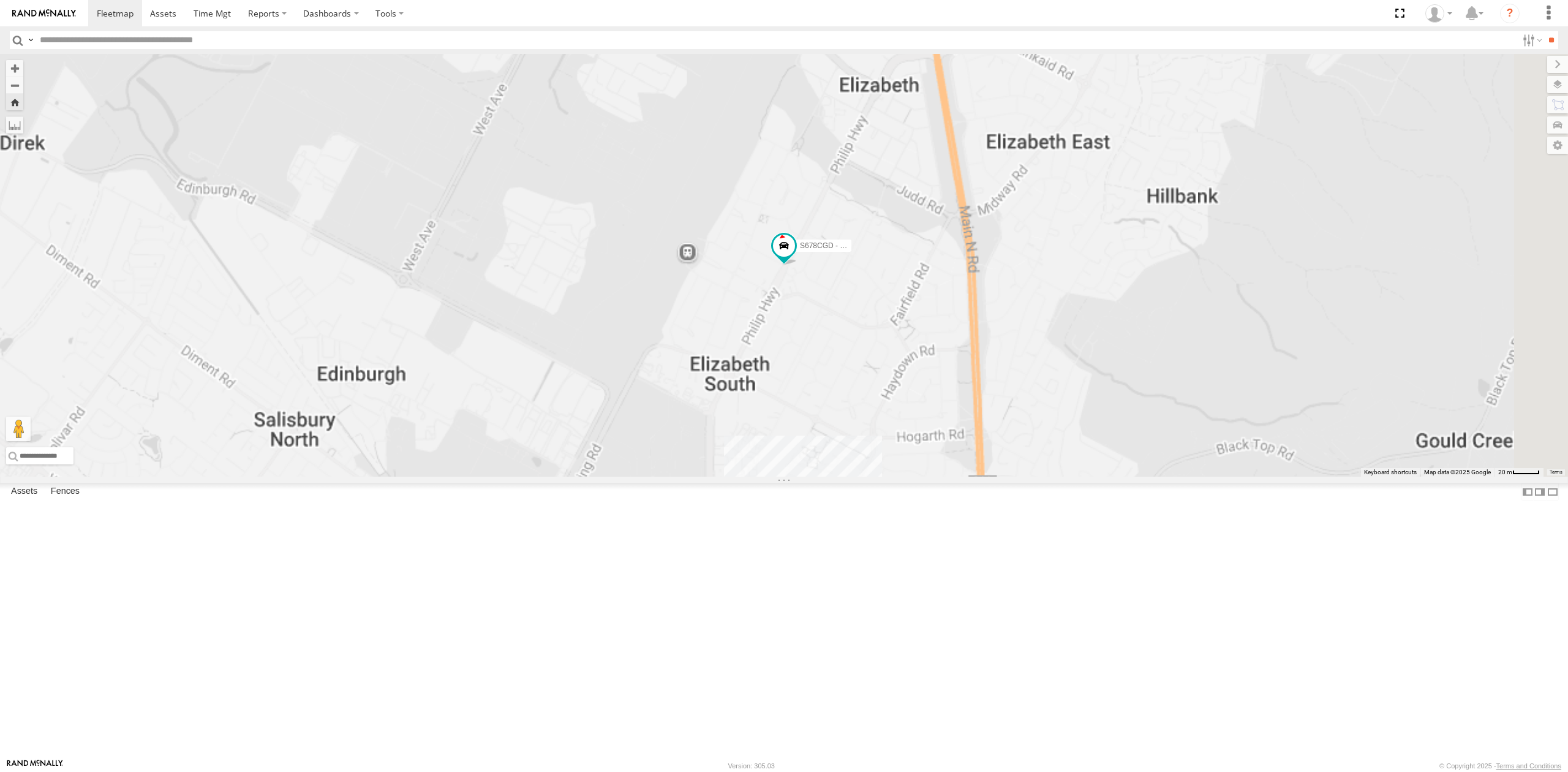
click at [0, 0] on div "All Assets" at bounding box center [0, 0] width 0 height 0
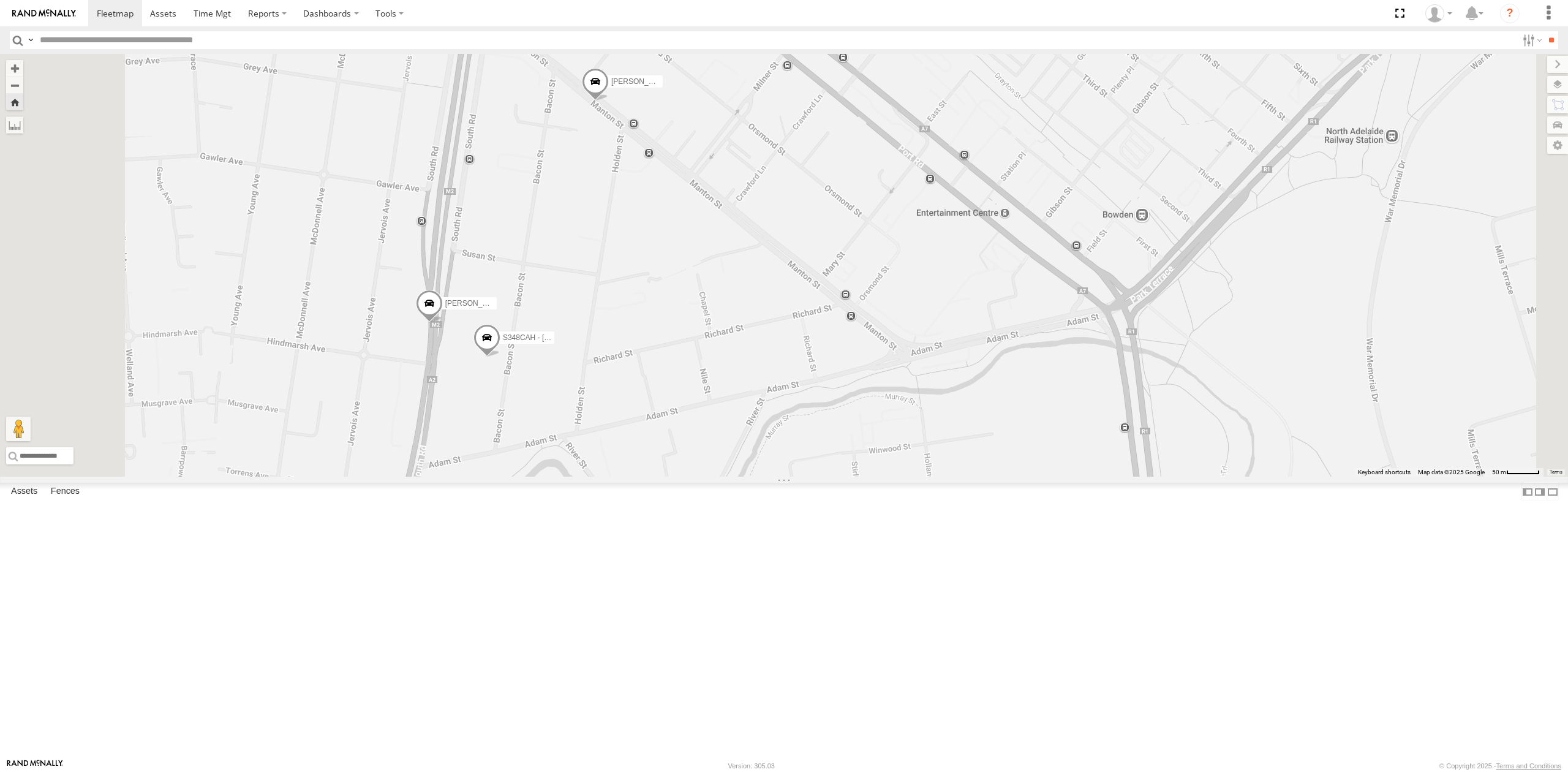
drag, startPoint x: 848, startPoint y: 283, endPoint x: 980, endPoint y: 317, distance: 136.3
click at [980, 317] on div "SB25LM - (6P HINO) R6 [PERSON_NAME] [PERSON_NAME] [PERSON_NAME] [PERSON_NAME] […" at bounding box center [784, 265] width 1568 height 423
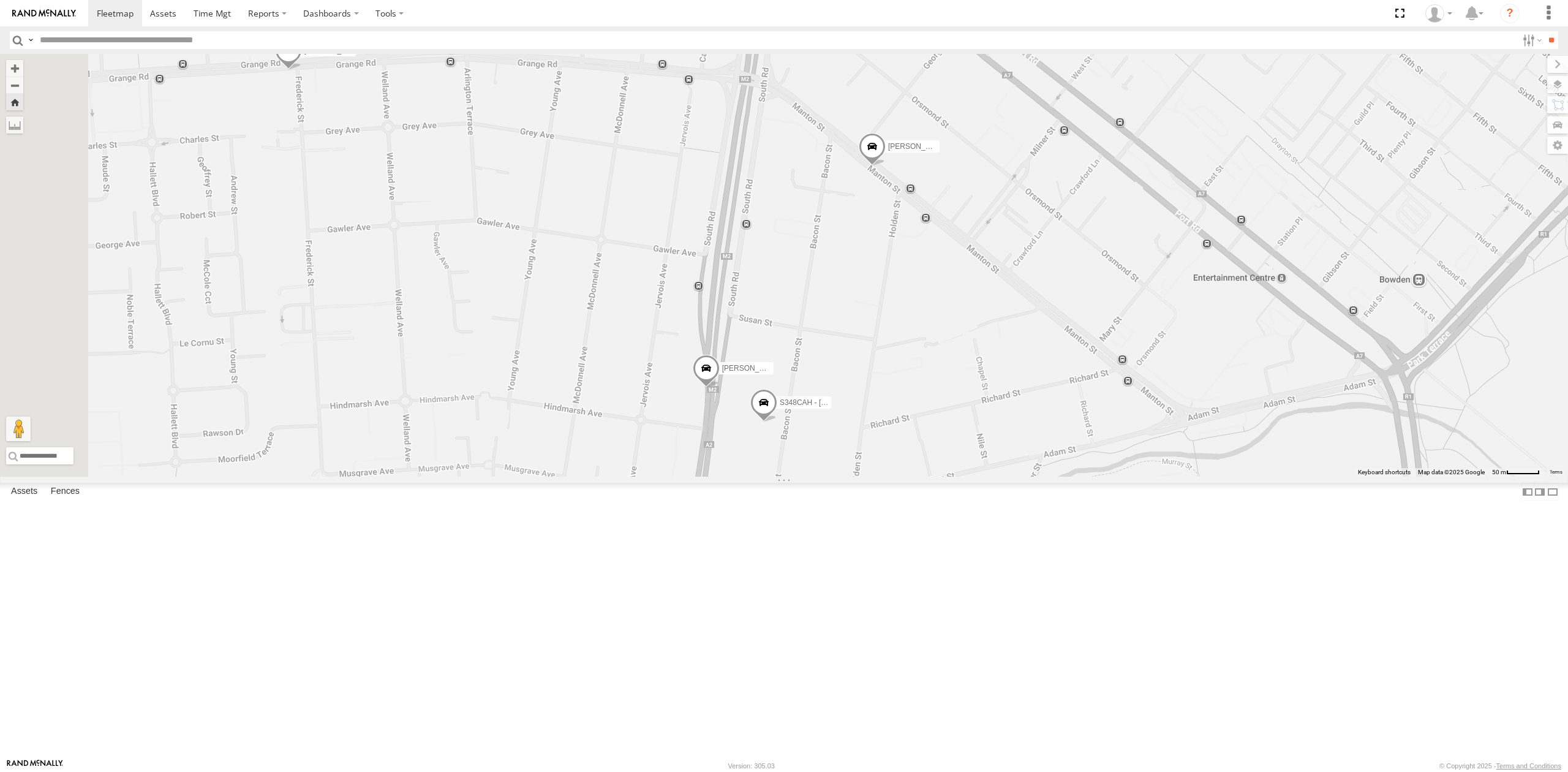
drag, startPoint x: 765, startPoint y: 282, endPoint x: 768, endPoint y: 297, distance: 15.3
click at [768, 297] on div "SB25LM - (6P HINO) R6 [PERSON_NAME] [PERSON_NAME] [PERSON_NAME] [PERSON_NAME] […" at bounding box center [784, 265] width 1568 height 423
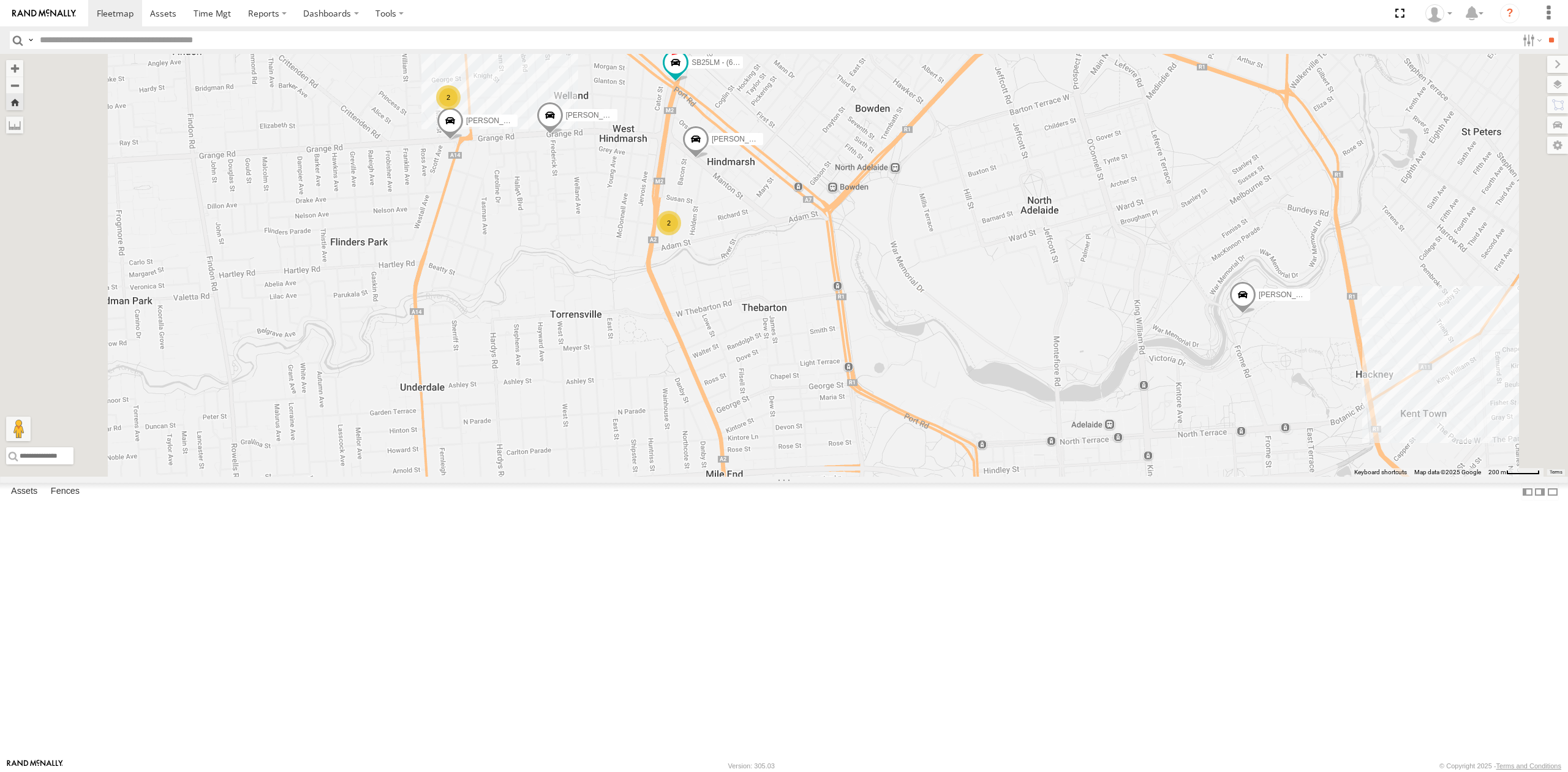
click at [0, 0] on span at bounding box center [0, 0] width 0 height 0
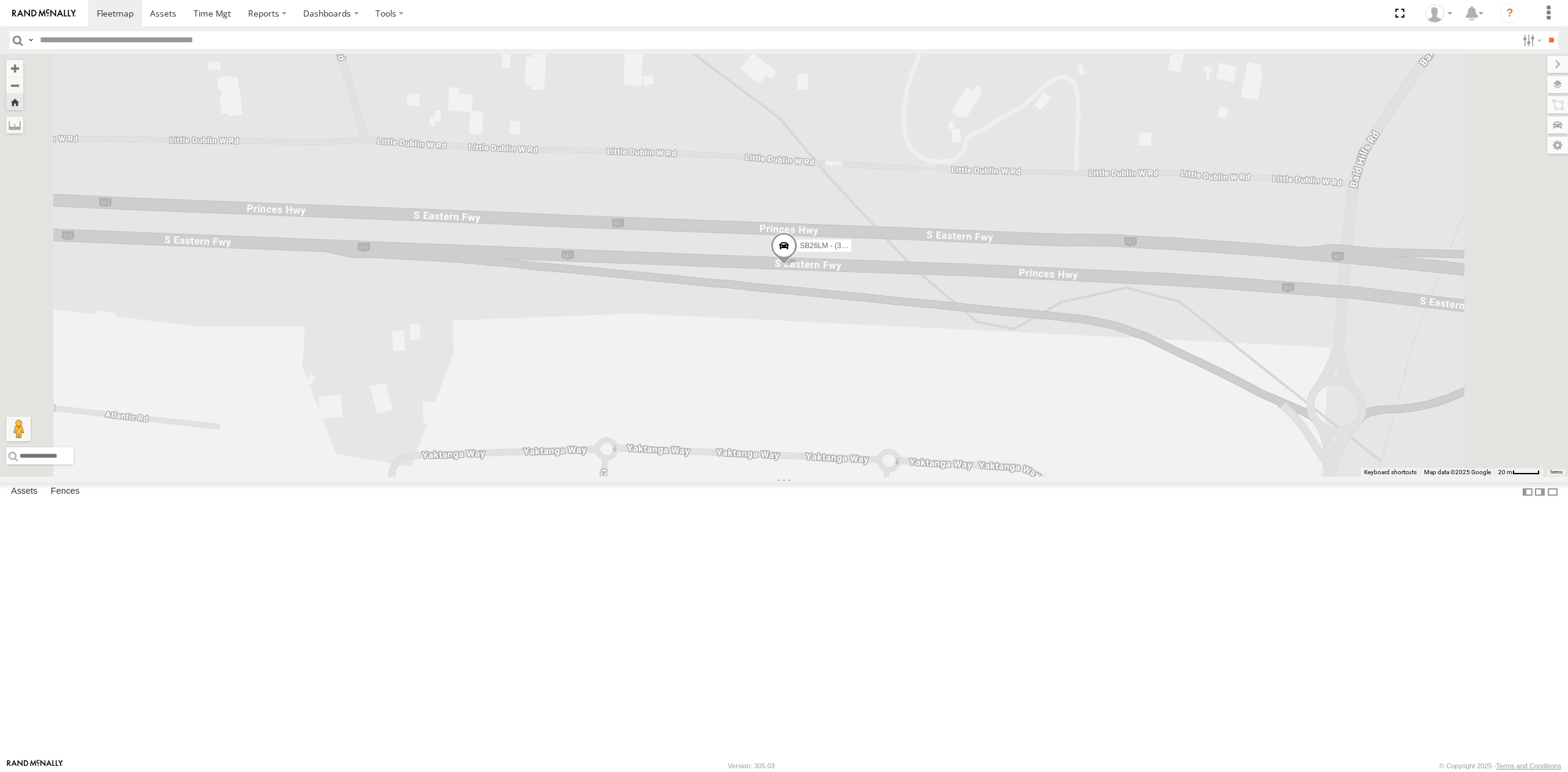
drag, startPoint x: 90, startPoint y: 152, endPoint x: 96, endPoint y: 123, distance: 29.6
click at [0, 0] on div "All Assets" at bounding box center [0, 0] width 0 height 0
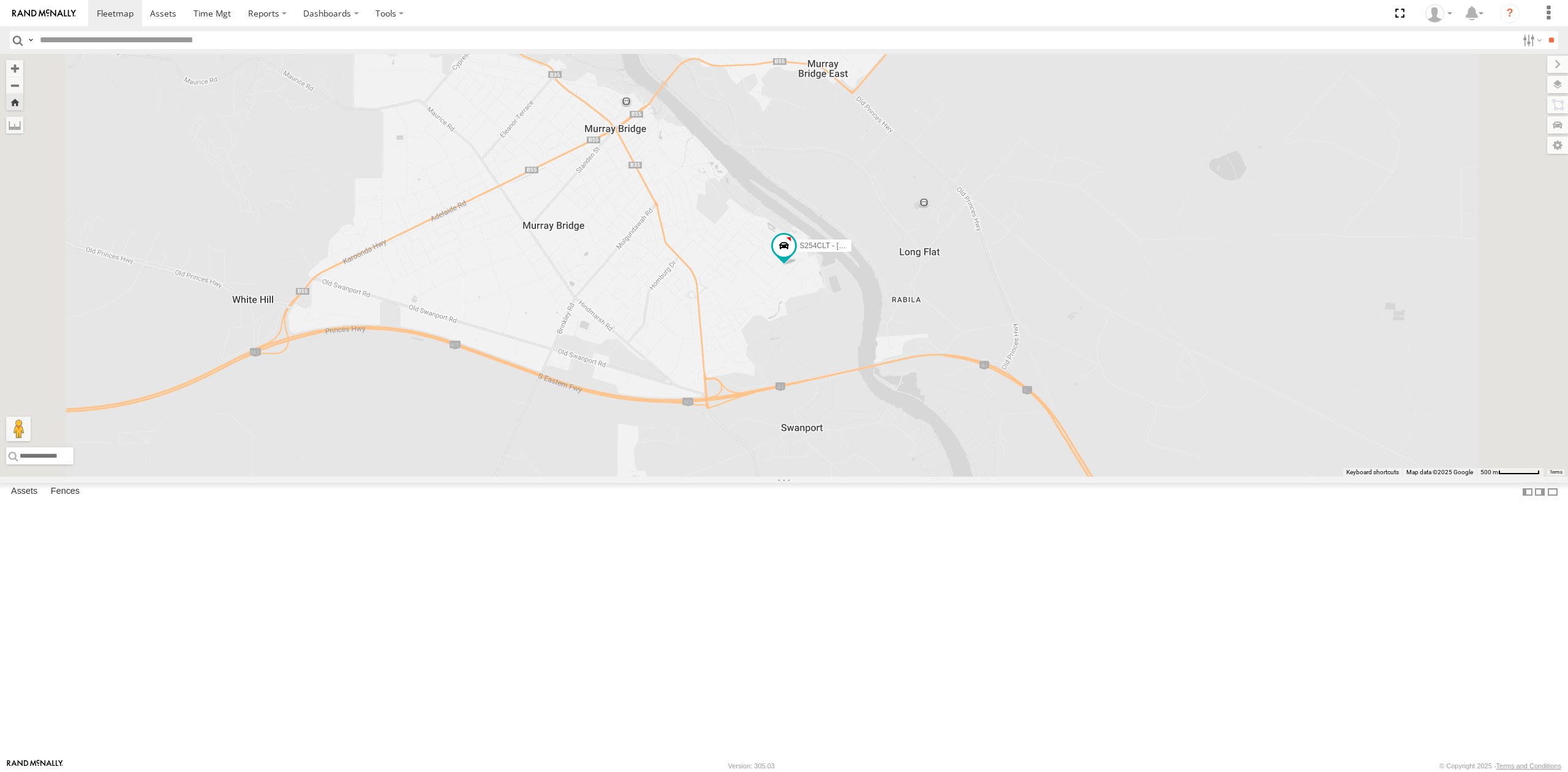
click at [0, 0] on div "SB25LM - (6P HINO) R6" at bounding box center [0, 0] width 0 height 0
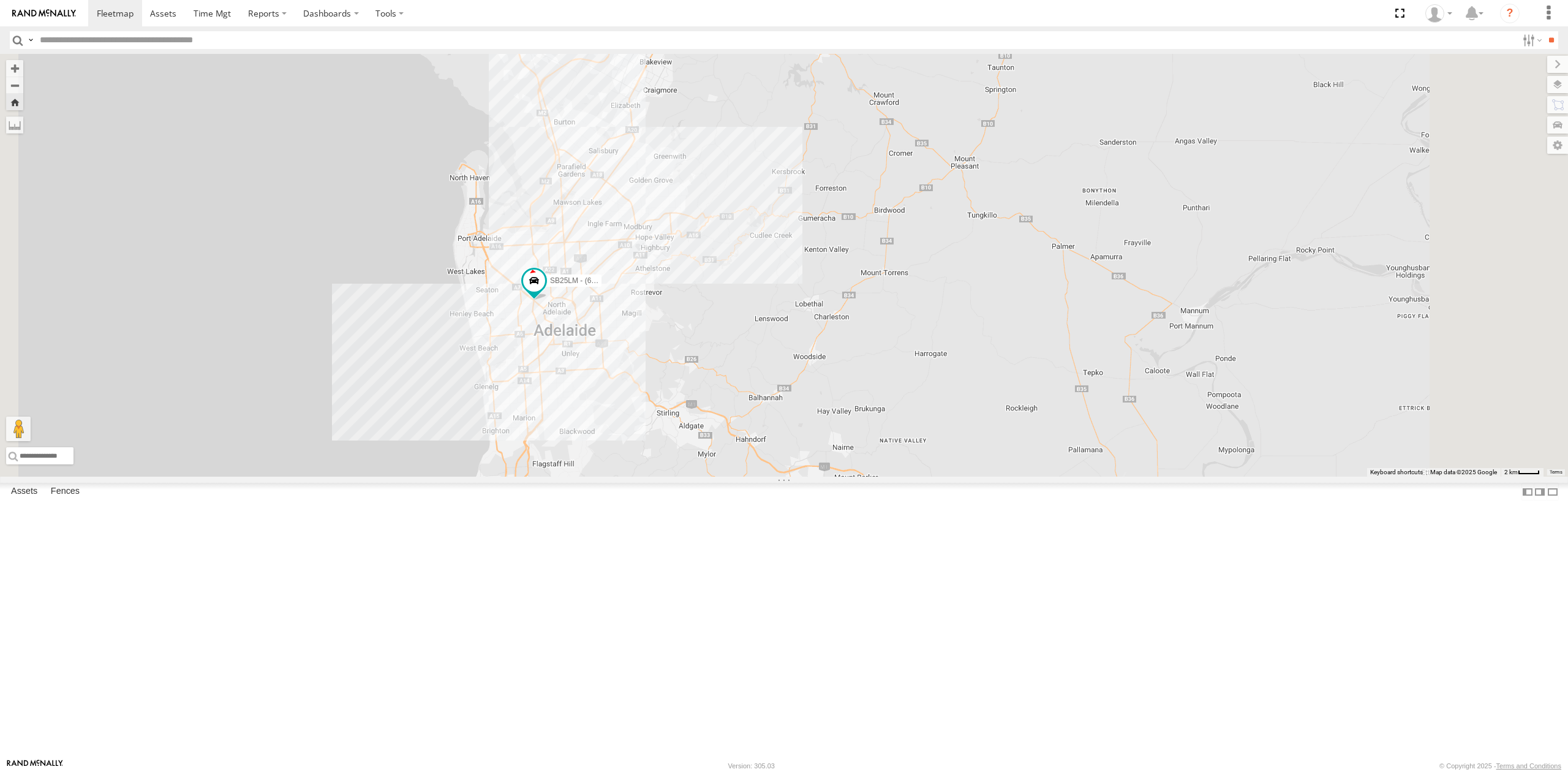
drag, startPoint x: 734, startPoint y: 209, endPoint x: 719, endPoint y: 297, distance: 89.3
click at [719, 295] on div "SB25LM - (6P HINO) R6" at bounding box center [784, 265] width 1568 height 423
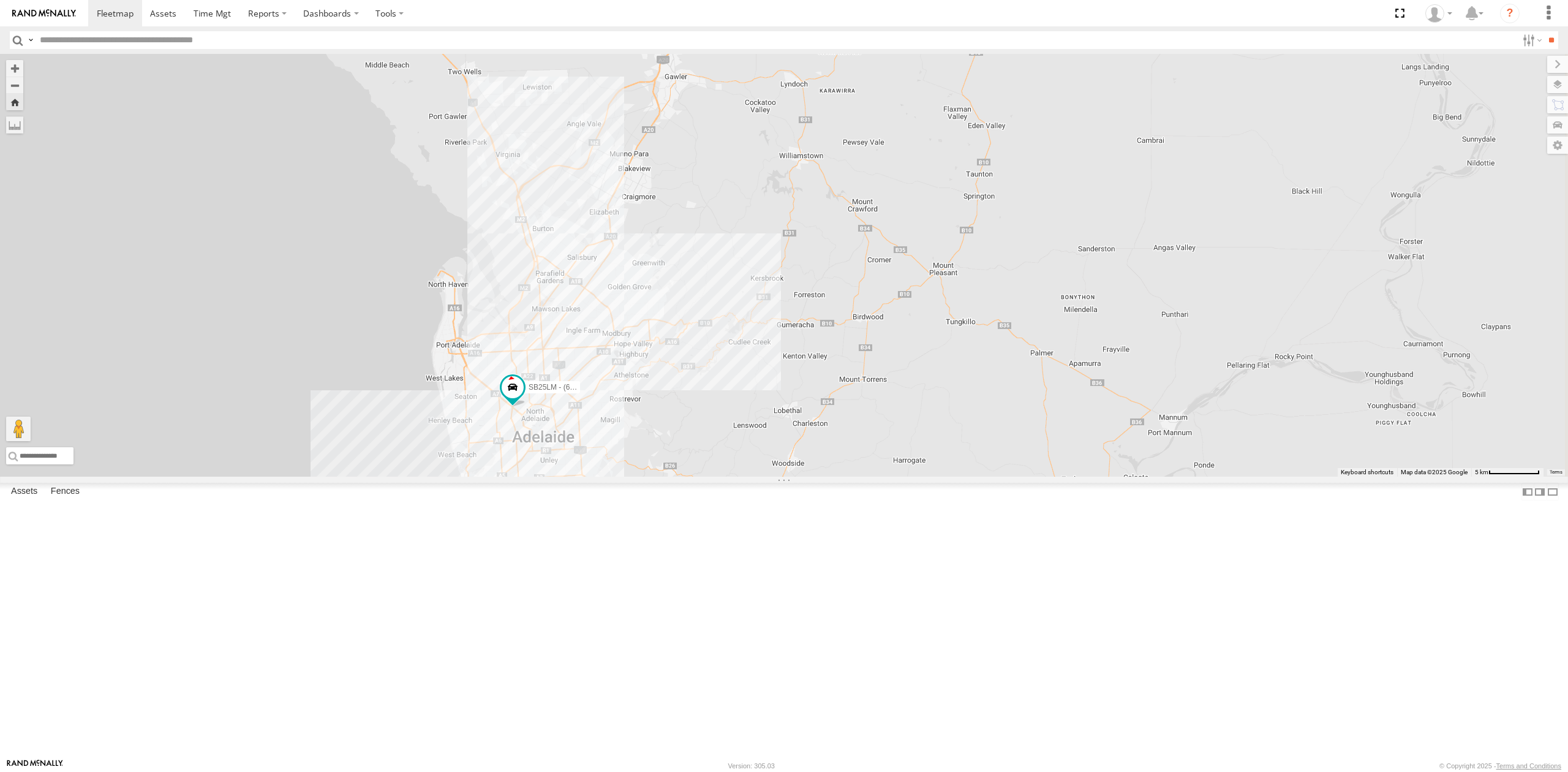
click at [0, 0] on div "All Assets" at bounding box center [0, 0] width 0 height 0
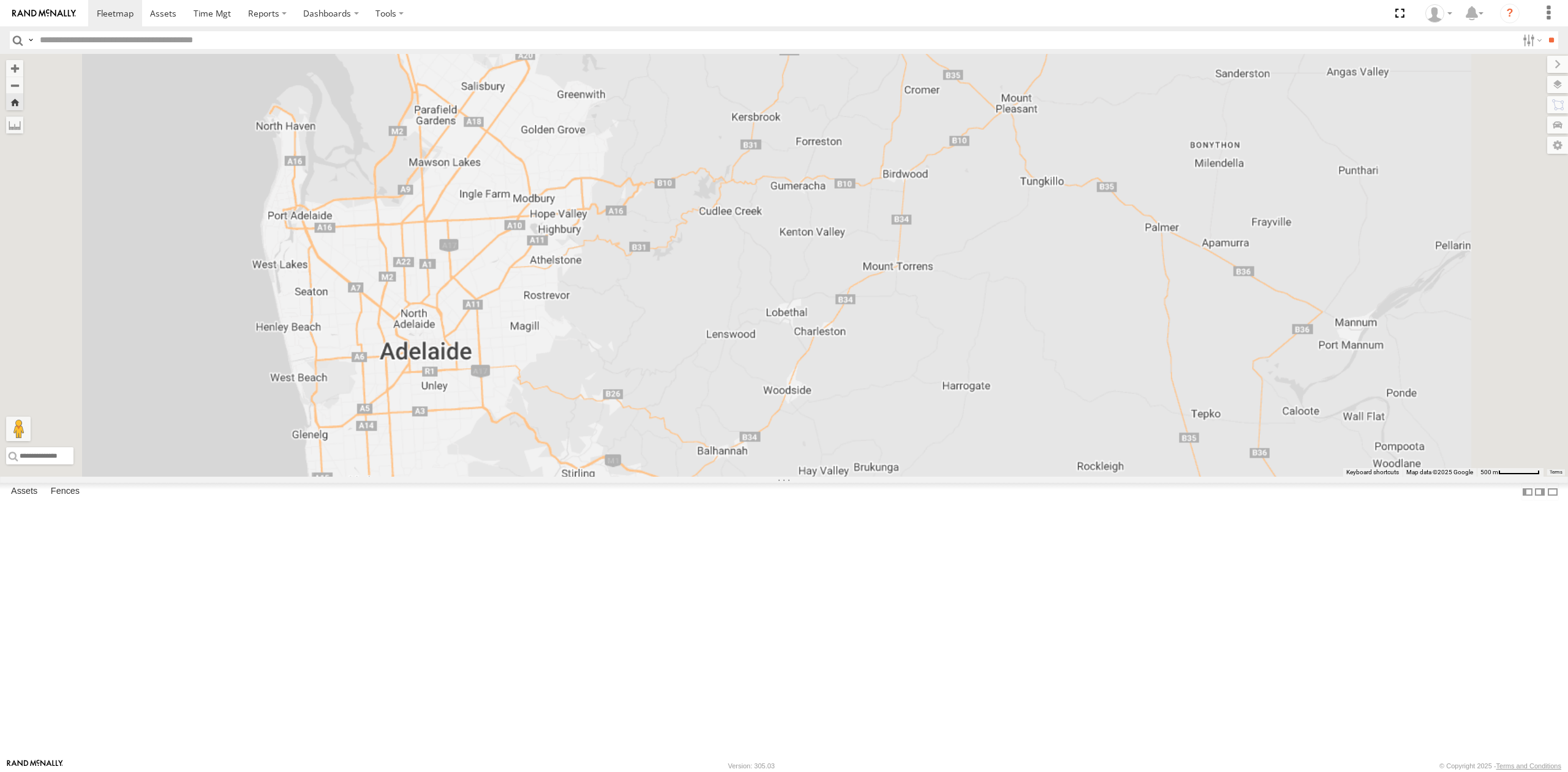
drag, startPoint x: 91, startPoint y: 138, endPoint x: 102, endPoint y: 107, distance: 32.9
click at [0, 0] on div "13.4" at bounding box center [0, 0] width 0 height 0
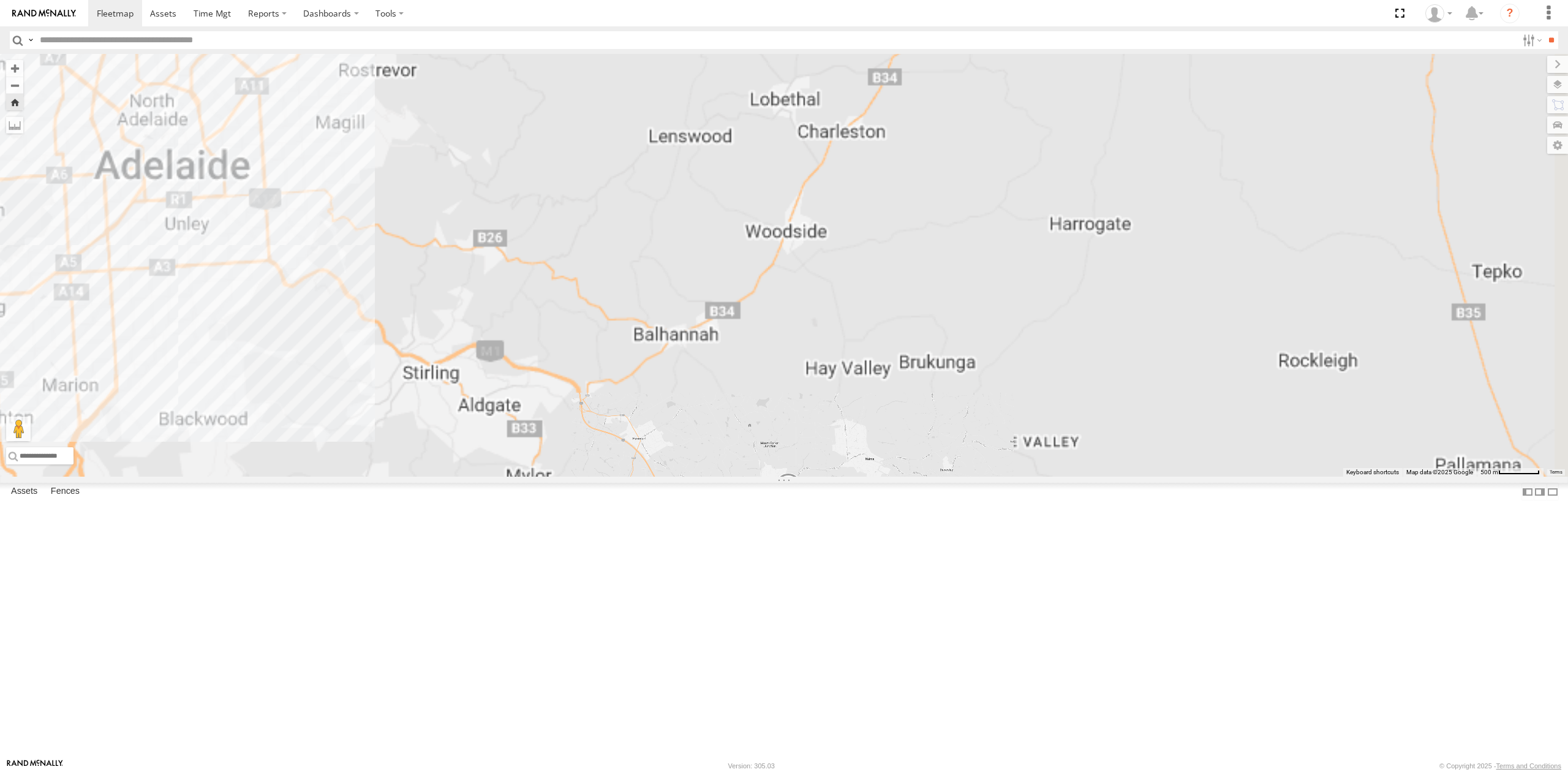
click at [0, 0] on div "All Assets" at bounding box center [0, 0] width 0 height 0
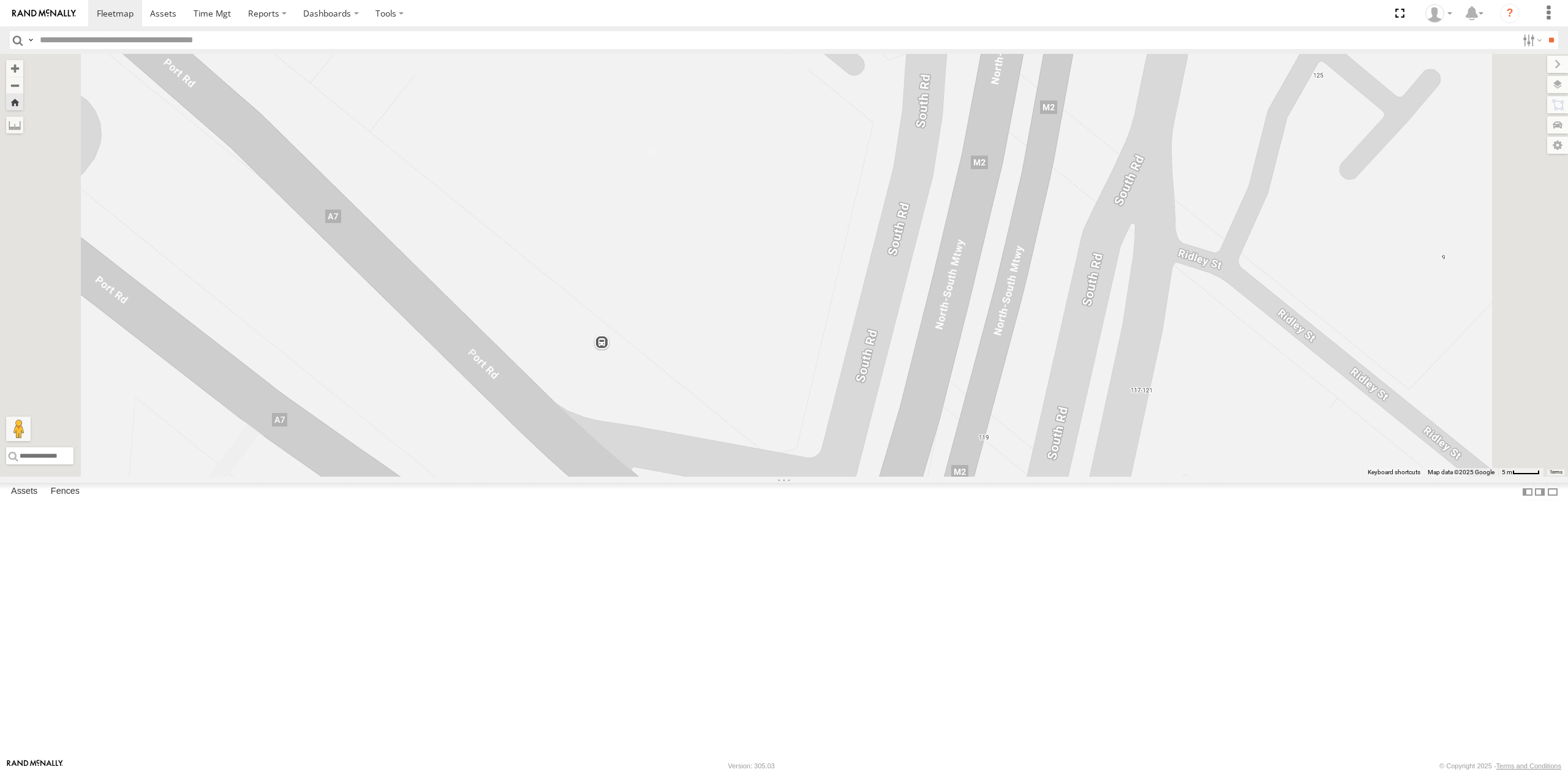
click at [0, 0] on div "All Assets" at bounding box center [0, 0] width 0 height 0
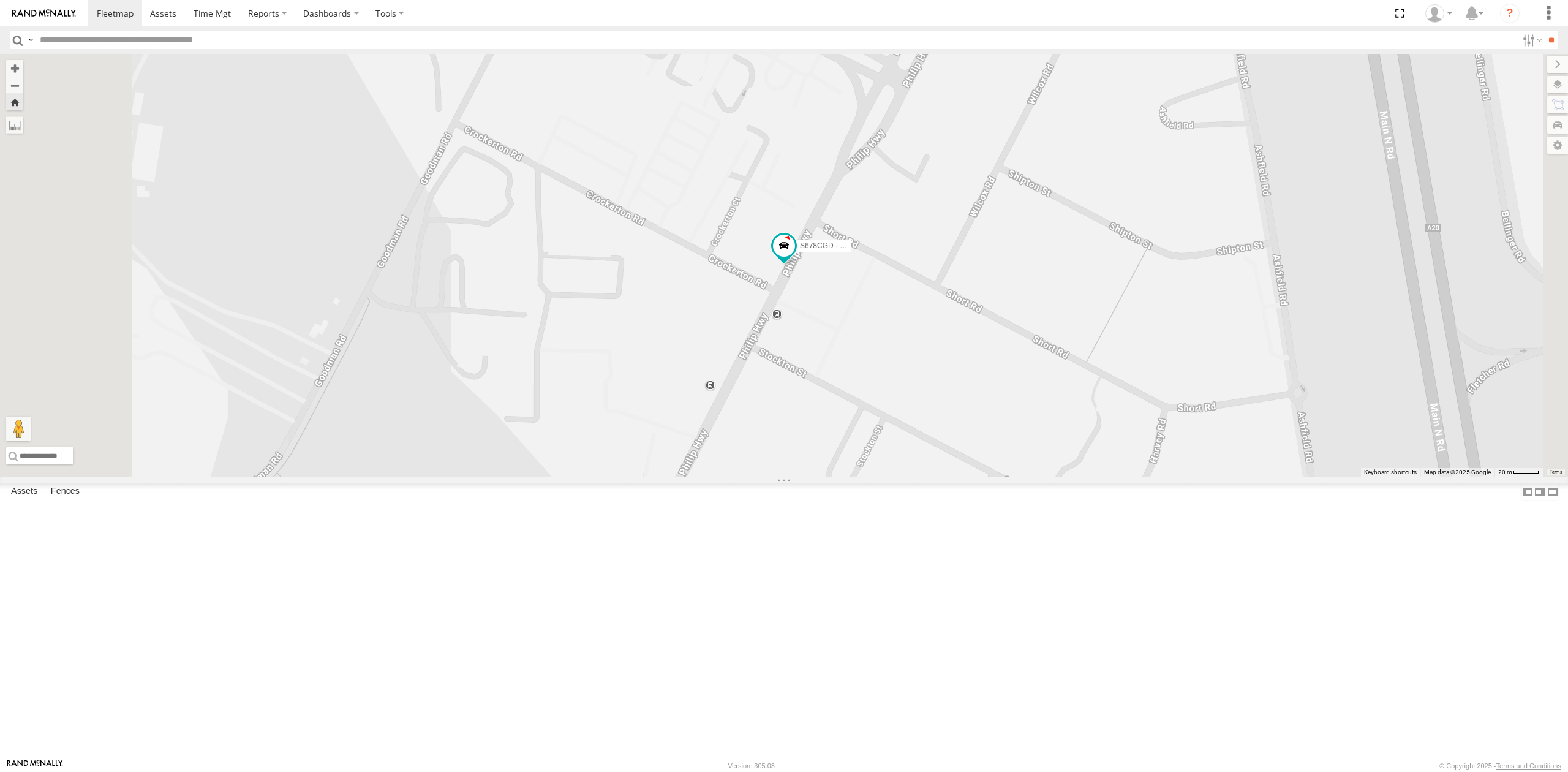
click at [0, 0] on div "All Assets" at bounding box center [0, 0] width 0 height 0
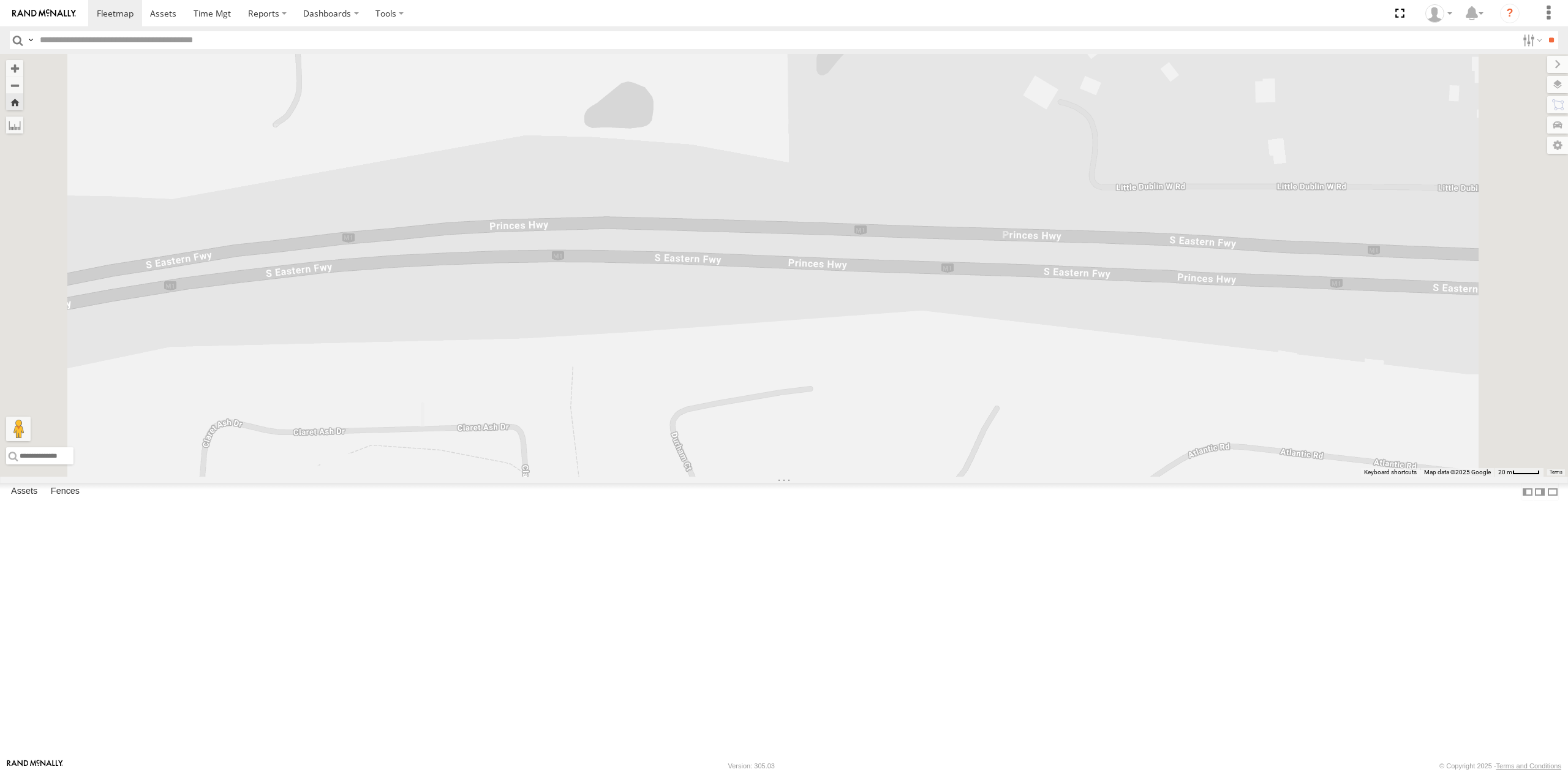
click at [0, 0] on div "All Assets" at bounding box center [0, 0] width 0 height 0
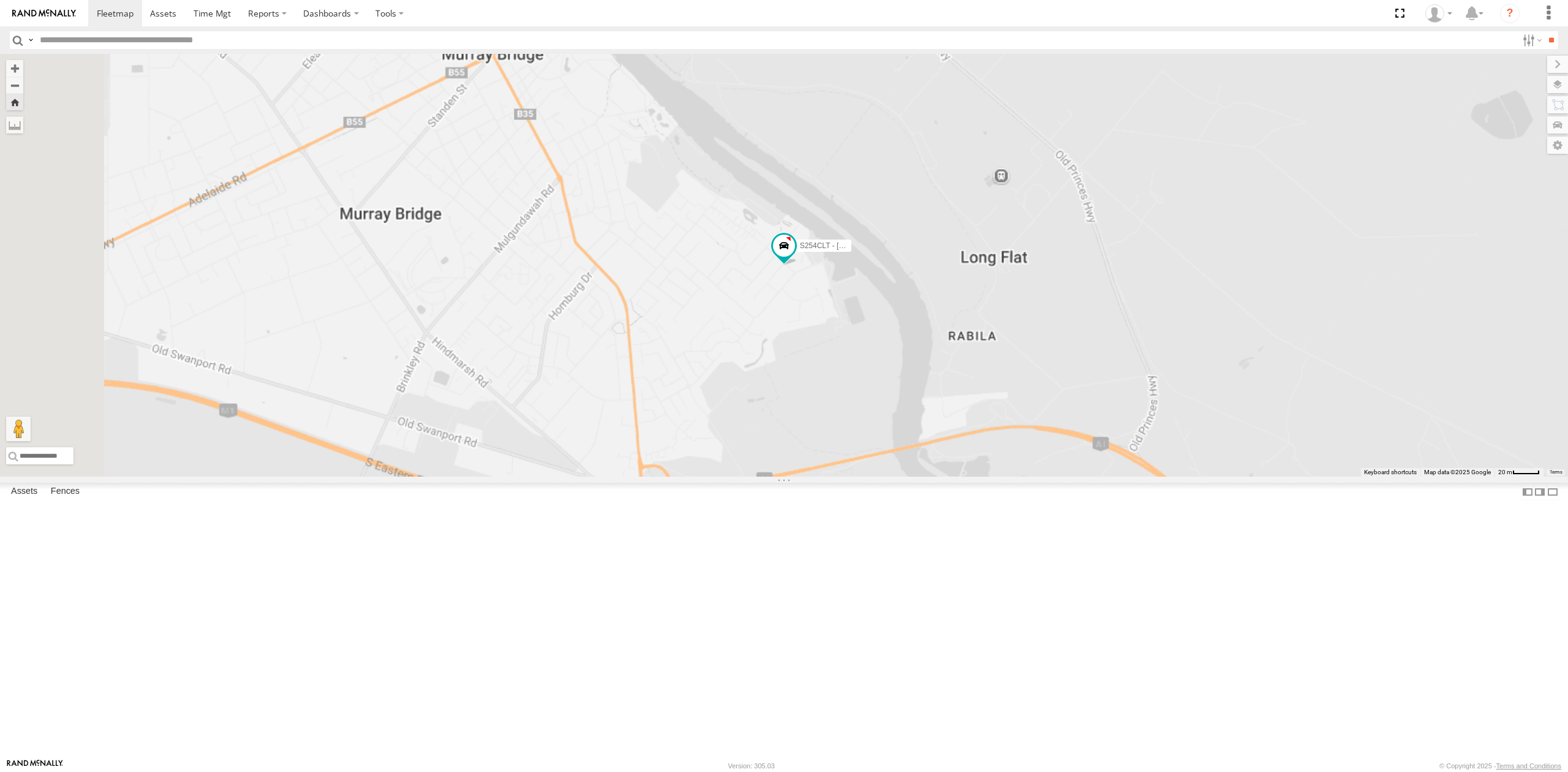
click at [0, 0] on div "SB25LM - (6P HINO) R6 All Assets" at bounding box center [0, 0] width 0 height 0
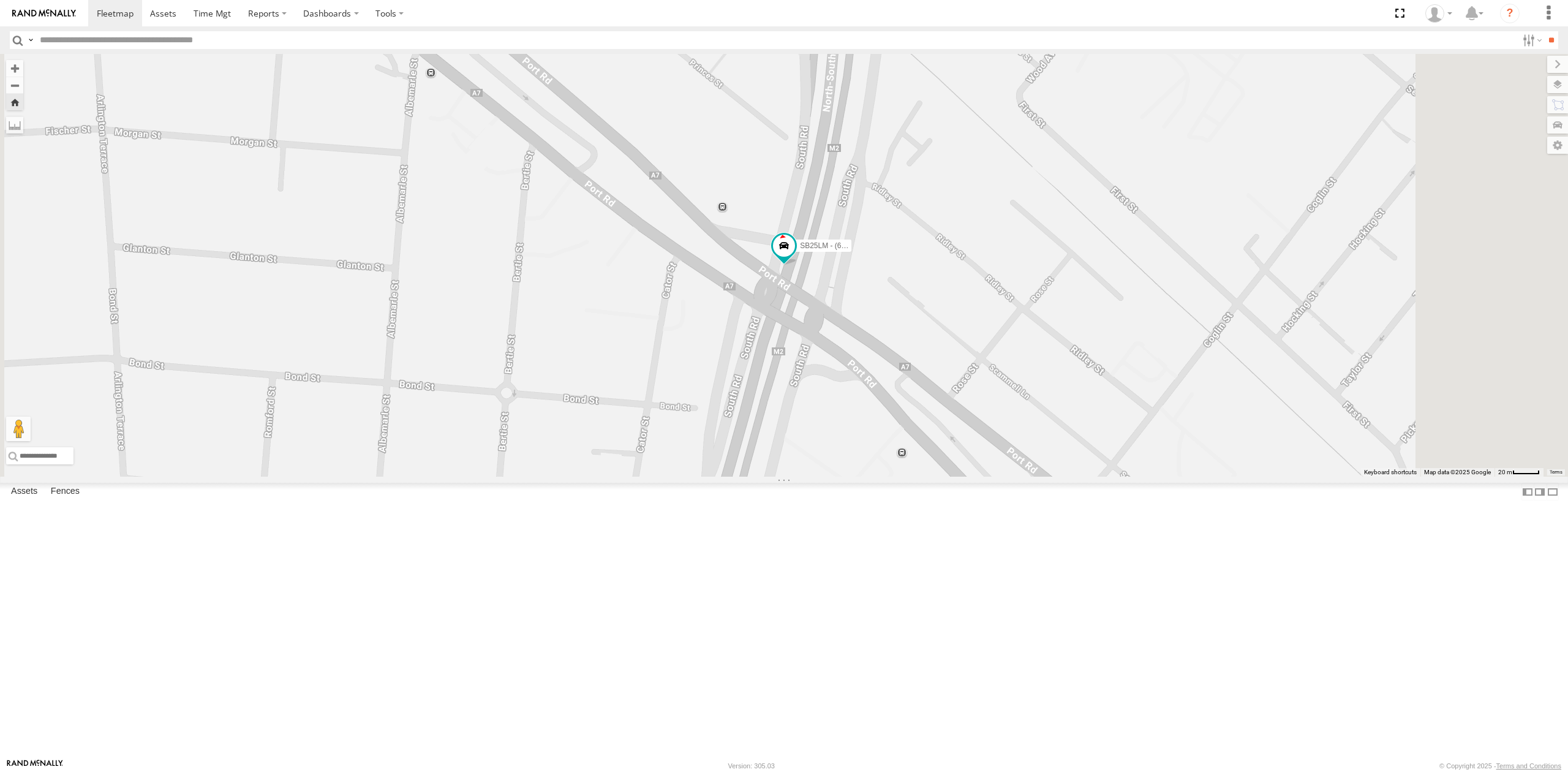
click at [0, 0] on div "All Assets" at bounding box center [0, 0] width 0 height 0
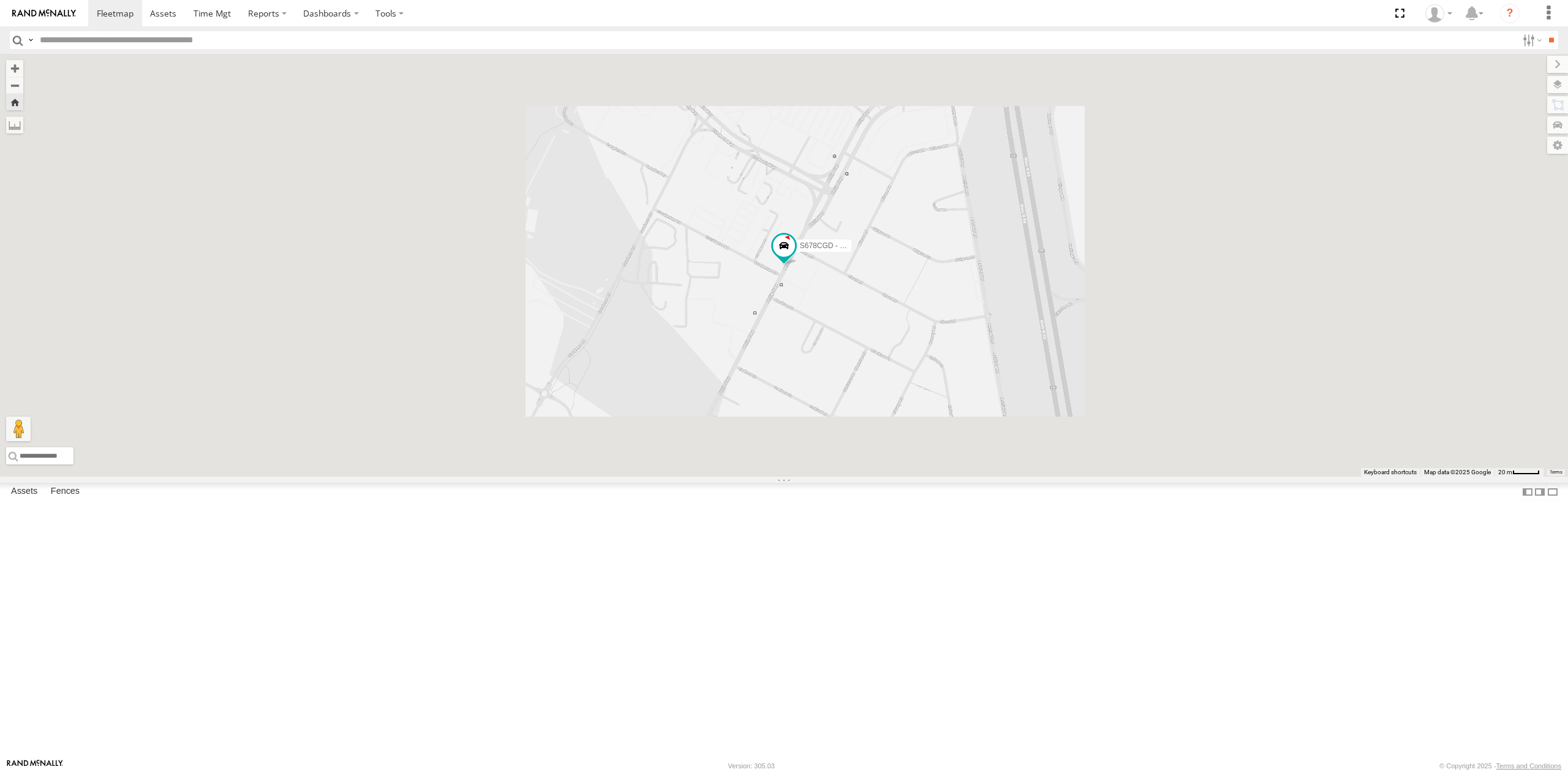
click at [0, 0] on div "SB26LM - (3P HINO) R7" at bounding box center [0, 0] width 0 height 0
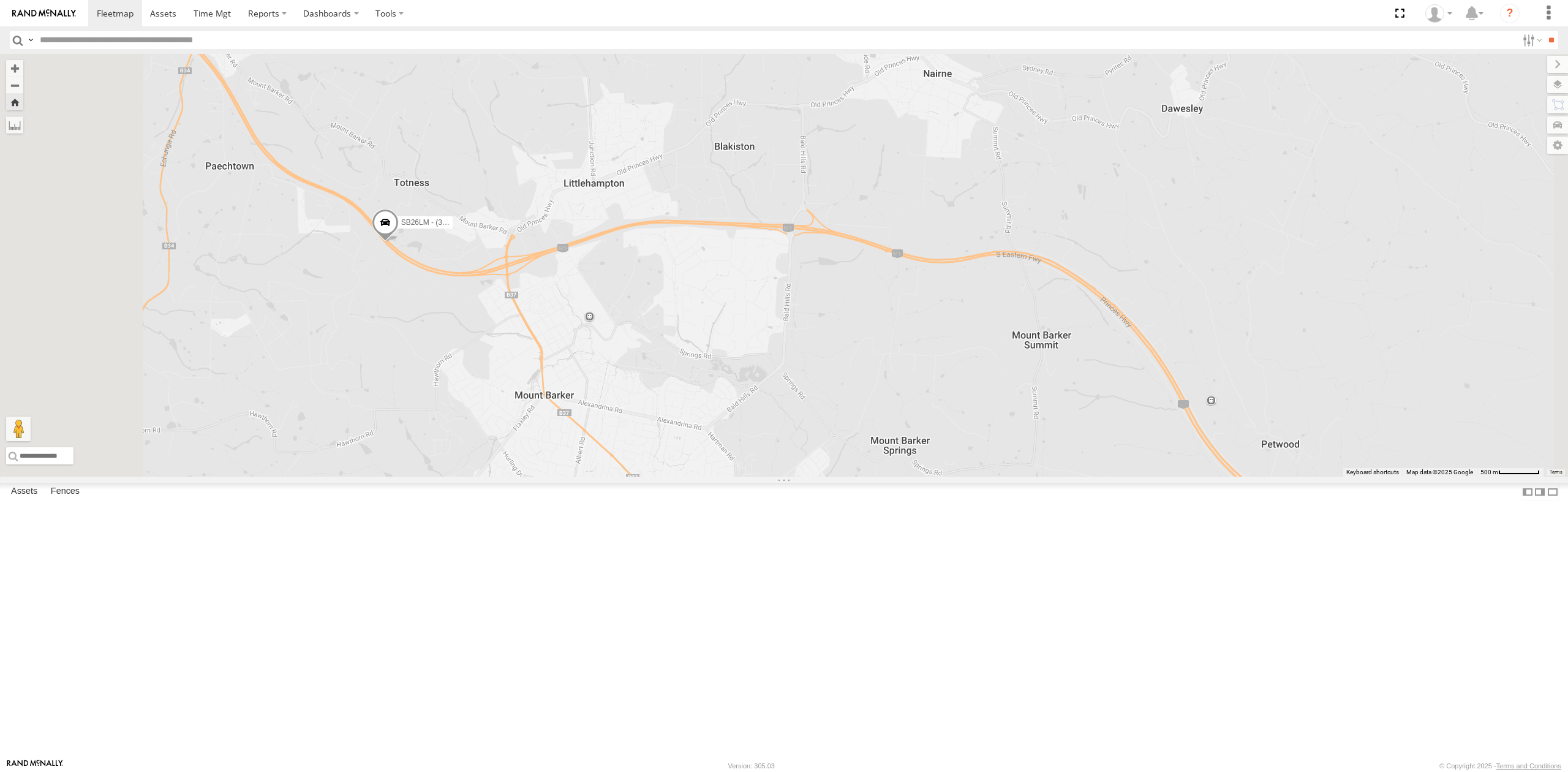
click at [0, 0] on div "SB25LM - (6P HINO) R6 All Assets" at bounding box center [0, 0] width 0 height 0
